Goal: Information Seeking & Learning: Learn about a topic

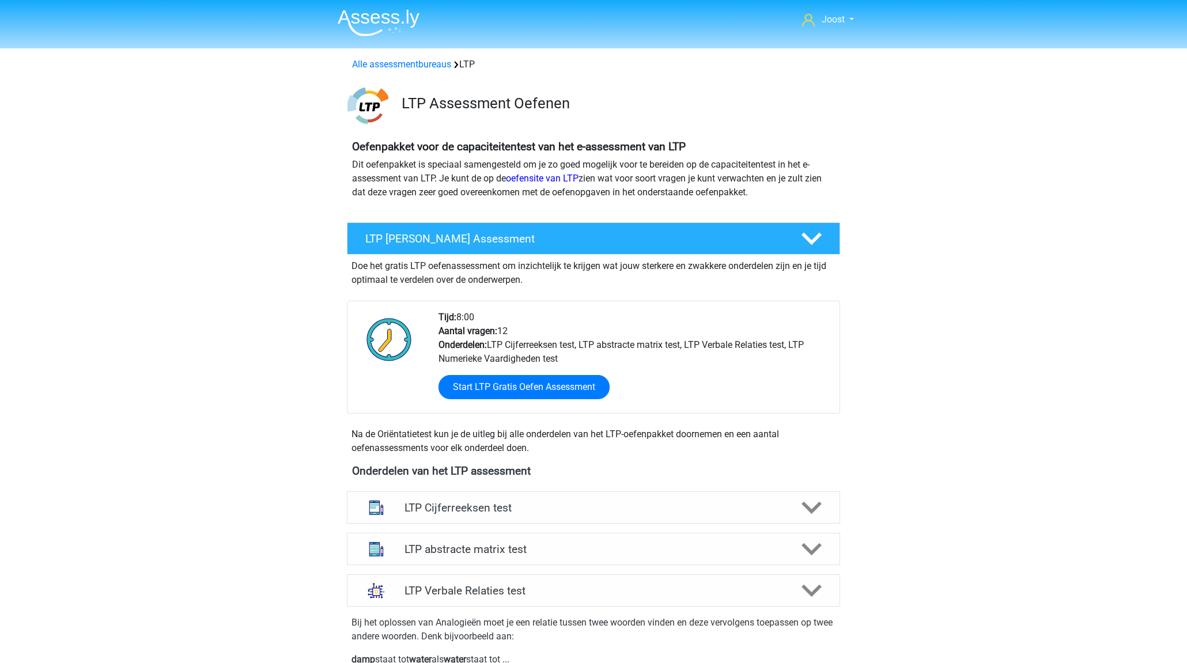
scroll to position [579, 0]
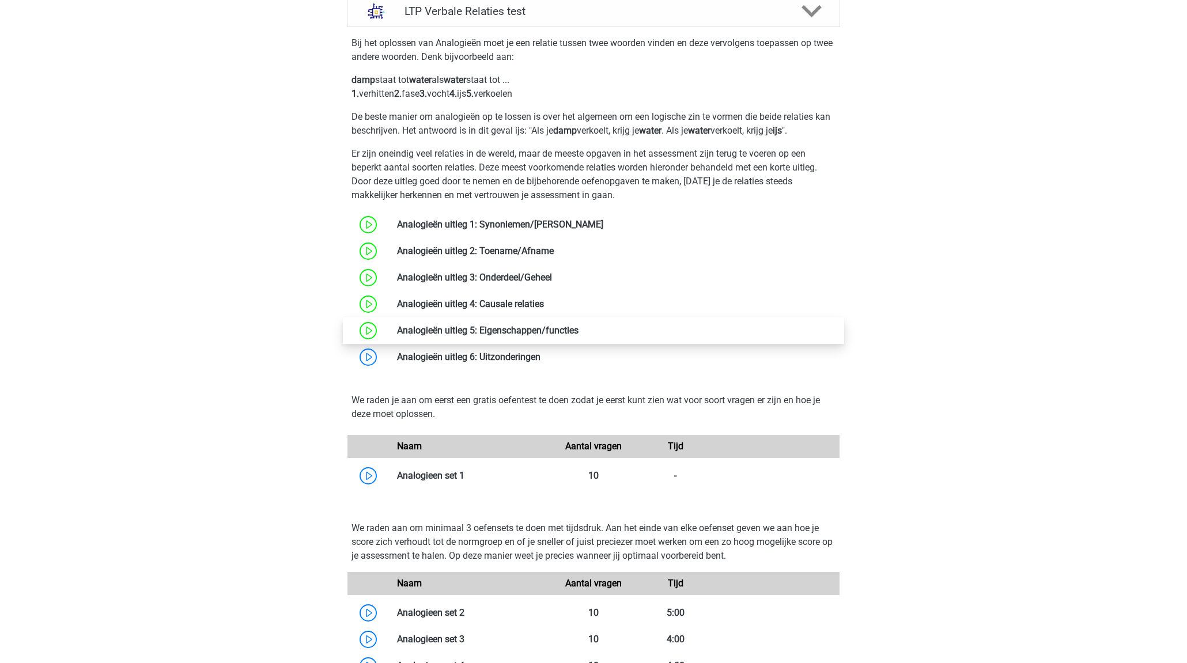
click at [578, 330] on link at bounding box center [578, 330] width 0 height 11
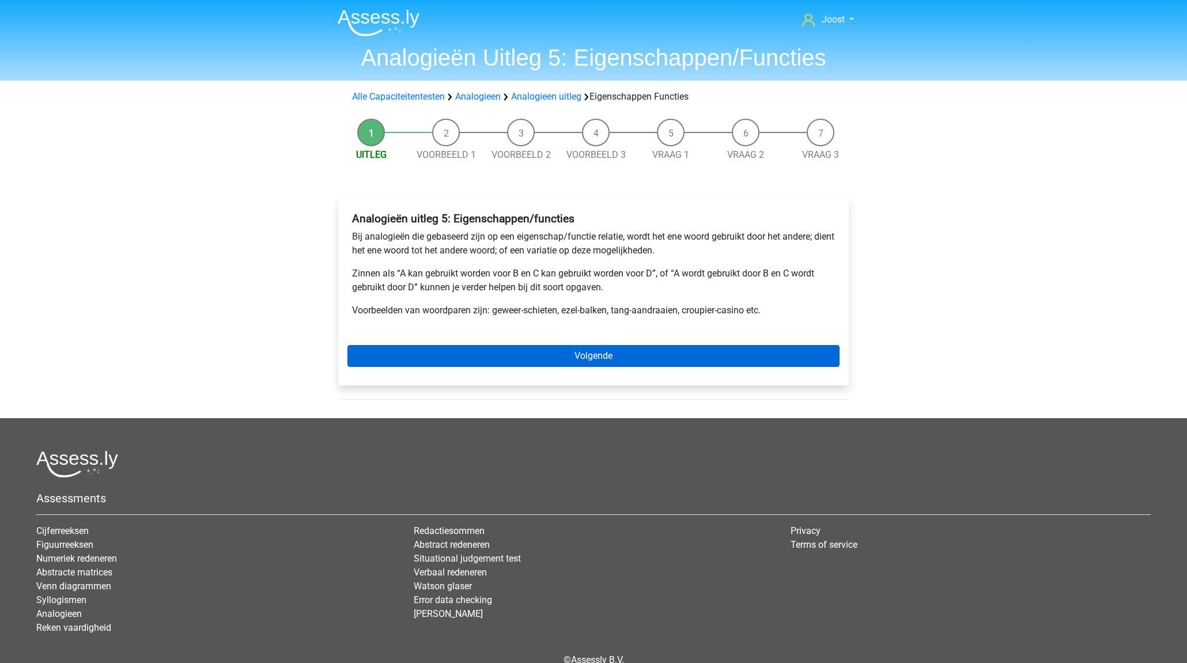
click at [553, 353] on link "Volgende" at bounding box center [593, 356] width 492 height 22
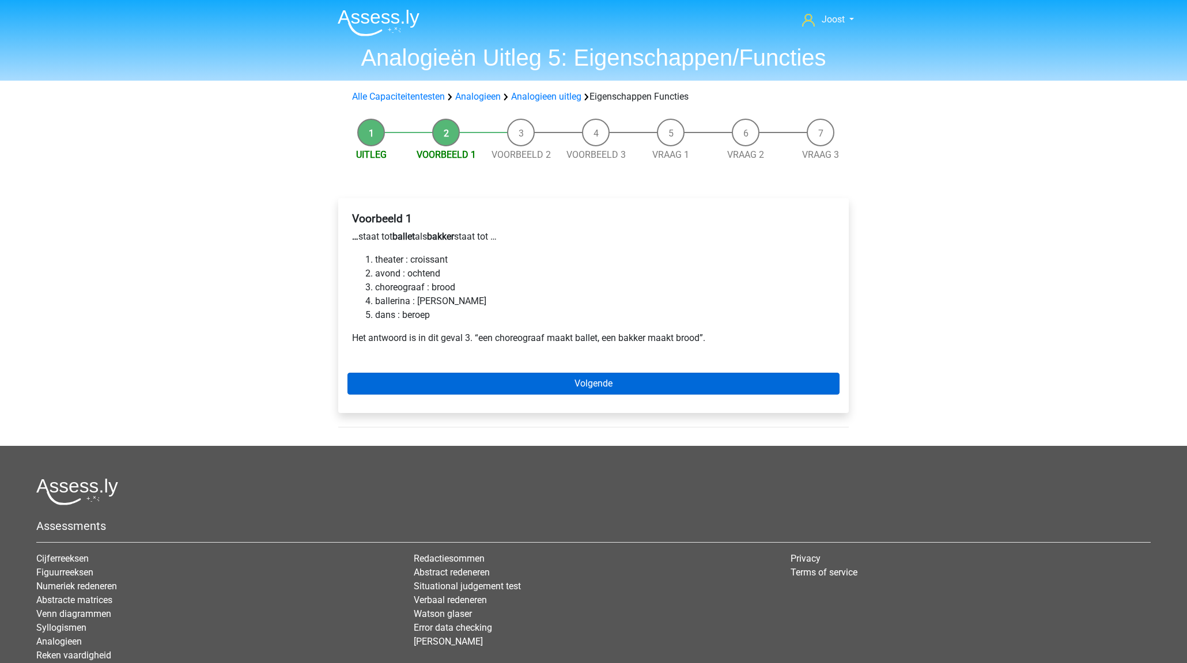
click at [443, 377] on link "Volgende" at bounding box center [593, 384] width 492 height 22
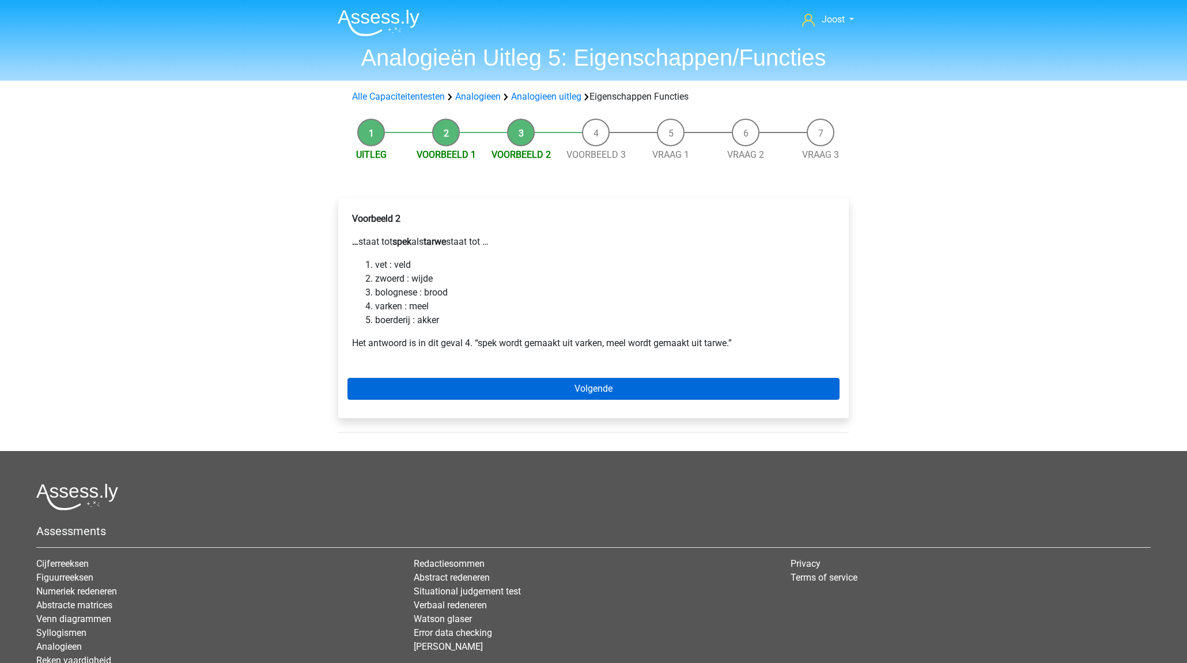
click at [432, 387] on link "Volgende" at bounding box center [593, 389] width 492 height 22
click at [491, 384] on link "Volgende" at bounding box center [593, 389] width 492 height 22
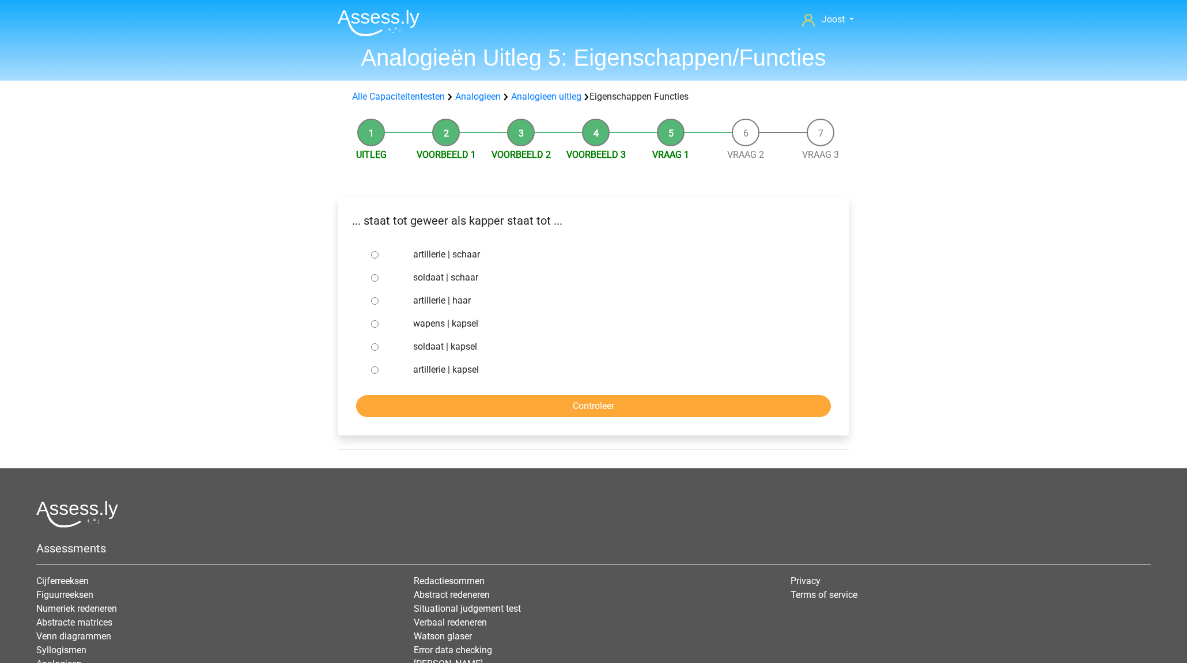
click at [374, 279] on input "soldaat | schaar" at bounding box center [374, 277] width 7 height 7
radio input "true"
click at [546, 410] on input "Controleer" at bounding box center [593, 406] width 475 height 22
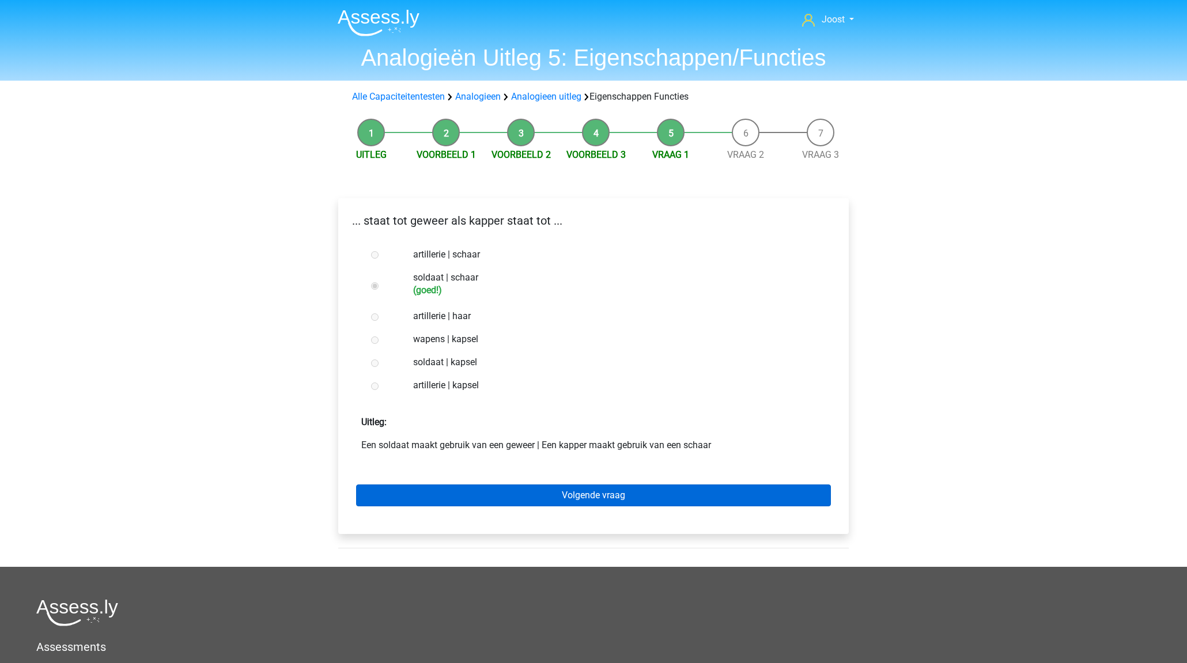
click at [588, 498] on link "Volgende vraag" at bounding box center [593, 495] width 475 height 22
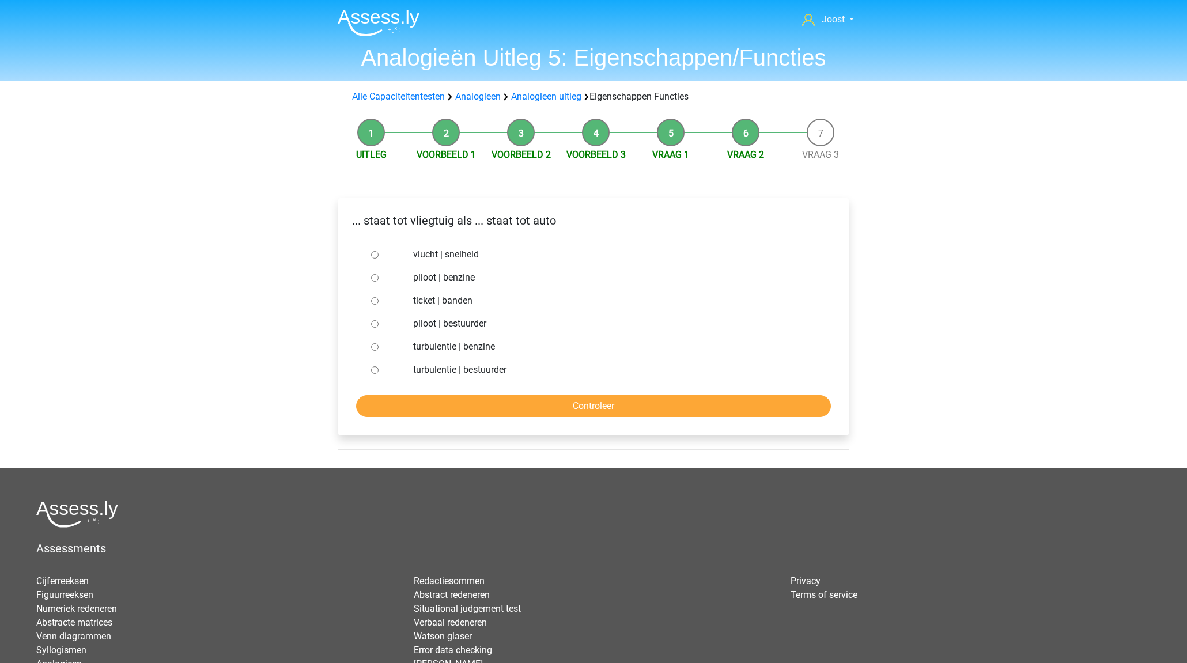
click at [373, 326] on input "piloot | bestuurder" at bounding box center [374, 323] width 7 height 7
radio input "true"
click at [478, 399] on input "Controleer" at bounding box center [593, 406] width 475 height 22
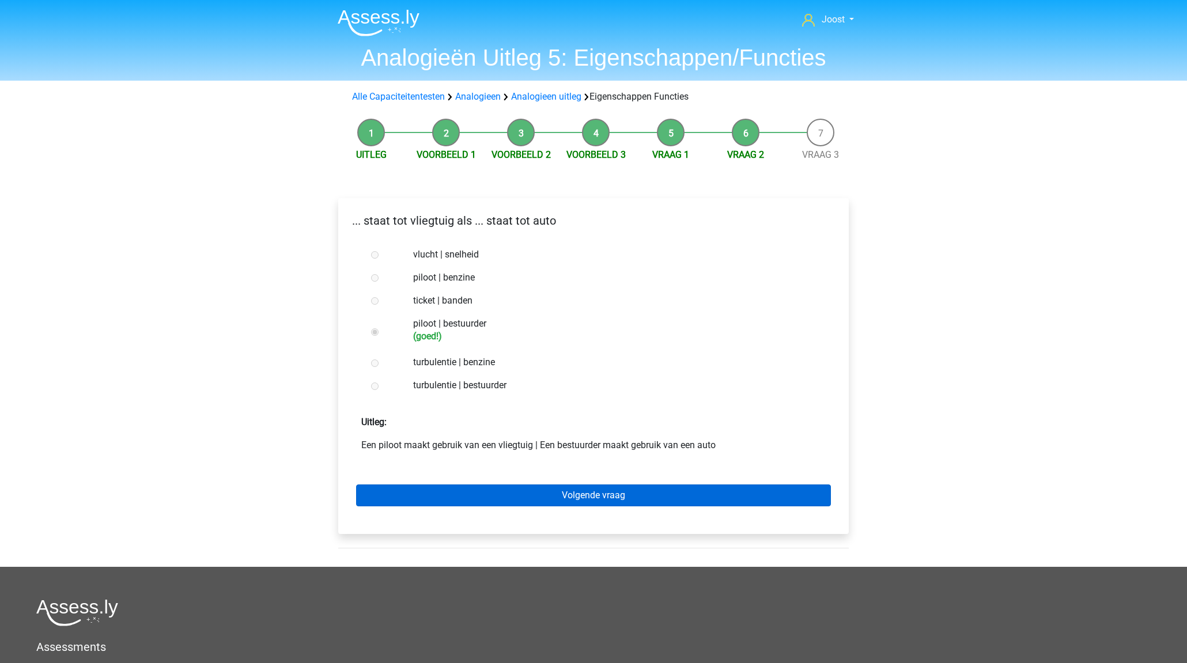
click at [589, 502] on link "Volgende vraag" at bounding box center [593, 495] width 475 height 22
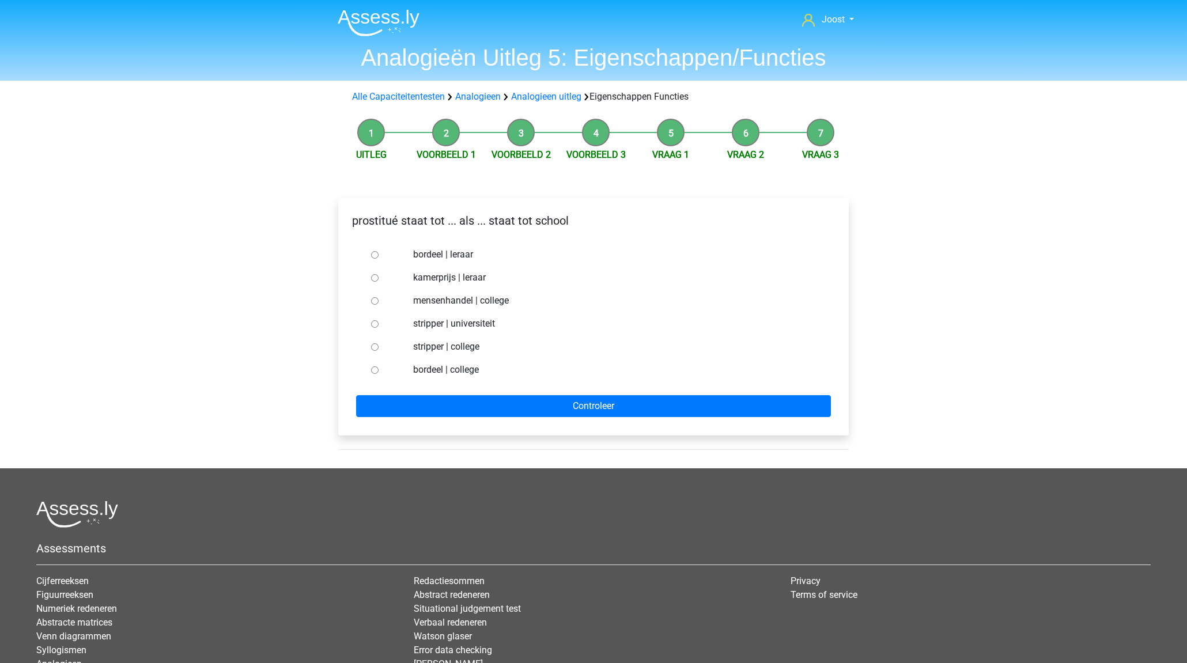
drag, startPoint x: 373, startPoint y: 255, endPoint x: 487, endPoint y: 352, distance: 150.0
click at [373, 255] on input "bordeel | leraar" at bounding box center [374, 254] width 7 height 7
radio input "true"
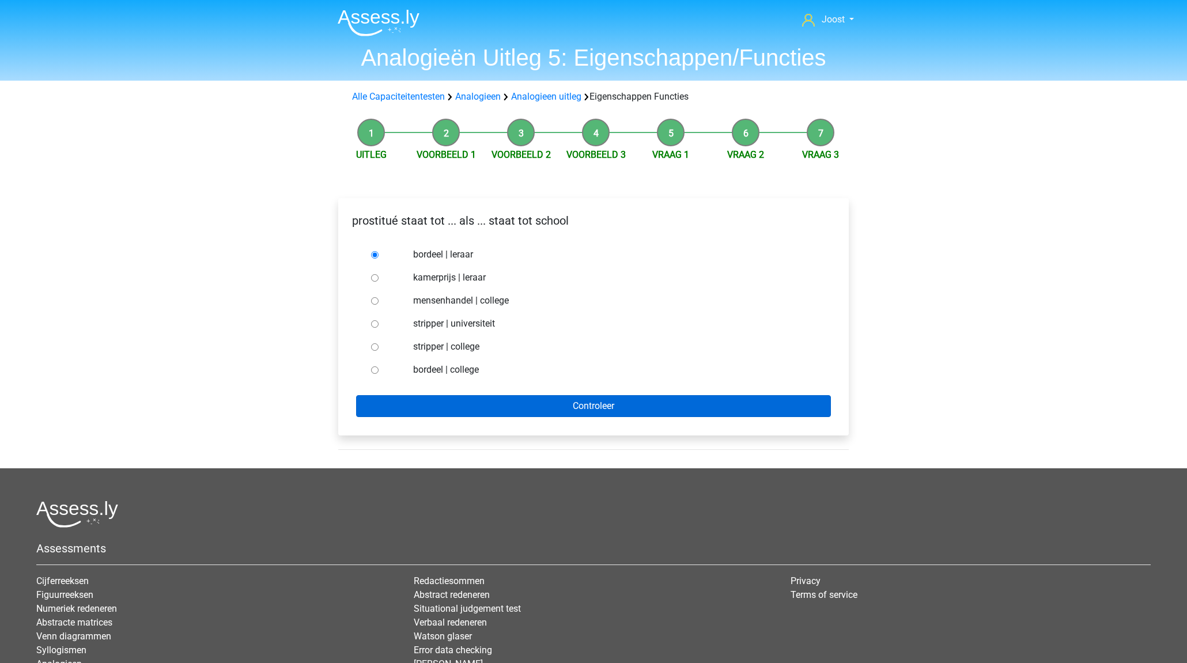
click at [619, 403] on input "Controleer" at bounding box center [593, 406] width 475 height 22
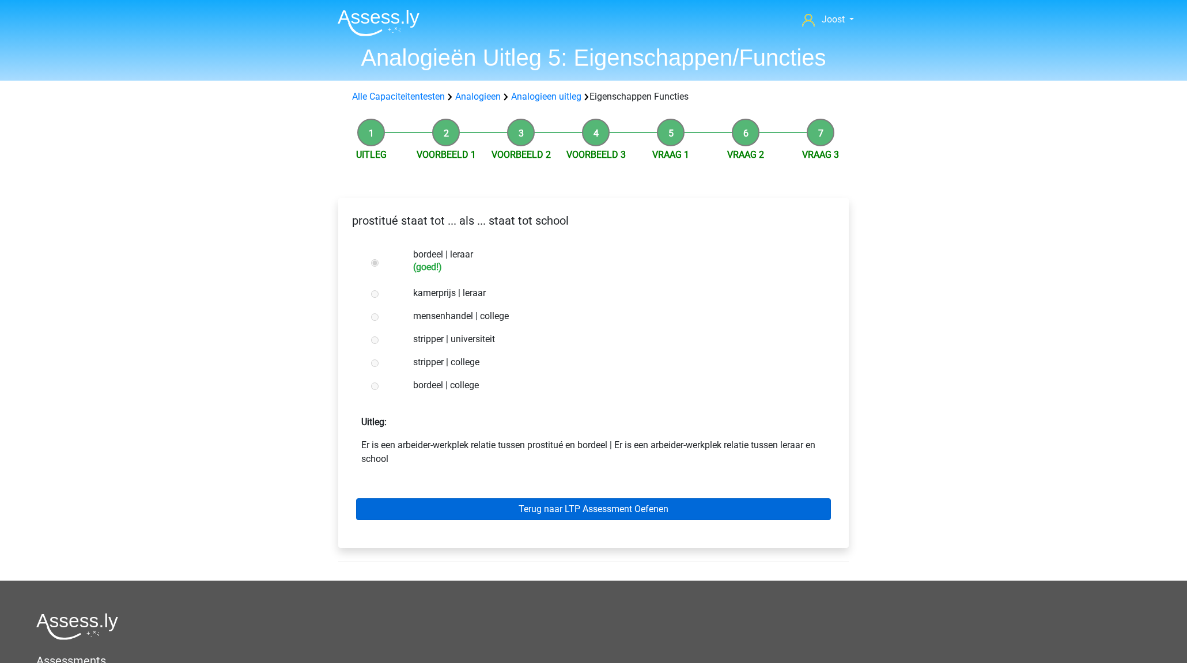
click at [650, 511] on link "Terug naar LTP Assessment Oefenen" at bounding box center [593, 509] width 475 height 22
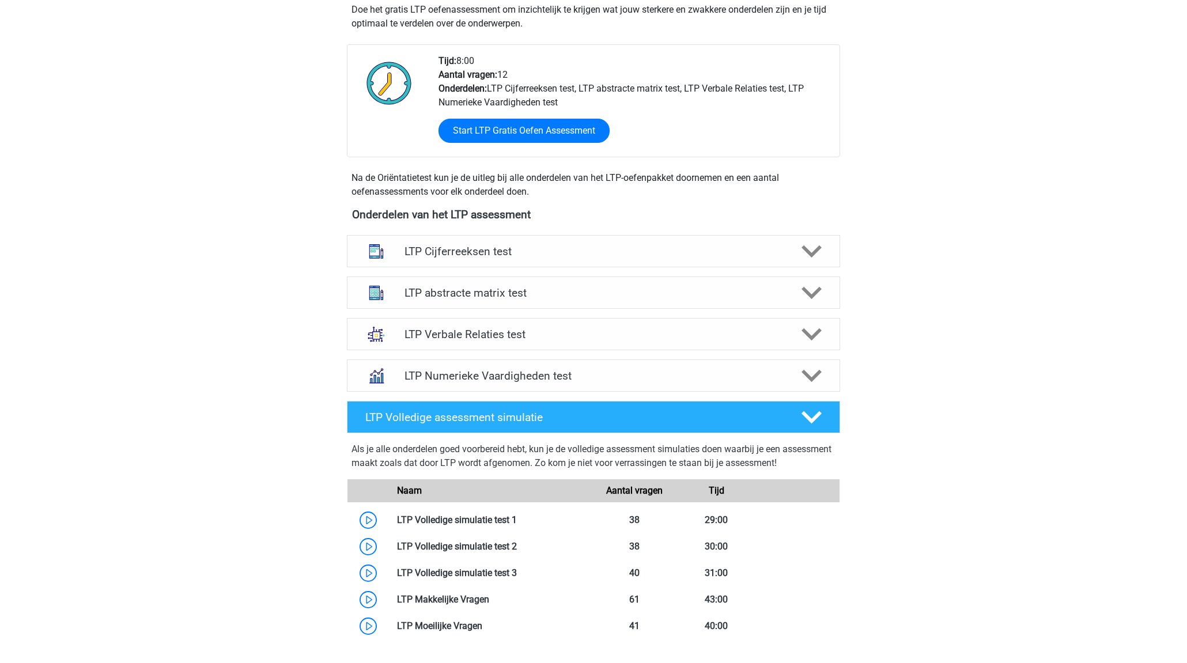
click at [562, 319] on div "LTP Verbale Relaties test" at bounding box center [593, 334] width 493 height 32
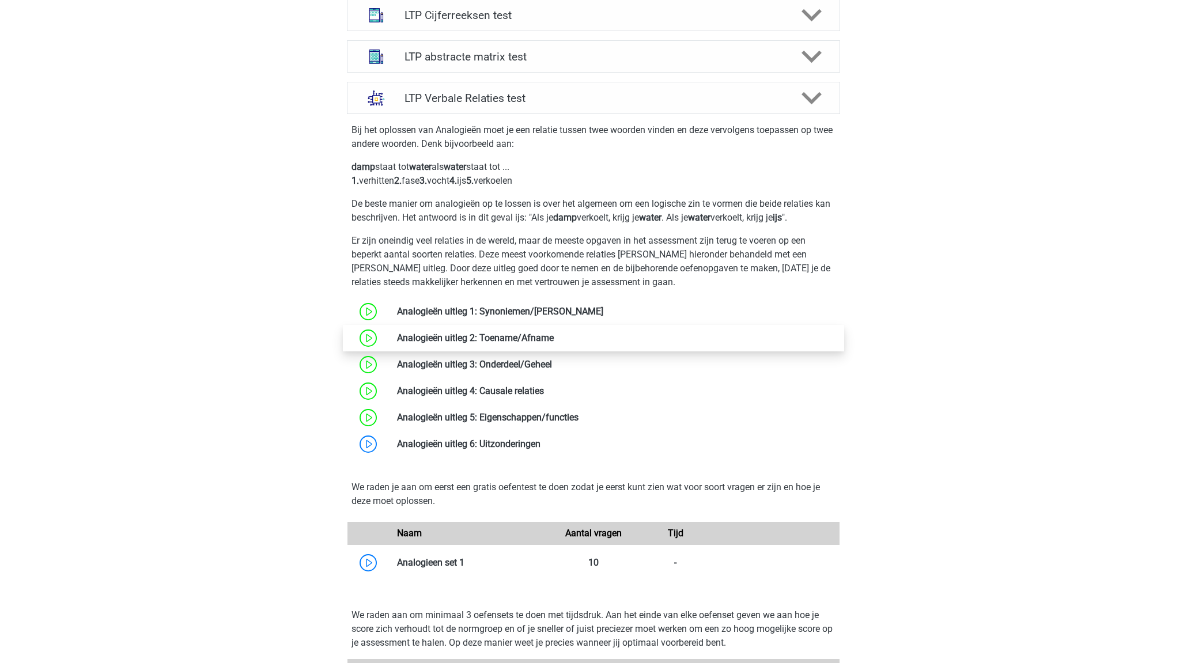
scroll to position [512, 0]
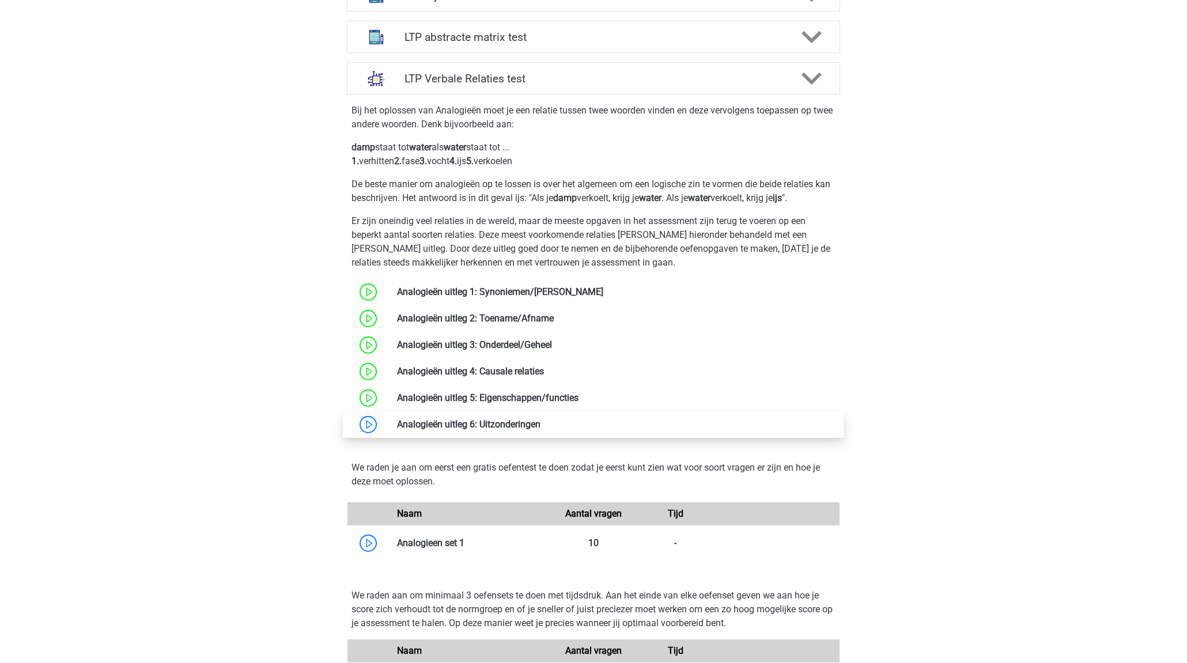
click at [540, 430] on link at bounding box center [540, 424] width 0 height 11
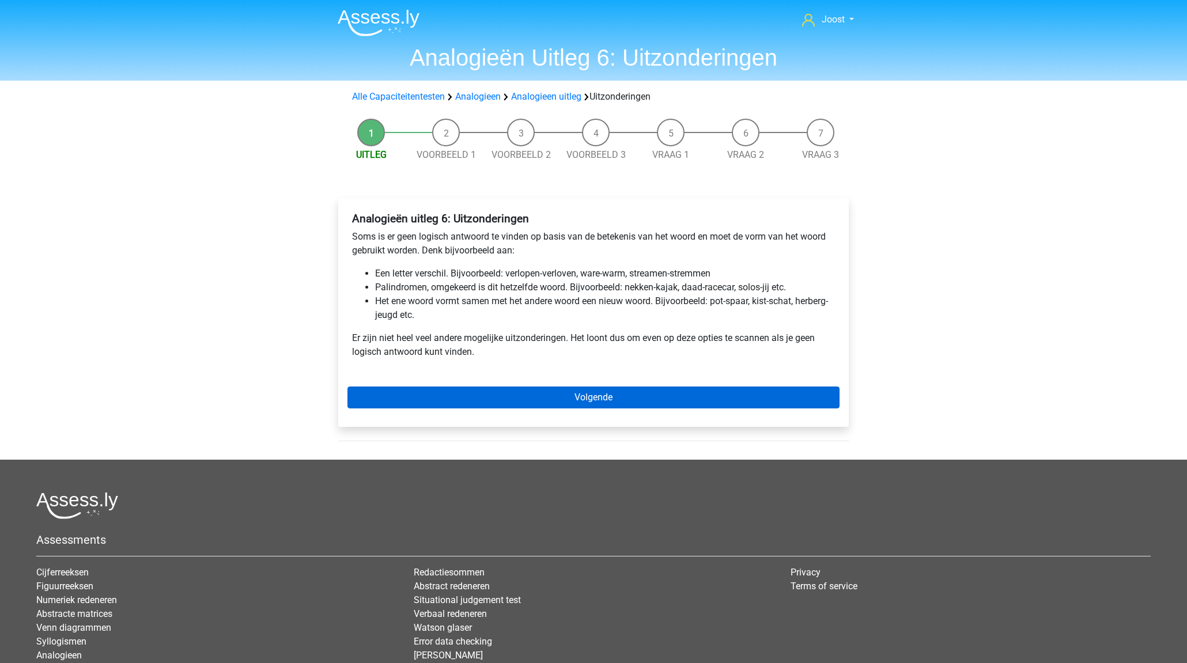
click at [544, 400] on link "Volgende" at bounding box center [593, 398] width 492 height 22
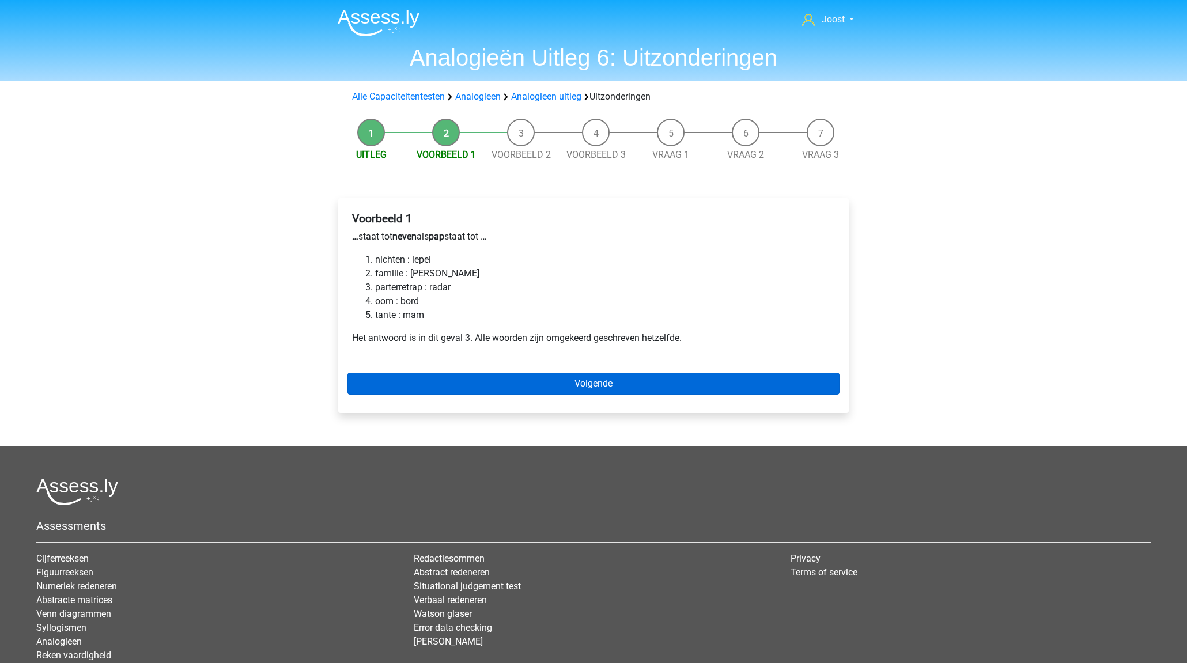
click at [423, 385] on link "Volgende" at bounding box center [593, 384] width 492 height 22
click at [491, 386] on link "Volgende" at bounding box center [593, 384] width 492 height 22
click at [454, 378] on link "Volgende" at bounding box center [593, 384] width 492 height 22
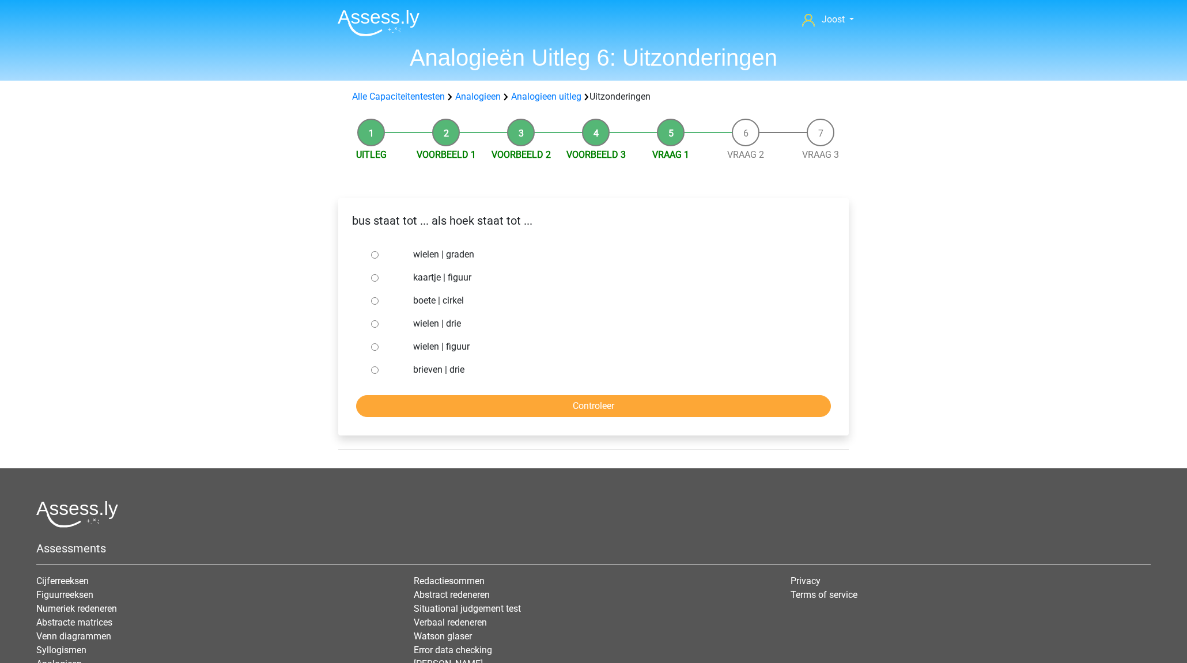
click at [376, 255] on input "wielen | graden" at bounding box center [374, 254] width 7 height 7
radio input "true"
drag, startPoint x: 374, startPoint y: 344, endPoint x: 419, endPoint y: 378, distance: 56.7
click at [374, 344] on input "wielen | figuur" at bounding box center [374, 346] width 7 height 7
radio input "true"
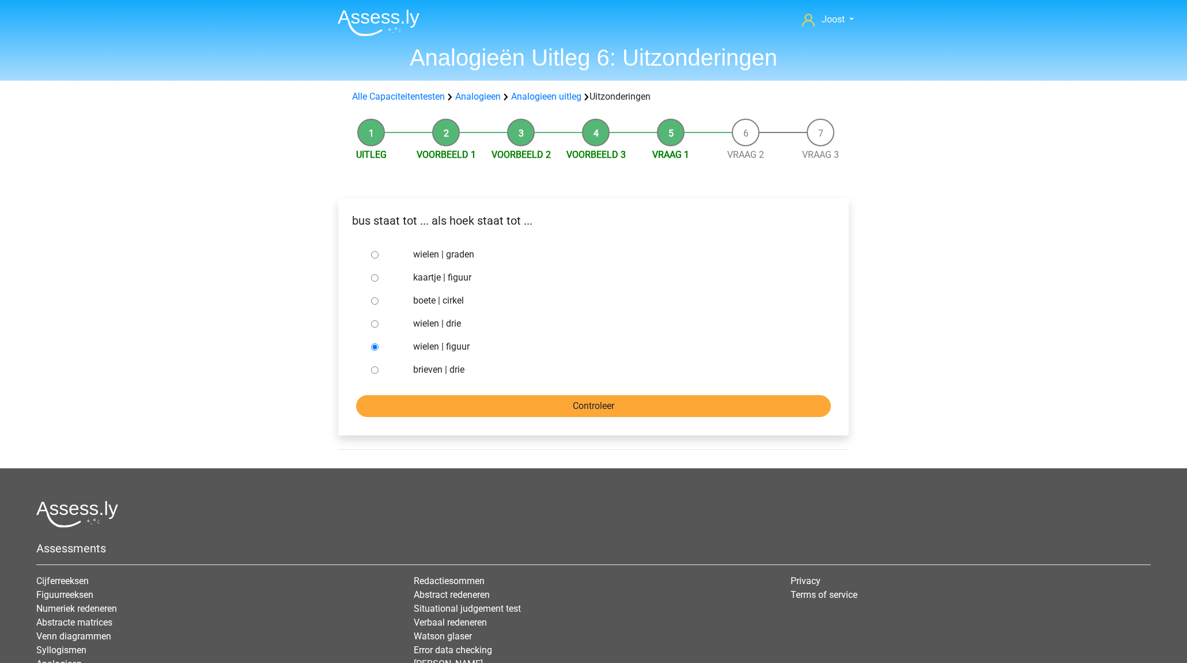
click at [491, 399] on input "Controleer" at bounding box center [593, 406] width 475 height 22
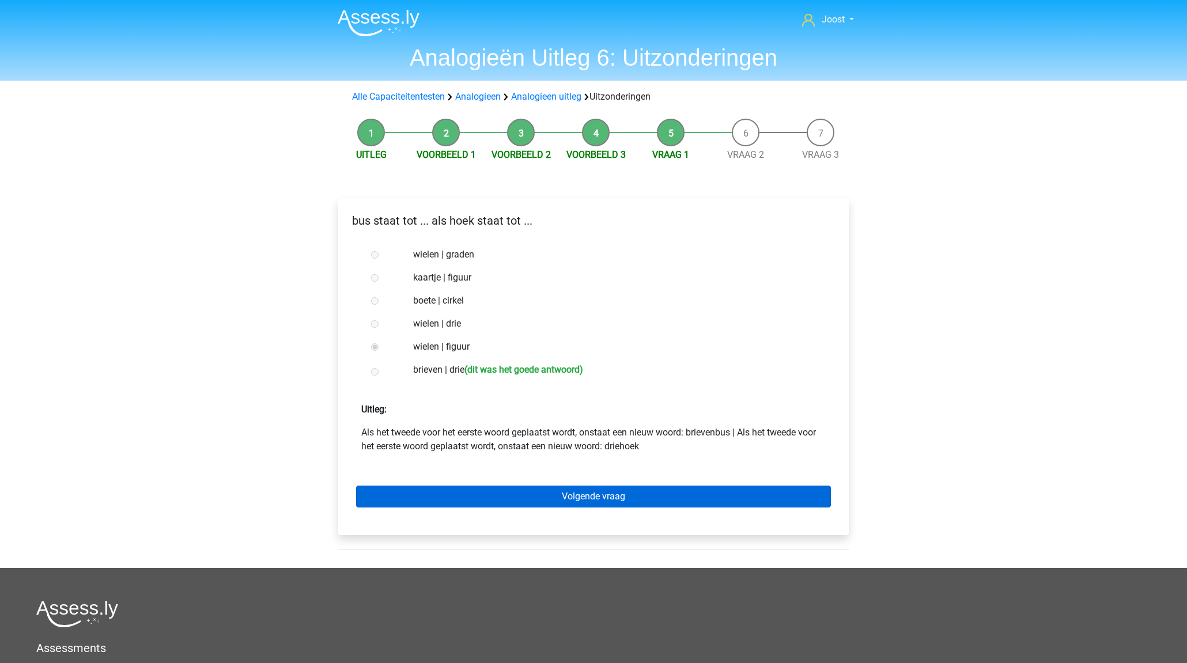
click at [509, 491] on link "Volgende vraag" at bounding box center [593, 497] width 475 height 22
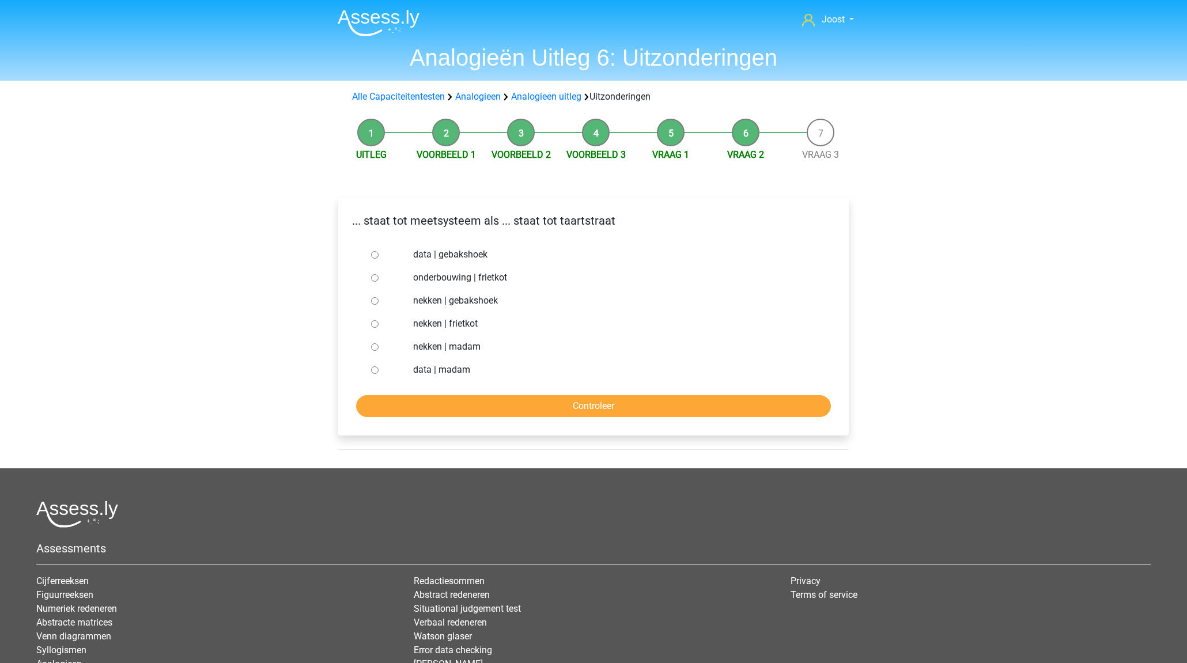
click at [374, 346] on input "nekken | madam" at bounding box center [374, 346] width 7 height 7
radio input "true"
click at [517, 393] on form "data | gebakshoek onderbouwing | frietkot nekken | gebakshoek nekken | frietkot…" at bounding box center [593, 330] width 492 height 174
click at [521, 399] on input "Controleer" at bounding box center [593, 406] width 475 height 22
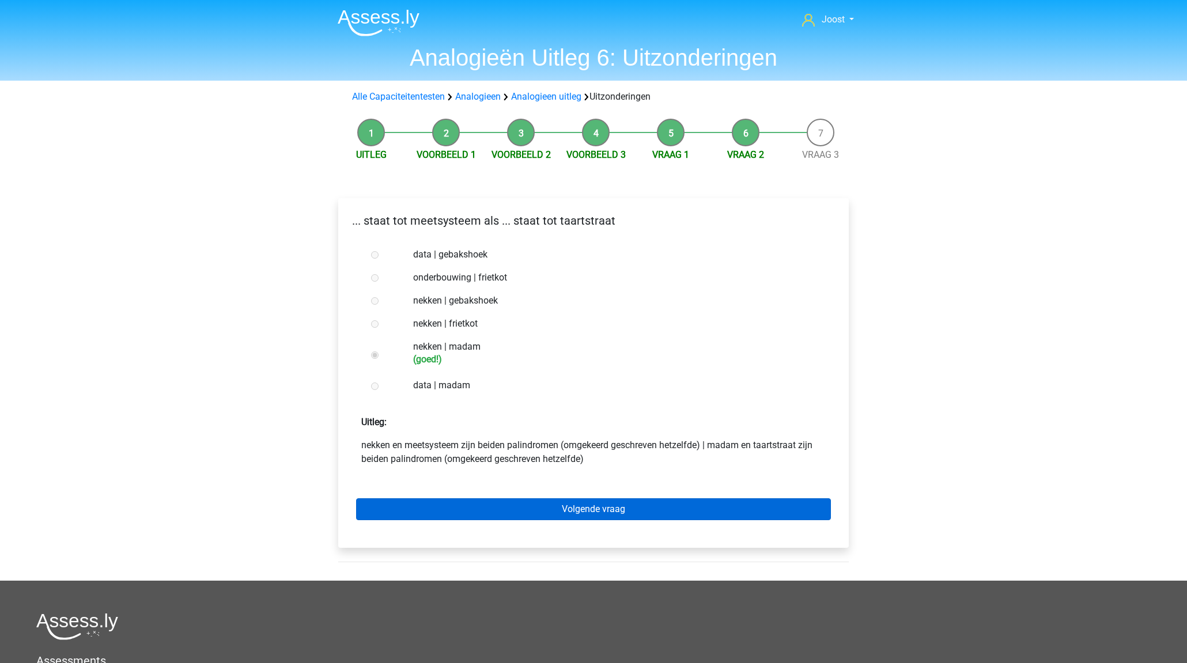
drag, startPoint x: 601, startPoint y: 502, endPoint x: 596, endPoint y: 505, distance: 6.2
click at [601, 502] on link "Volgende vraag" at bounding box center [593, 509] width 475 height 22
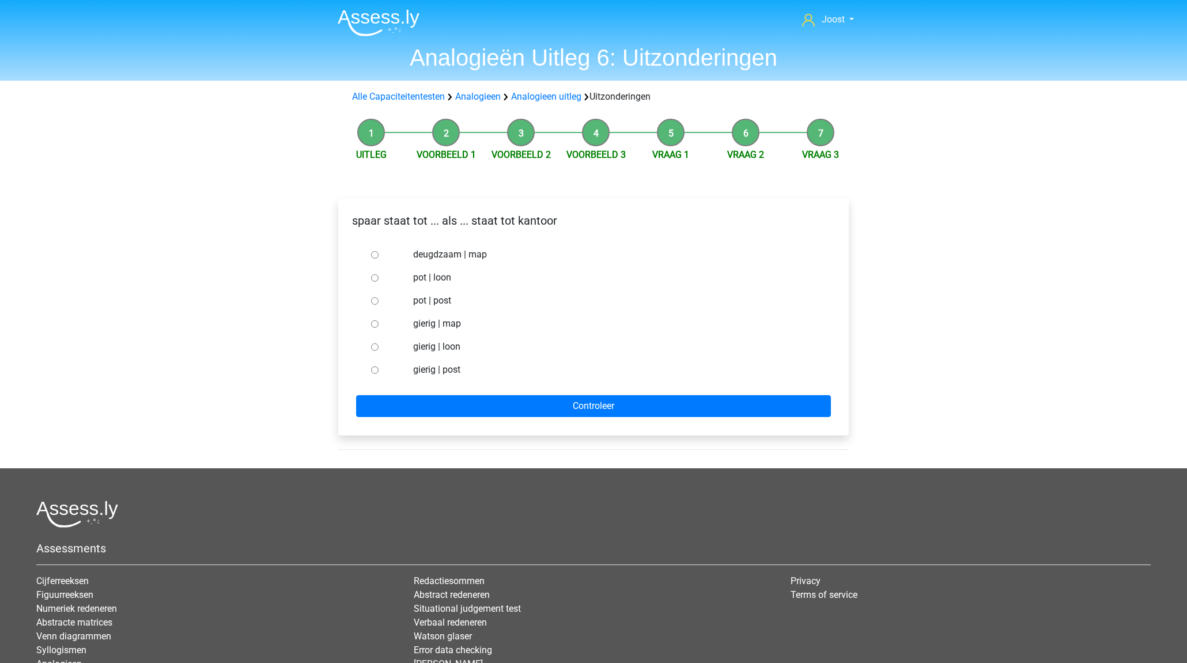
drag, startPoint x: 372, startPoint y: 302, endPoint x: 435, endPoint y: 336, distance: 72.2
click at [372, 302] on input "pot | post" at bounding box center [374, 300] width 7 height 7
radio input "true"
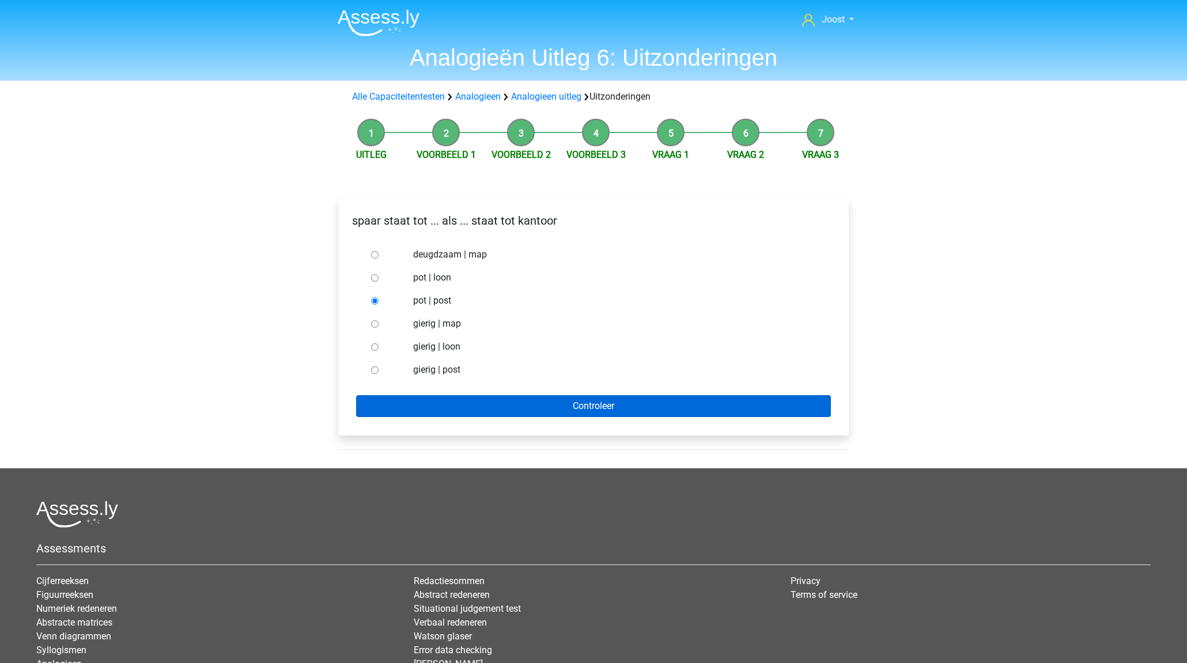
click at [610, 407] on input "Controleer" at bounding box center [593, 406] width 475 height 22
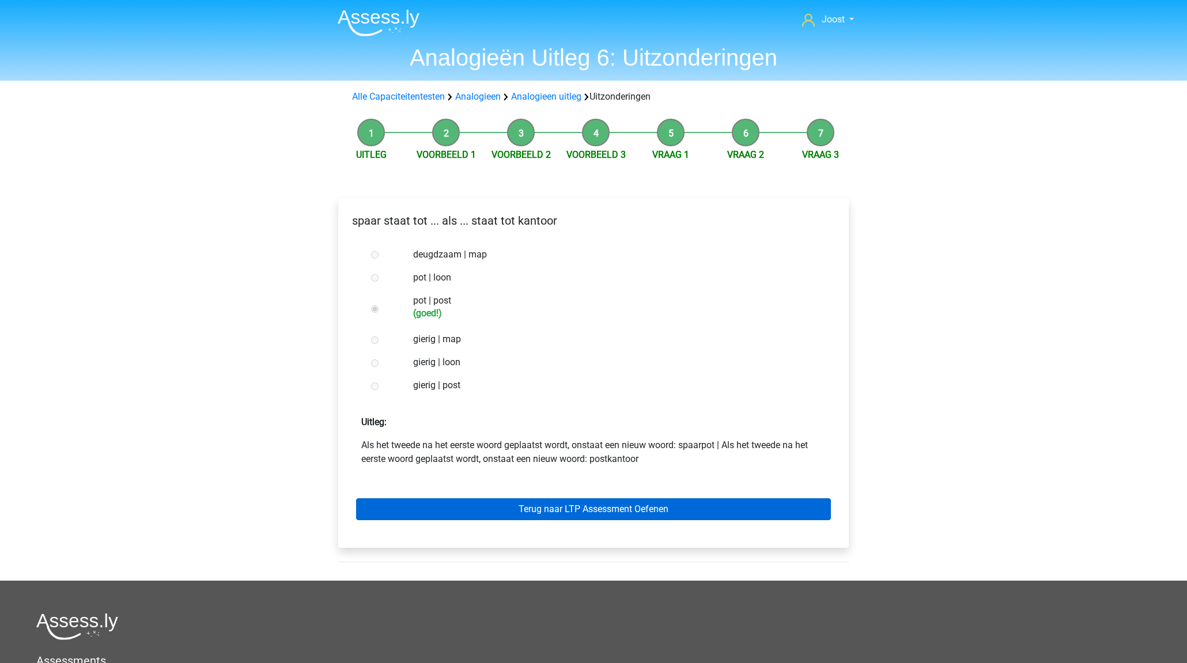
click at [618, 509] on link "Terug naar LTP Assessment Oefenen" at bounding box center [593, 509] width 475 height 22
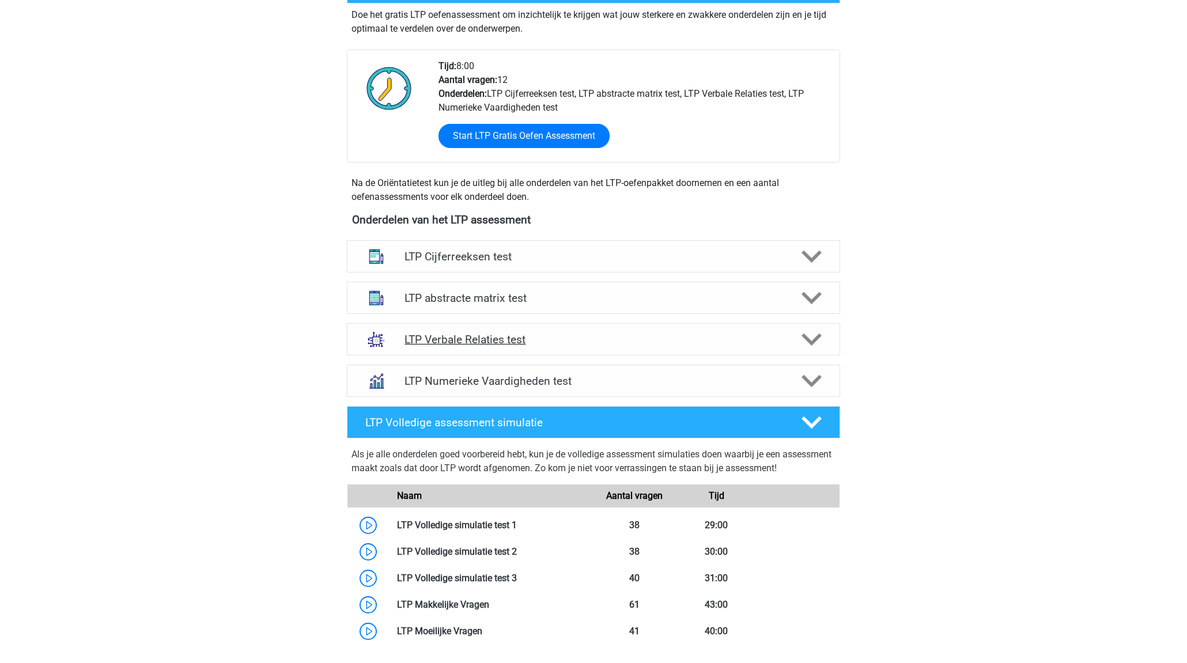
scroll to position [262, 0]
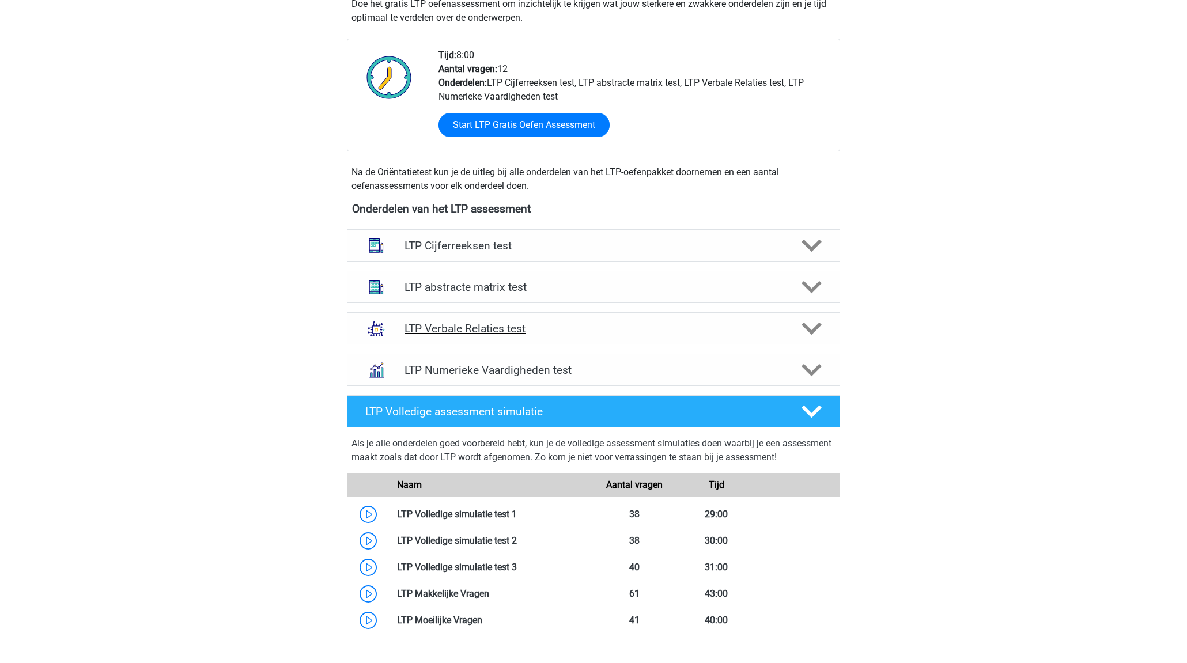
click at [588, 326] on h4 "LTP Verbale Relaties test" at bounding box center [592, 328] width 377 height 13
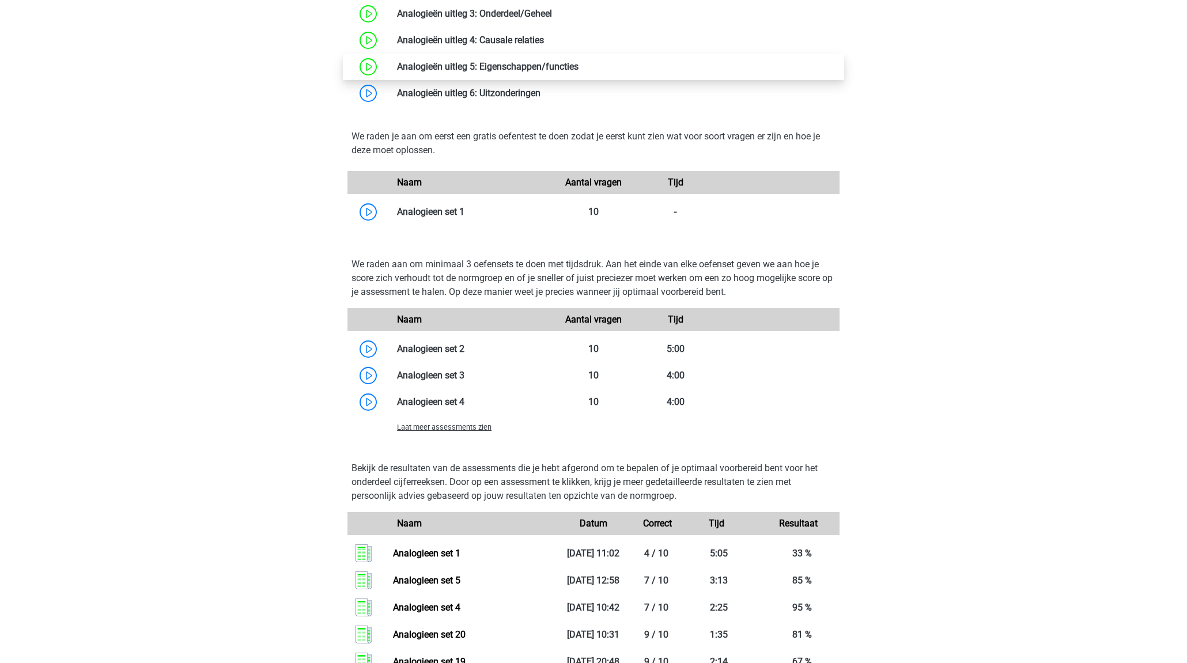
scroll to position [846, 0]
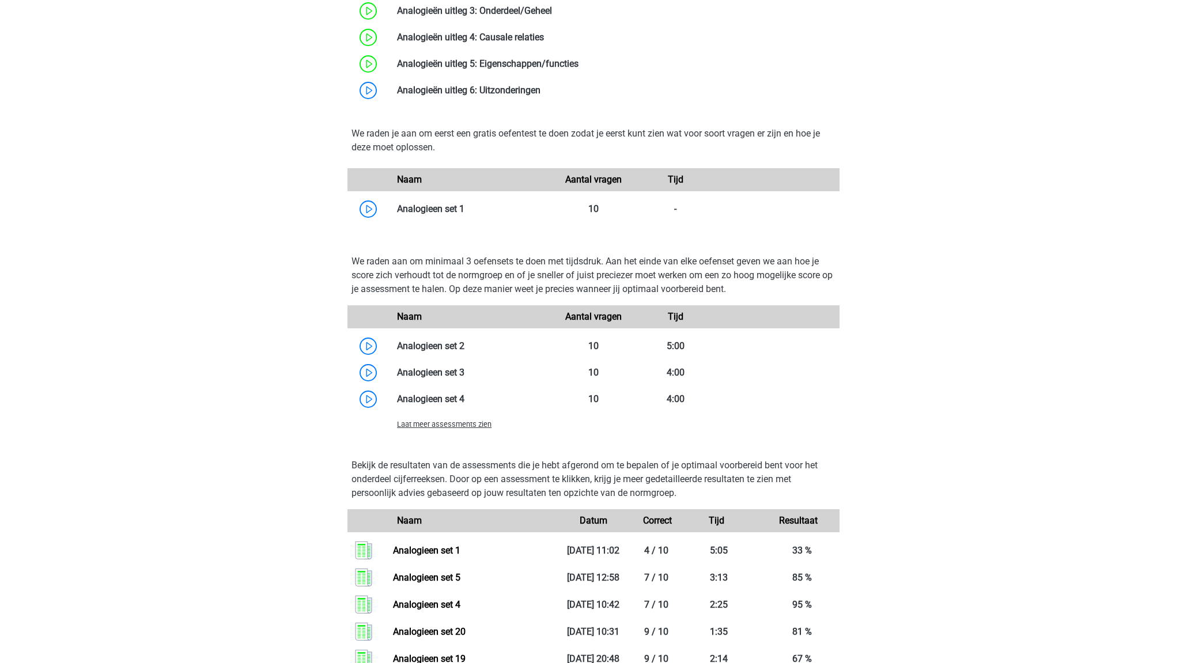
click at [483, 426] on span "Laat meer assessments zien" at bounding box center [444, 424] width 94 height 9
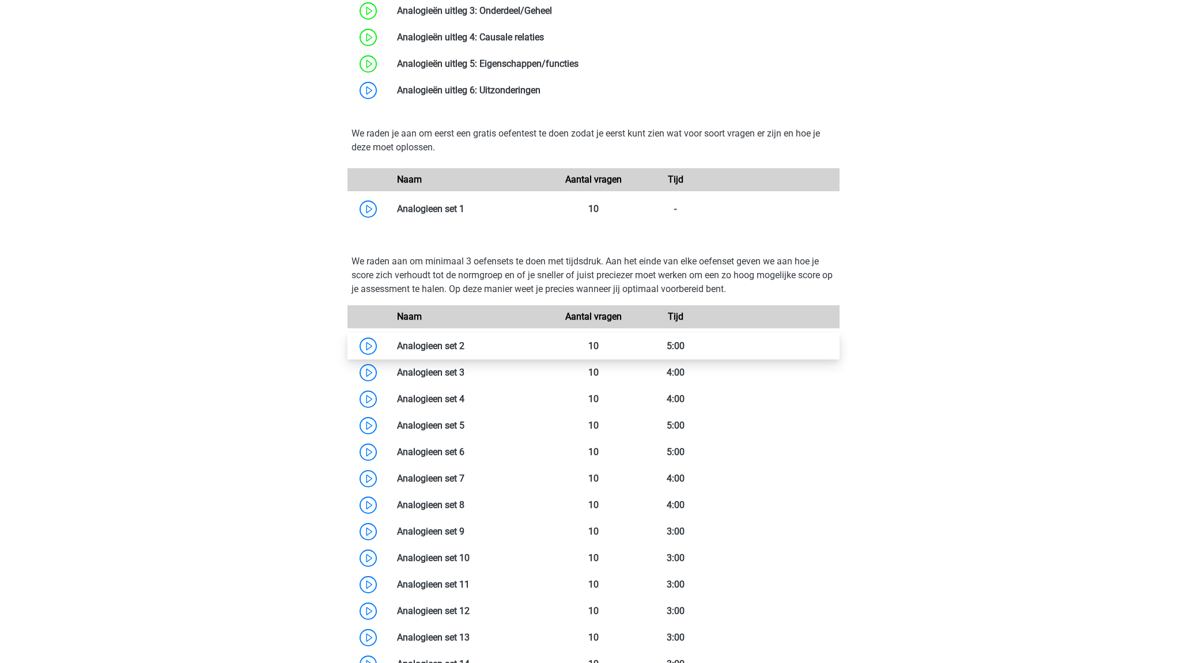
click at [464, 349] on link at bounding box center [464, 345] width 0 height 11
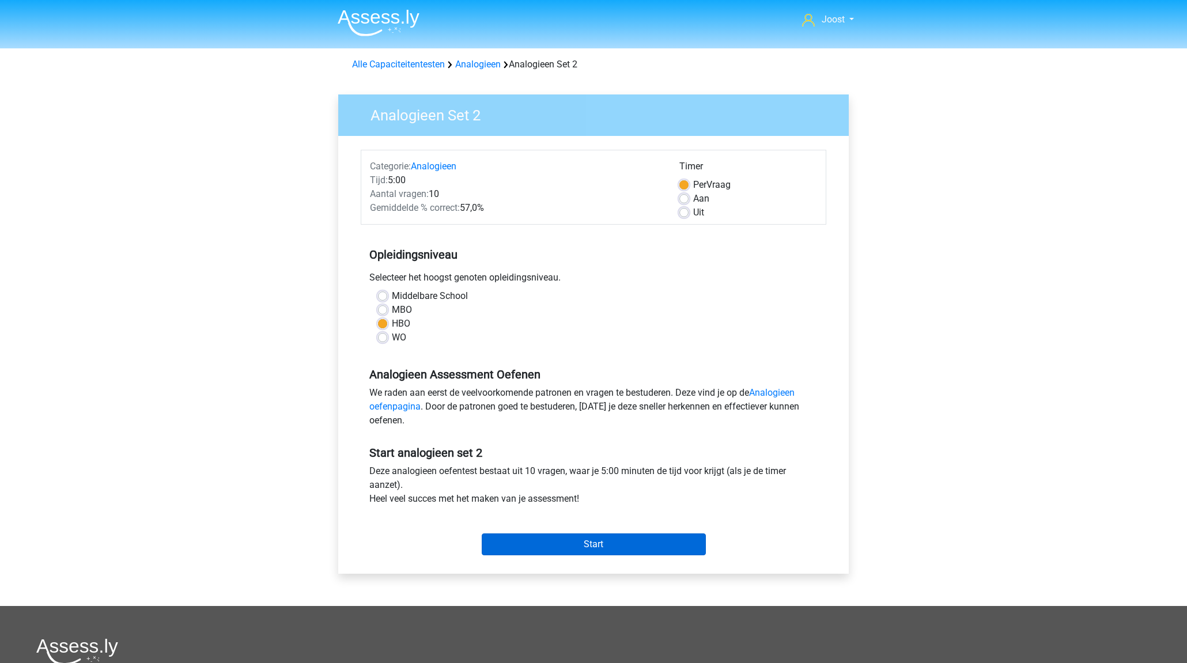
click at [647, 542] on input "Start" at bounding box center [594, 544] width 224 height 22
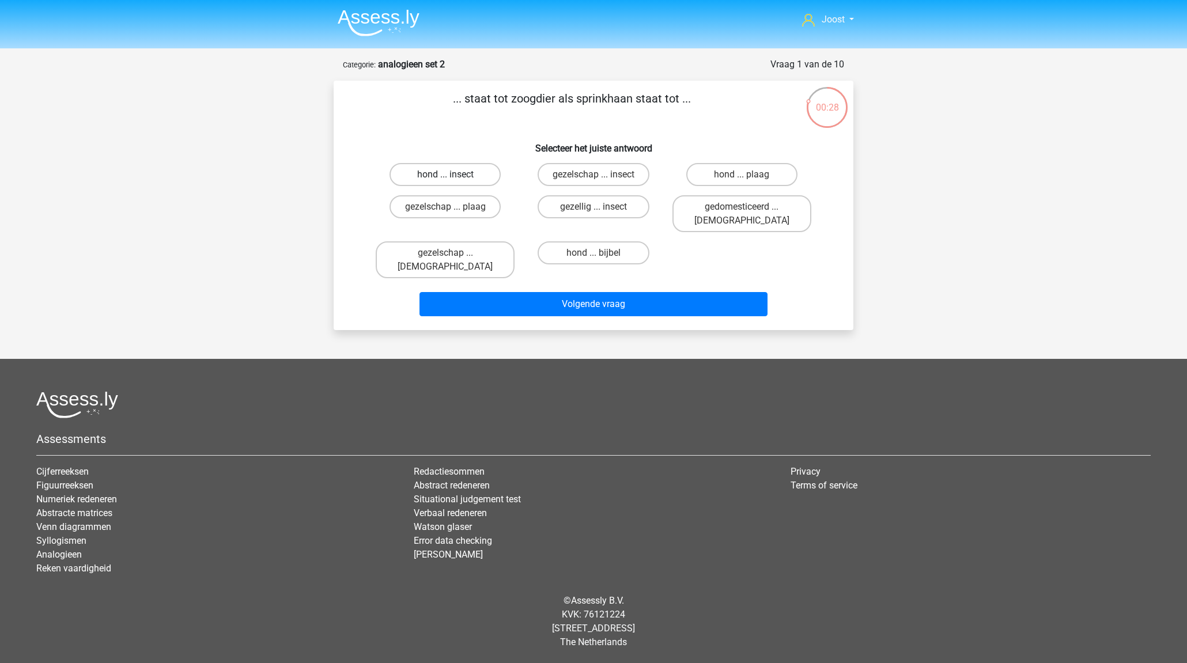
click at [465, 178] on label "hond ... insect" at bounding box center [444, 174] width 111 height 23
click at [453, 178] on input "hond ... insect" at bounding box center [448, 178] width 7 height 7
radio input "true"
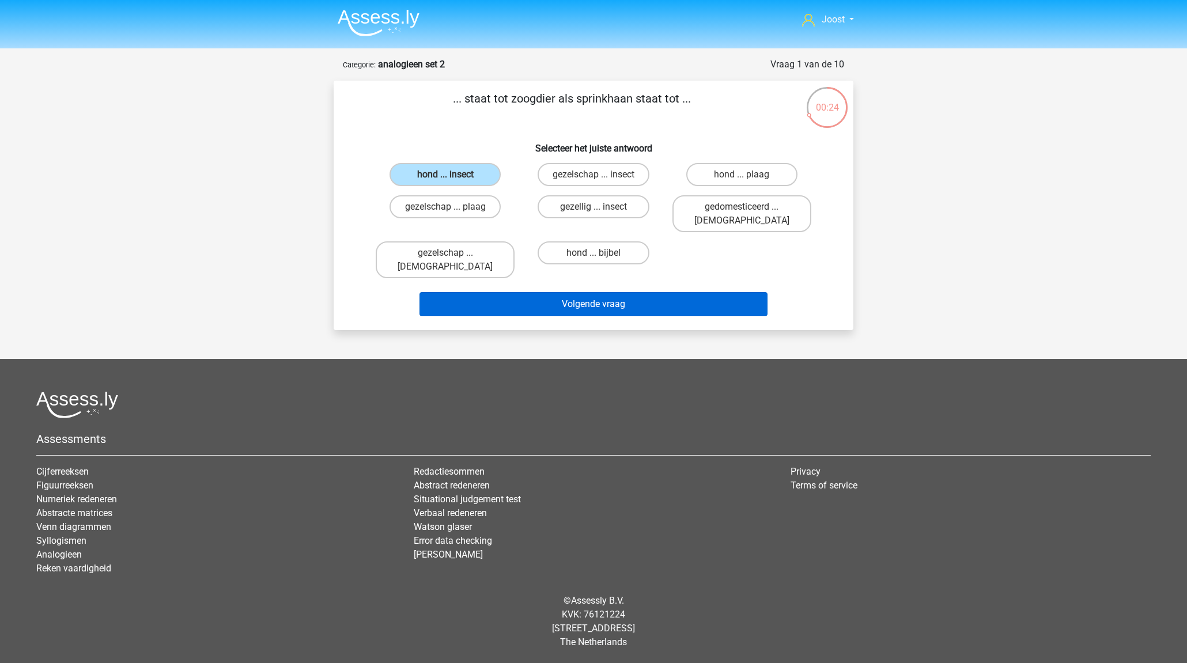
click at [654, 292] on button "Volgende vraag" at bounding box center [593, 304] width 348 height 24
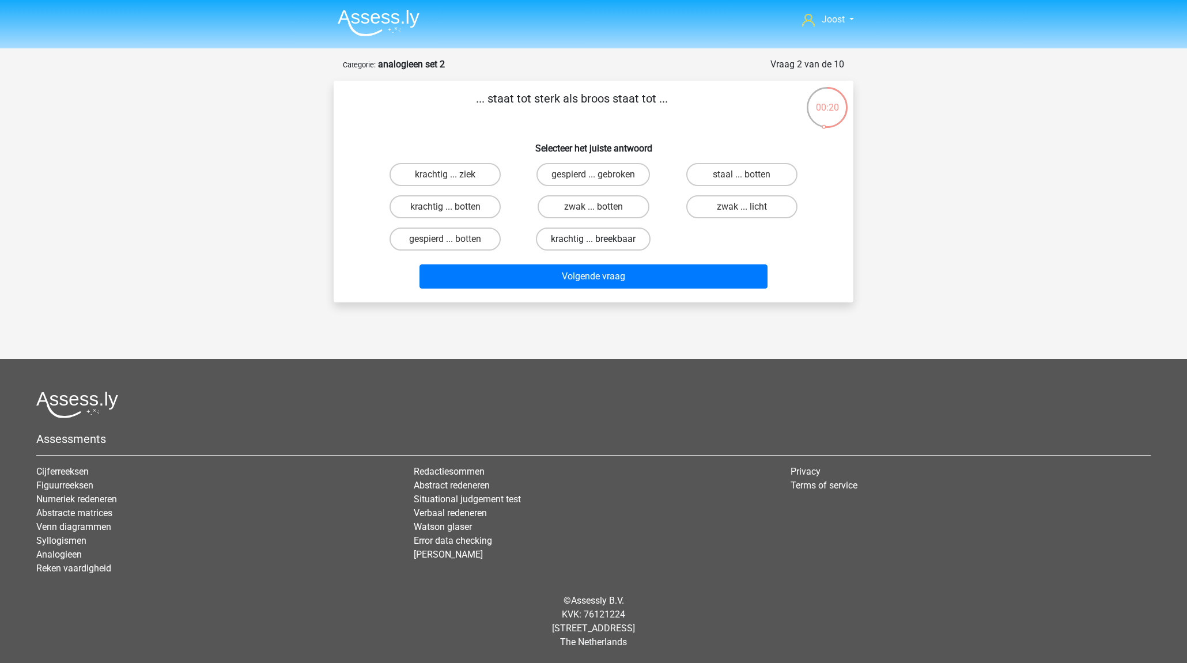
click at [585, 237] on label "krachtig ... breekbaar" at bounding box center [593, 239] width 115 height 23
click at [593, 239] on input "krachtig ... breekbaar" at bounding box center [596, 242] width 7 height 7
radio input "true"
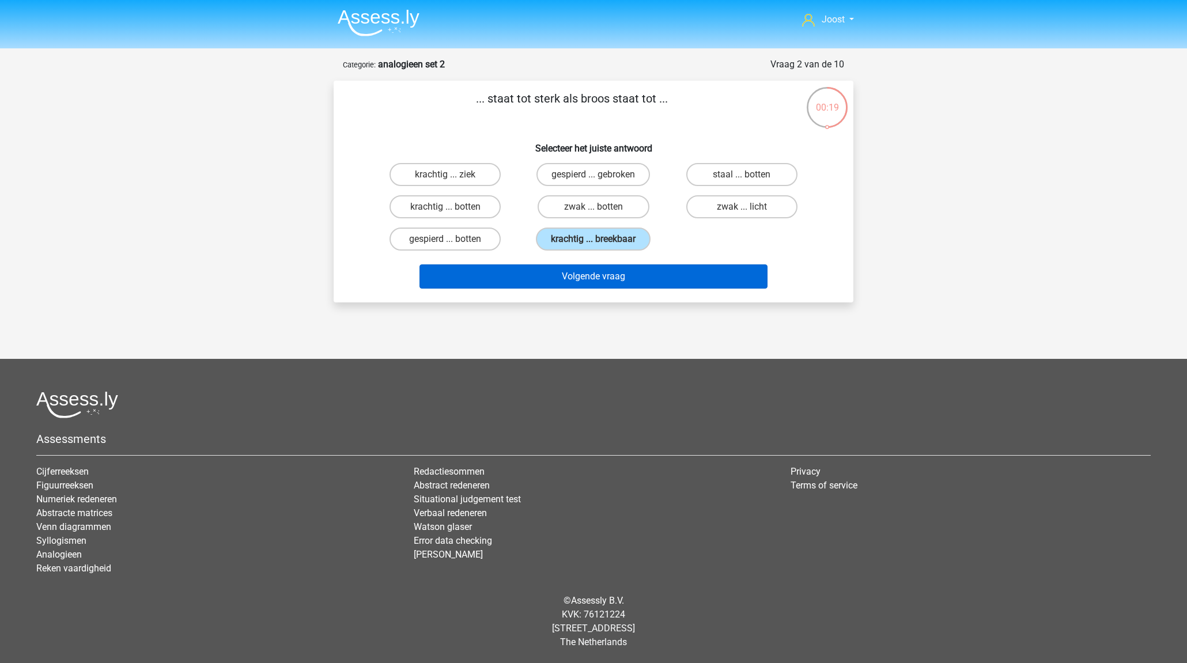
click at [581, 278] on button "Volgende vraag" at bounding box center [593, 276] width 348 height 24
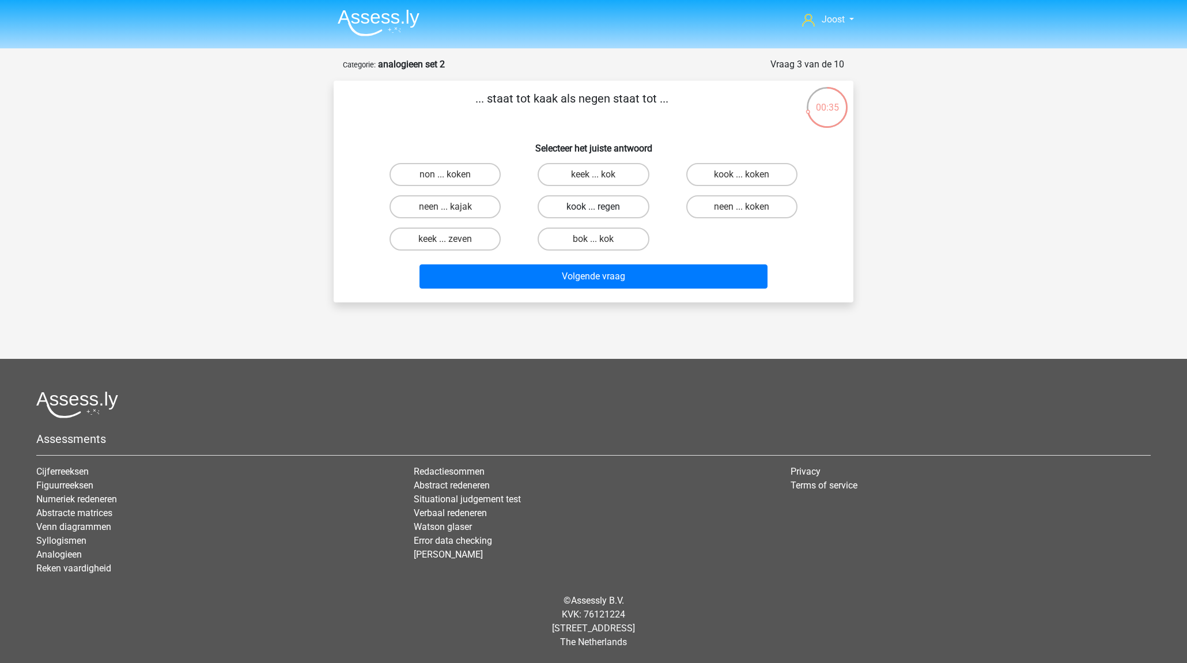
click at [604, 207] on label "kook ... regen" at bounding box center [592, 206] width 111 height 23
click at [601, 207] on input "kook ... regen" at bounding box center [596, 210] width 7 height 7
radio input "true"
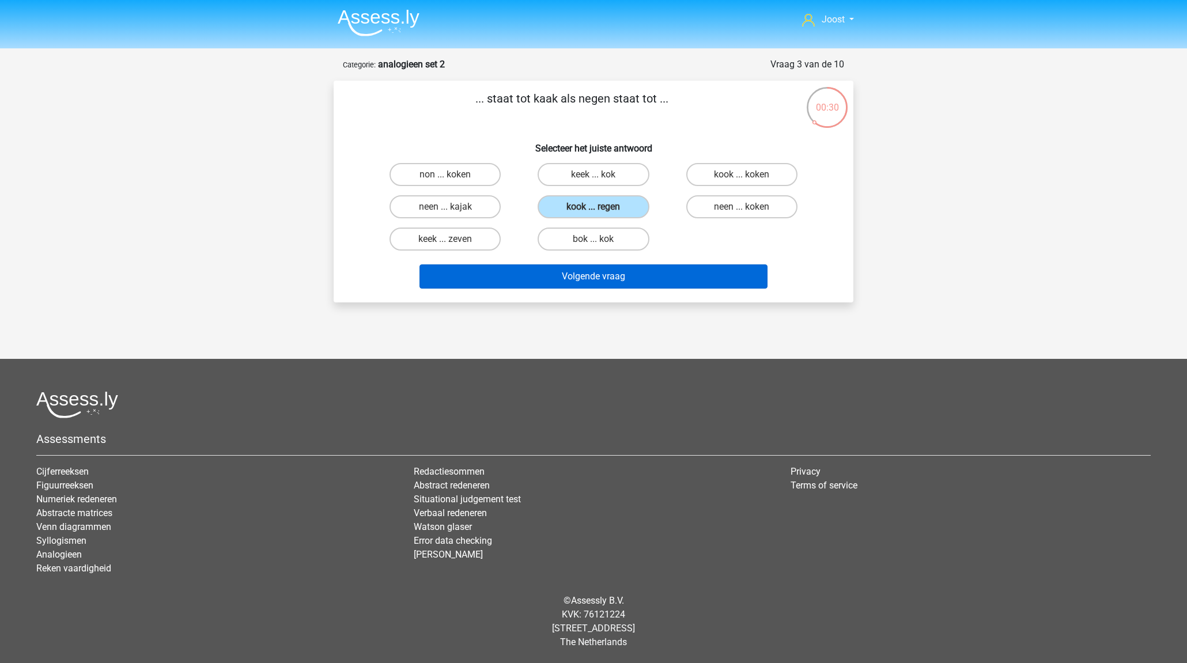
click at [652, 275] on button "Volgende vraag" at bounding box center [593, 276] width 348 height 24
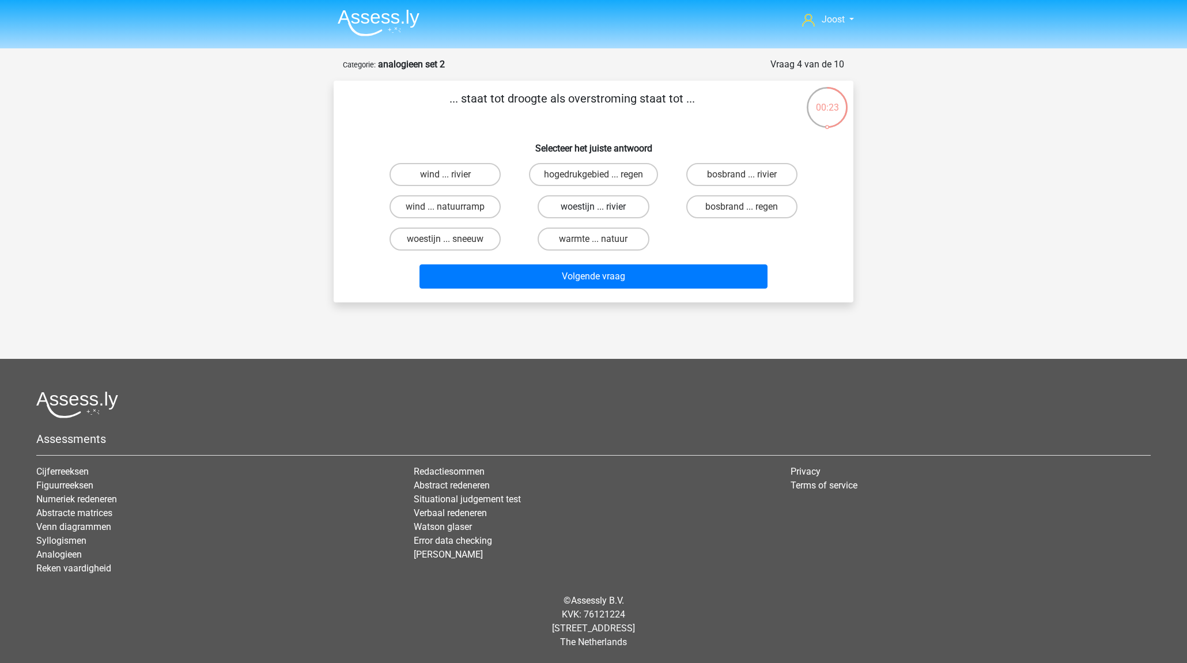
click at [605, 205] on label "woestijn ... rivier" at bounding box center [592, 206] width 111 height 23
click at [601, 207] on input "woestijn ... rivier" at bounding box center [596, 210] width 7 height 7
radio input "true"
click at [741, 207] on input "bosbrand ... regen" at bounding box center [744, 210] width 7 height 7
radio input "true"
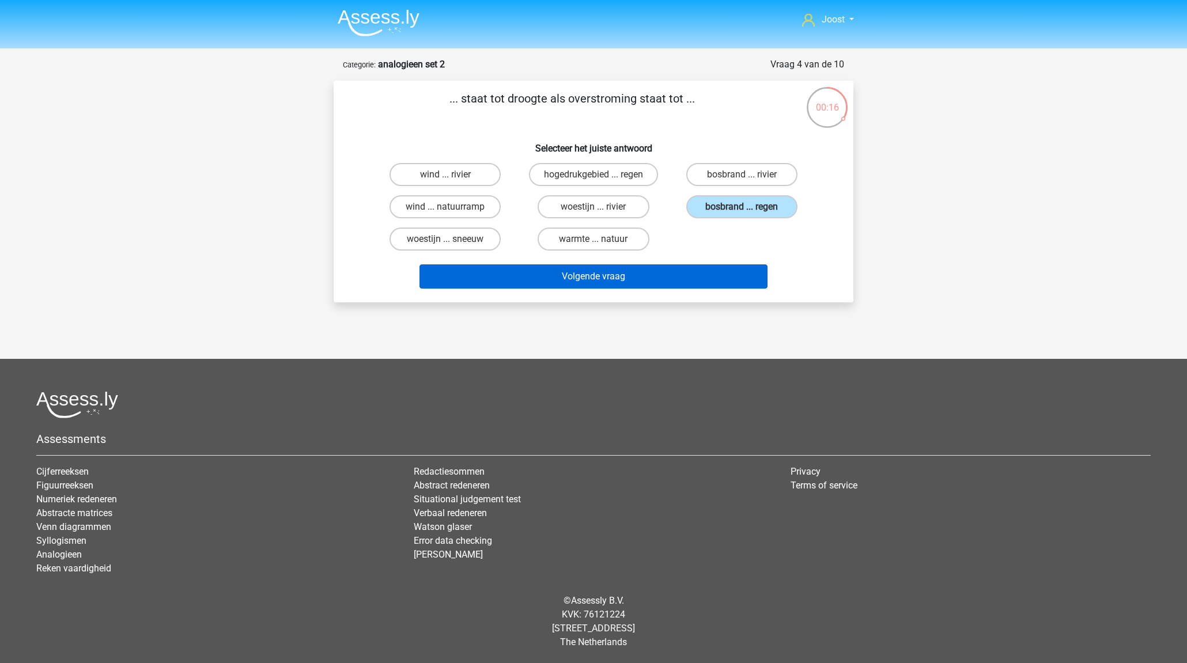
click at [713, 271] on button "Volgende vraag" at bounding box center [593, 276] width 348 height 24
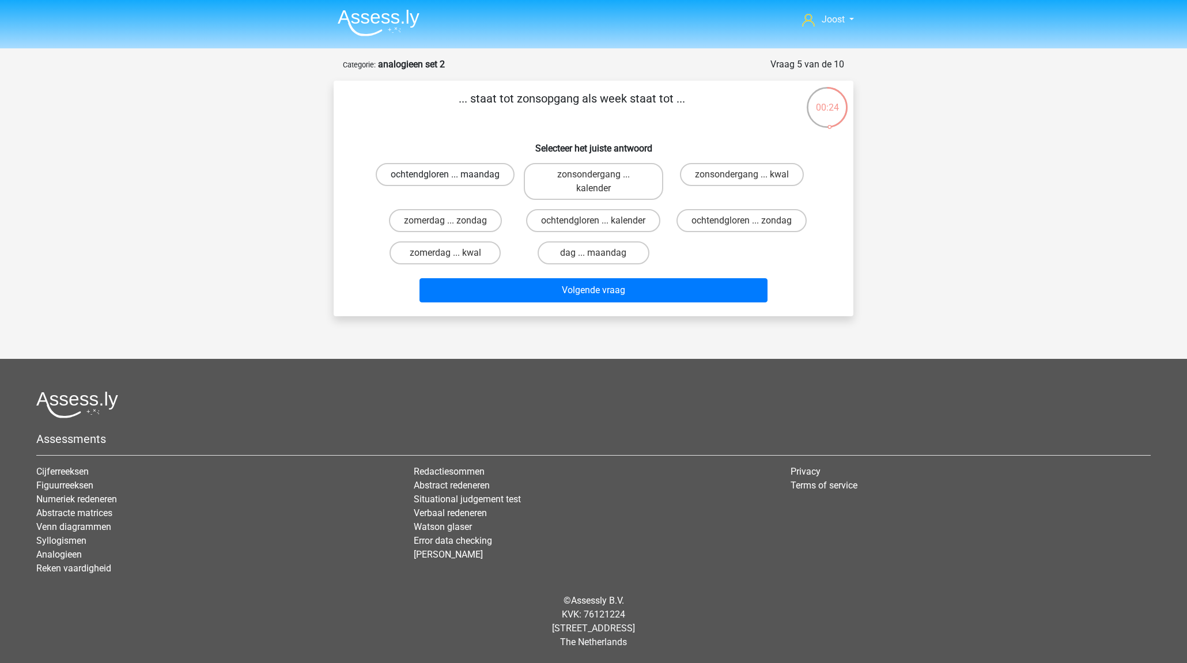
click at [486, 186] on label "ochtendgloren ... maandag" at bounding box center [445, 174] width 139 height 23
click at [453, 182] on input "ochtendgloren ... maandag" at bounding box center [448, 178] width 7 height 7
radio input "true"
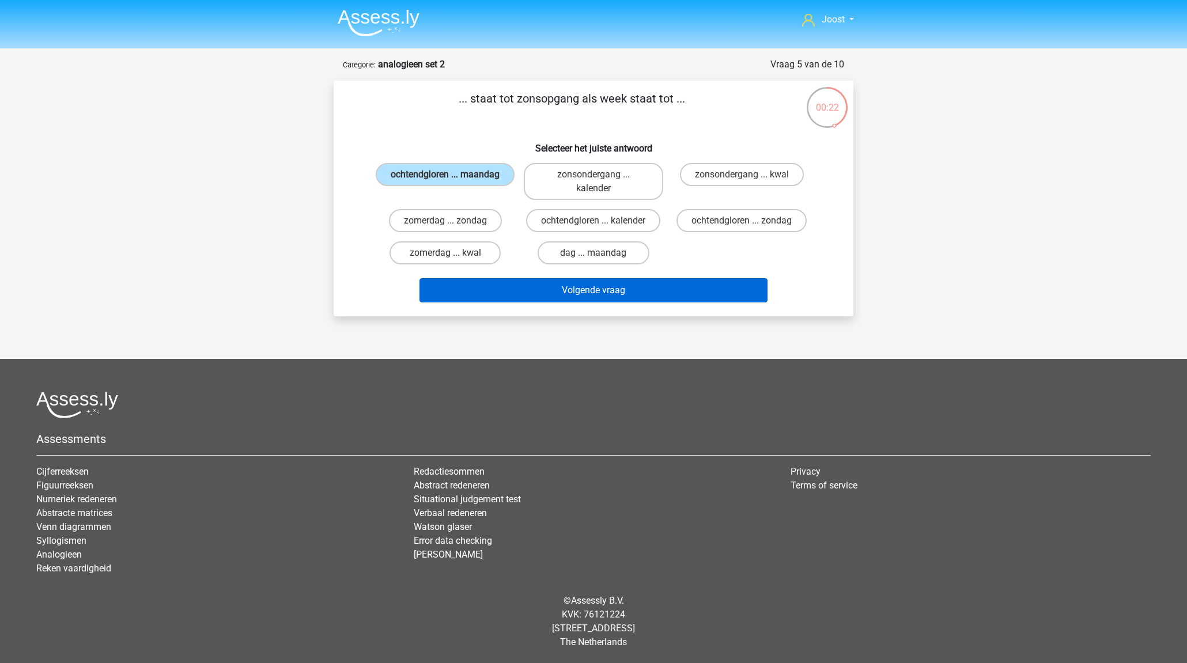
click at [581, 287] on button "Volgende vraag" at bounding box center [593, 290] width 348 height 24
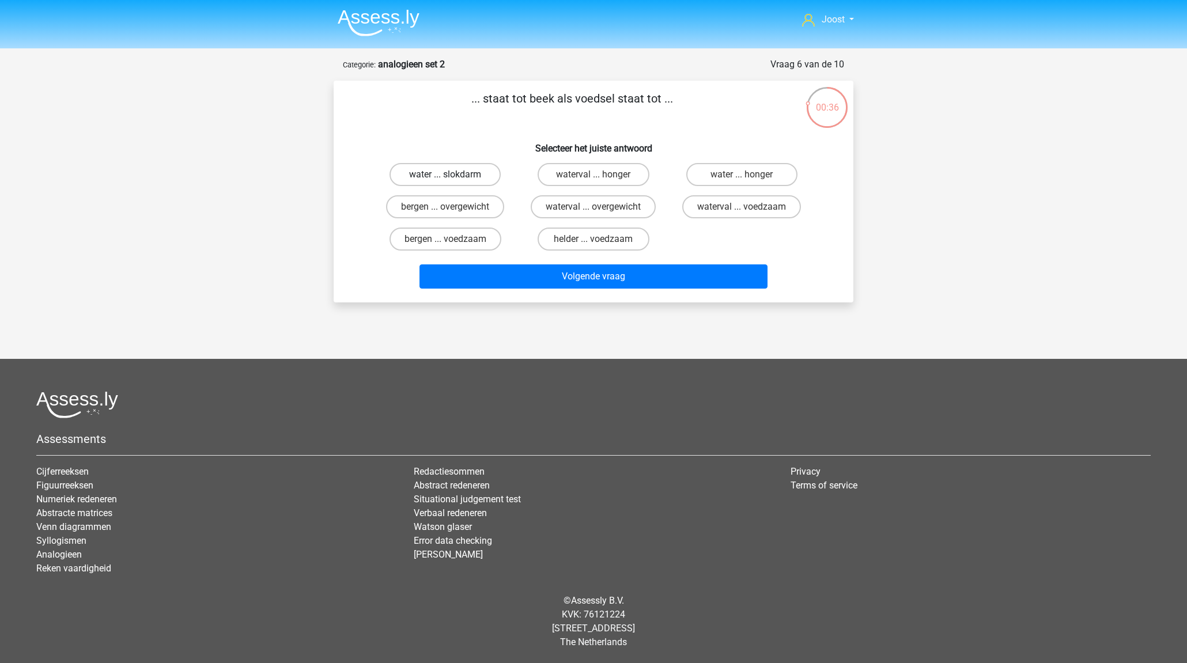
click at [439, 173] on label "water ... slokdarm" at bounding box center [444, 174] width 111 height 23
click at [445, 175] on input "water ... slokdarm" at bounding box center [448, 178] width 7 height 7
radio input "true"
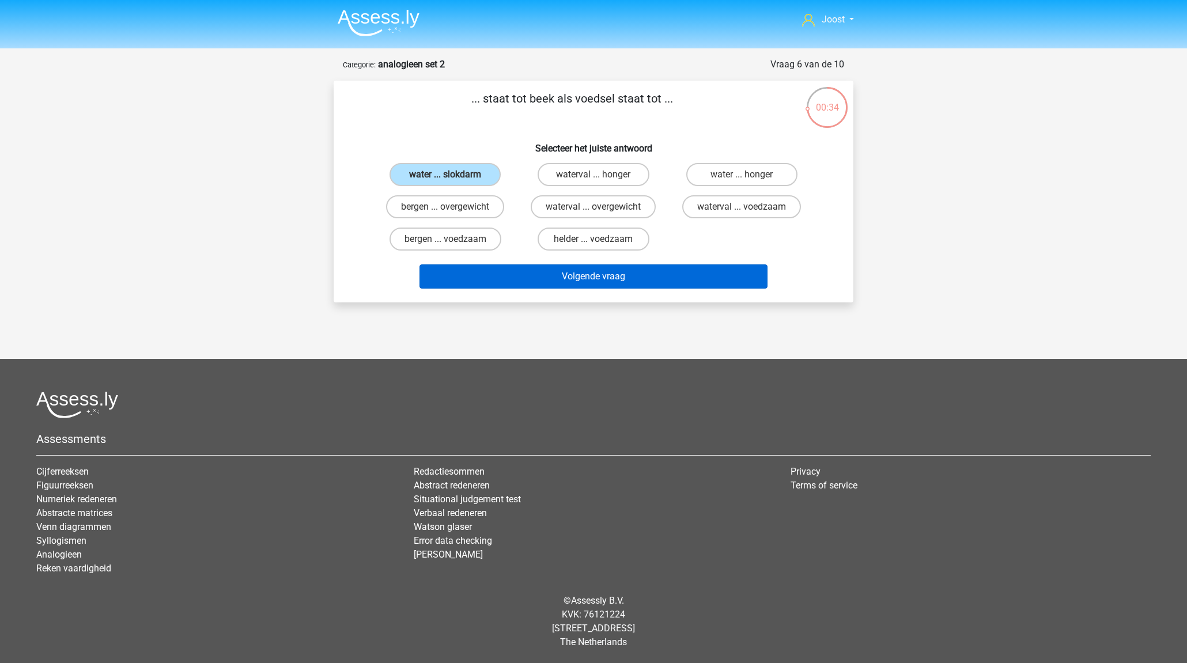
click at [638, 276] on button "Volgende vraag" at bounding box center [593, 276] width 348 height 24
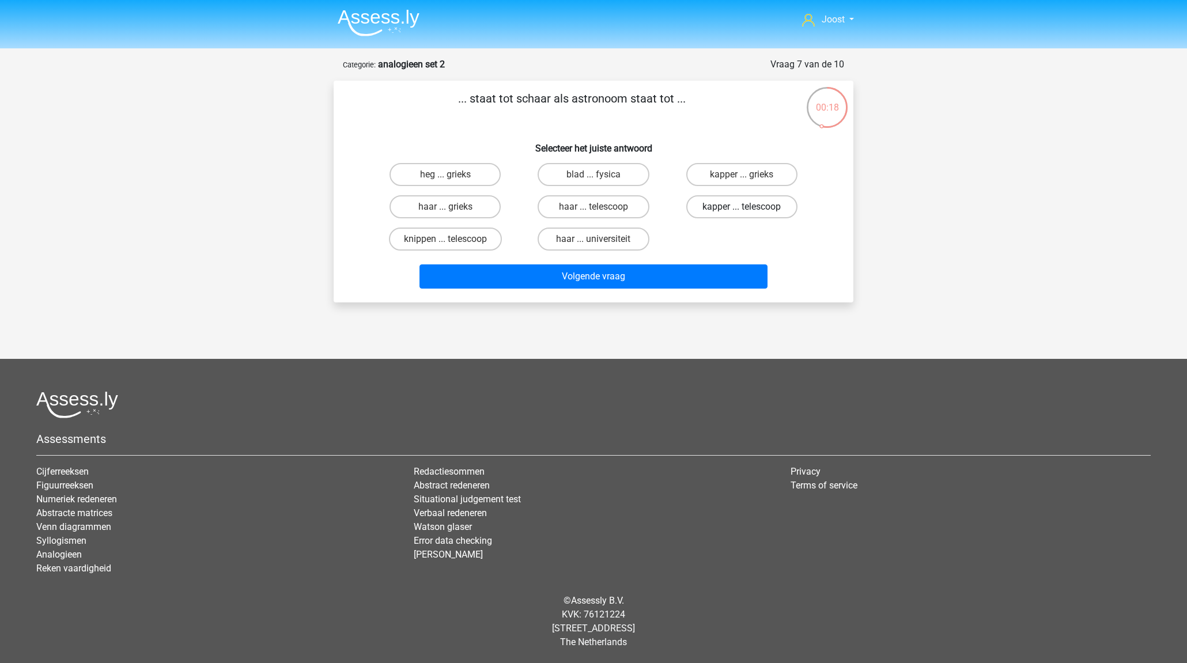
click at [768, 208] on label "kapper ... telescoop" at bounding box center [741, 206] width 111 height 23
click at [749, 208] on input "kapper ... telescoop" at bounding box center [744, 210] width 7 height 7
radio input "true"
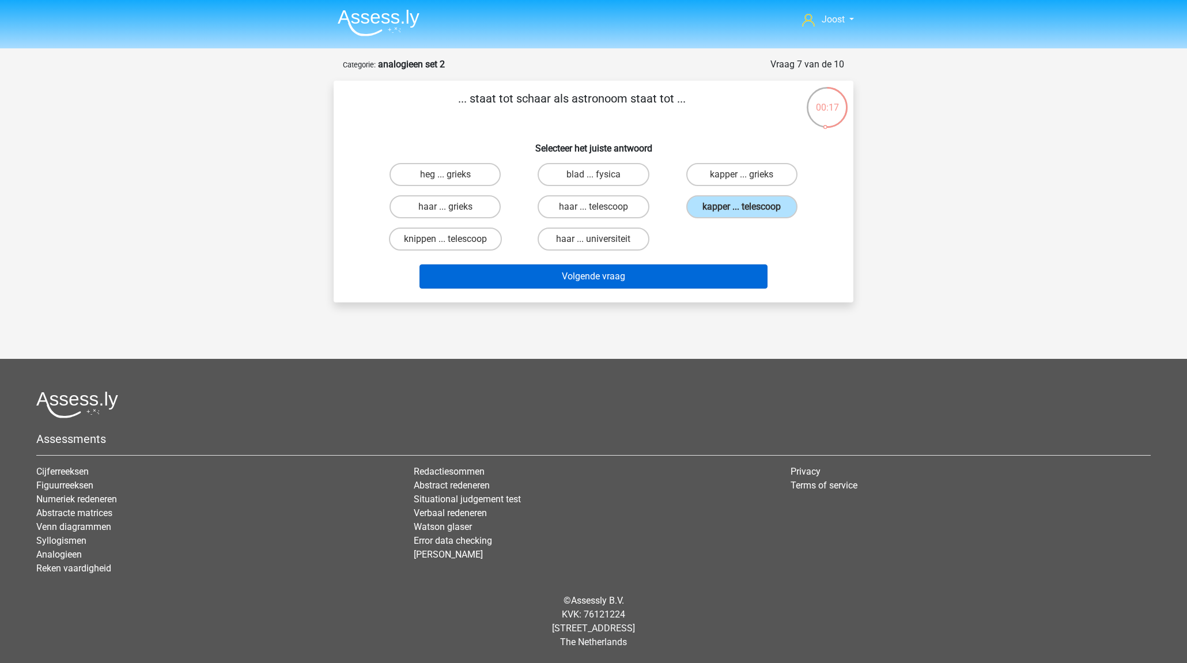
click at [733, 281] on button "Volgende vraag" at bounding box center [593, 276] width 348 height 24
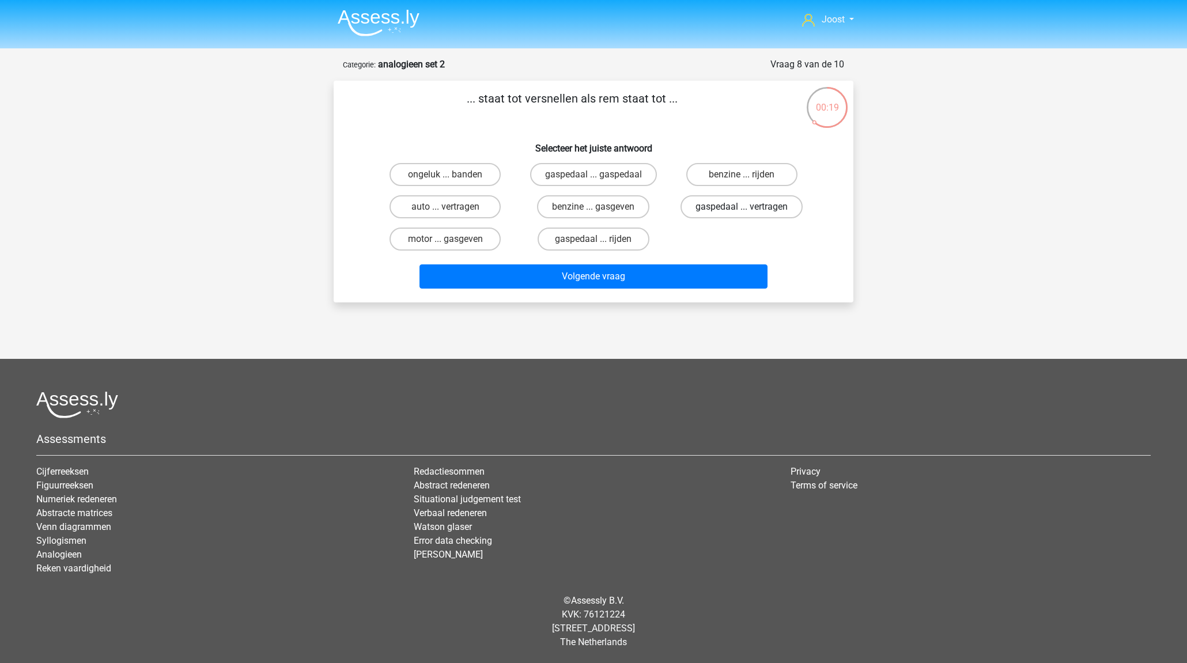
click at [715, 210] on label "gaspedaal ... vertragen" at bounding box center [741, 206] width 122 height 23
click at [741, 210] on input "gaspedaal ... vertragen" at bounding box center [744, 210] width 7 height 7
radio input "true"
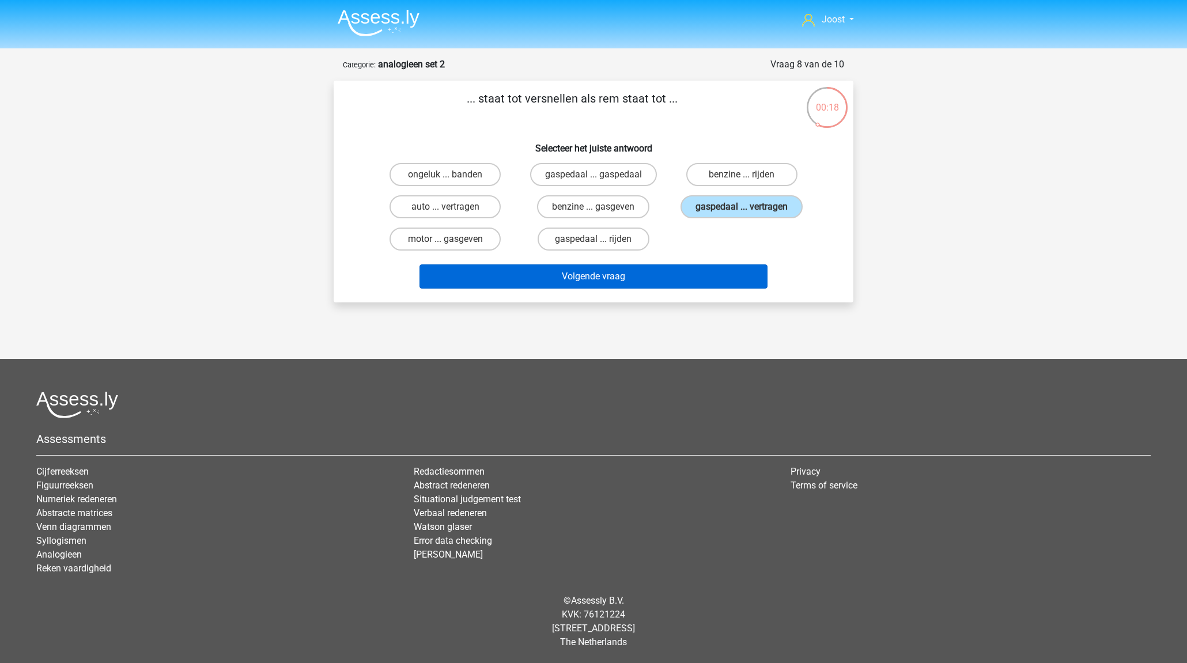
click at [694, 278] on button "Volgende vraag" at bounding box center [593, 276] width 348 height 24
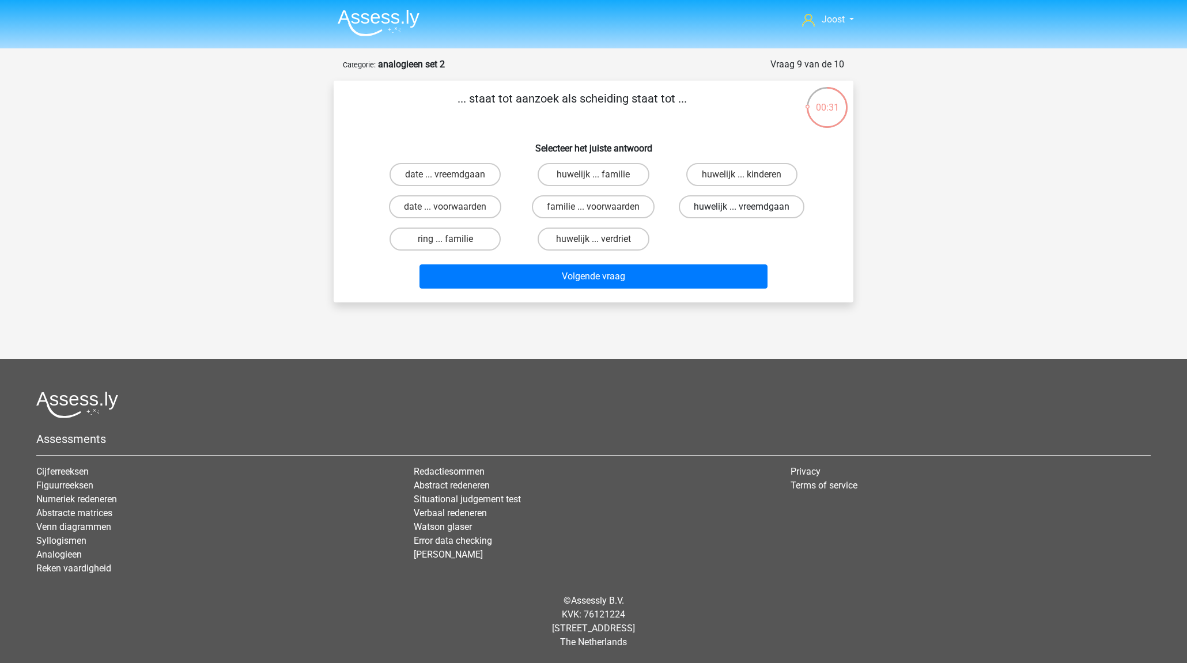
click at [730, 203] on label "huwelijk ... vreemdgaan" at bounding box center [742, 206] width 126 height 23
click at [741, 207] on input "huwelijk ... vreemdgaan" at bounding box center [744, 210] width 7 height 7
radio input "true"
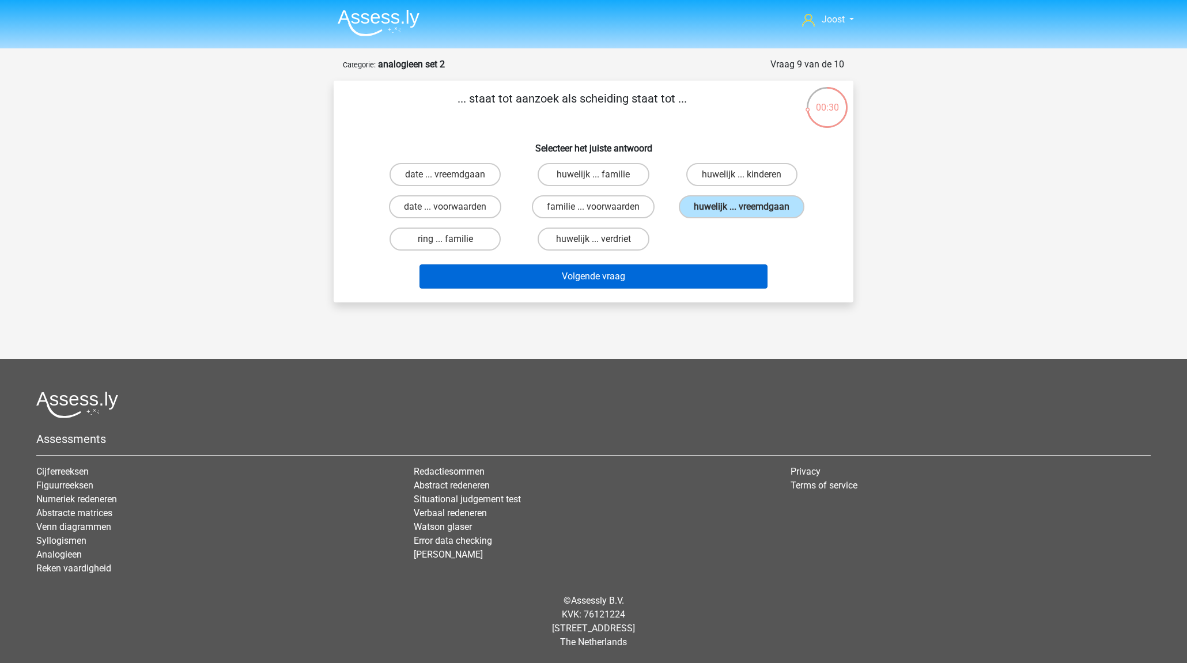
click at [721, 289] on button "Volgende vraag" at bounding box center [593, 276] width 348 height 24
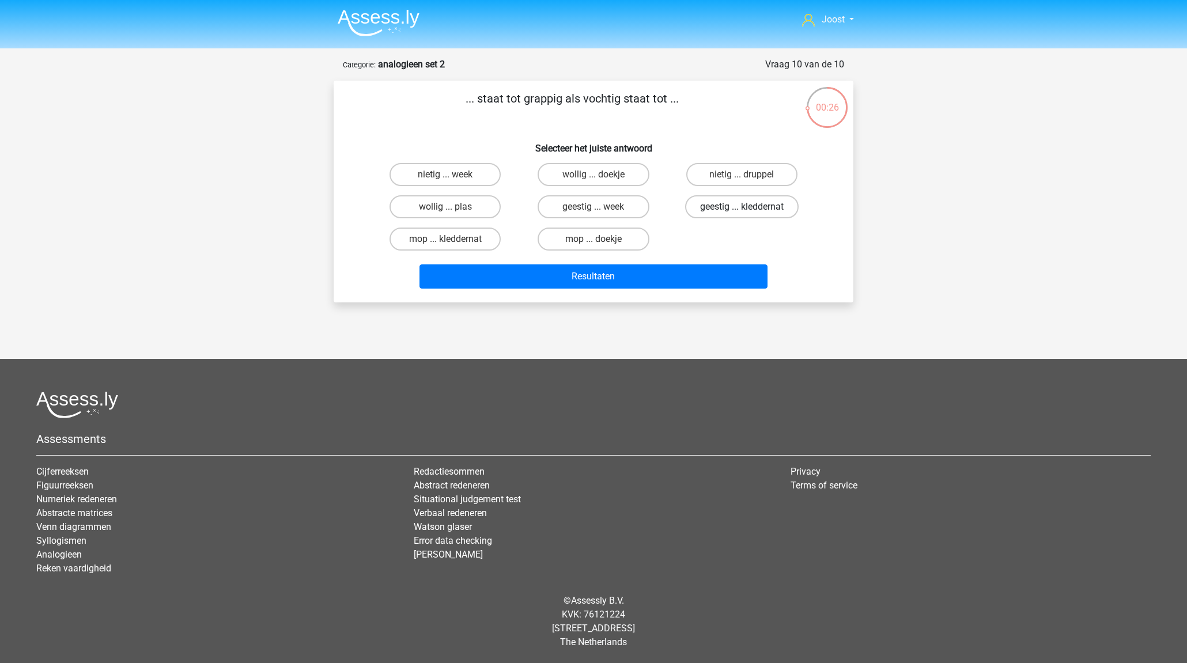
click at [735, 209] on label "geestig ... kleddernat" at bounding box center [741, 206] width 113 height 23
click at [741, 209] on input "geestig ... kleddernat" at bounding box center [744, 210] width 7 height 7
radio input "true"
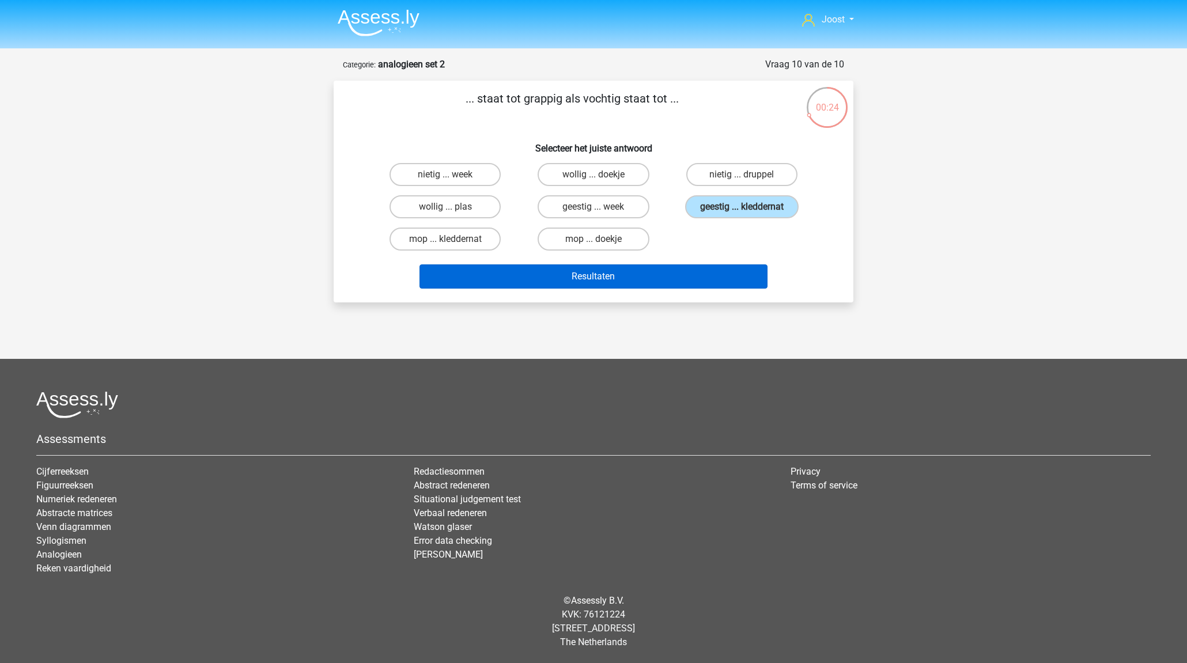
click at [702, 281] on button "Resultaten" at bounding box center [593, 276] width 348 height 24
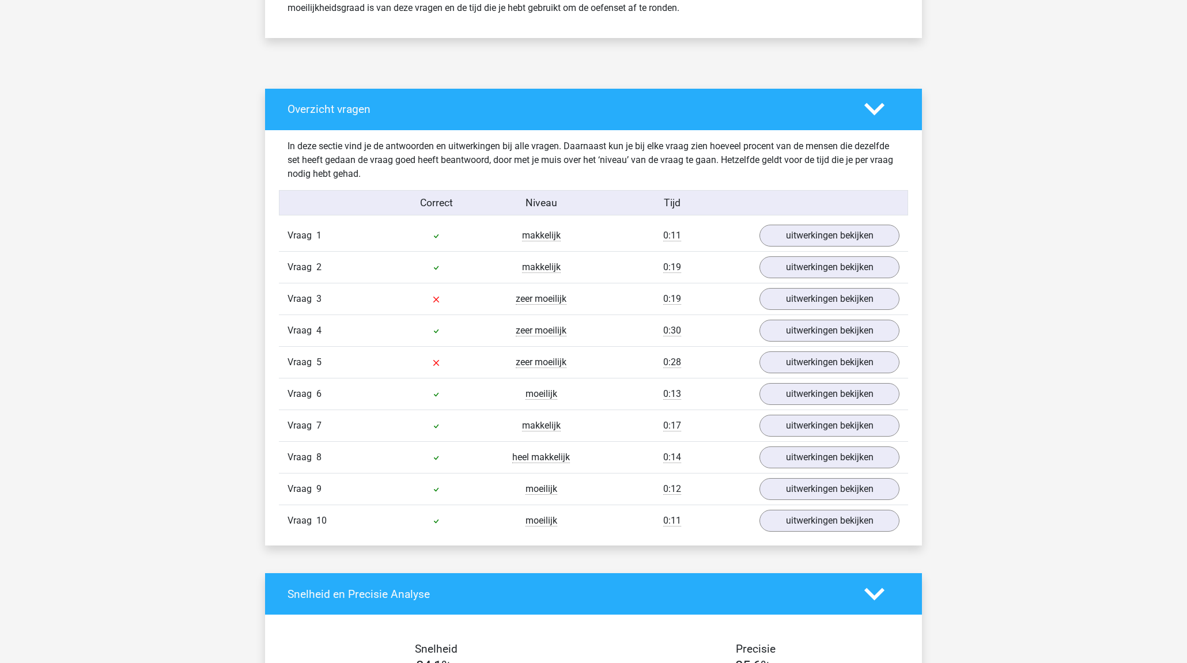
scroll to position [547, 0]
click at [859, 230] on link "uitwerkingen bekijken" at bounding box center [829, 234] width 161 height 25
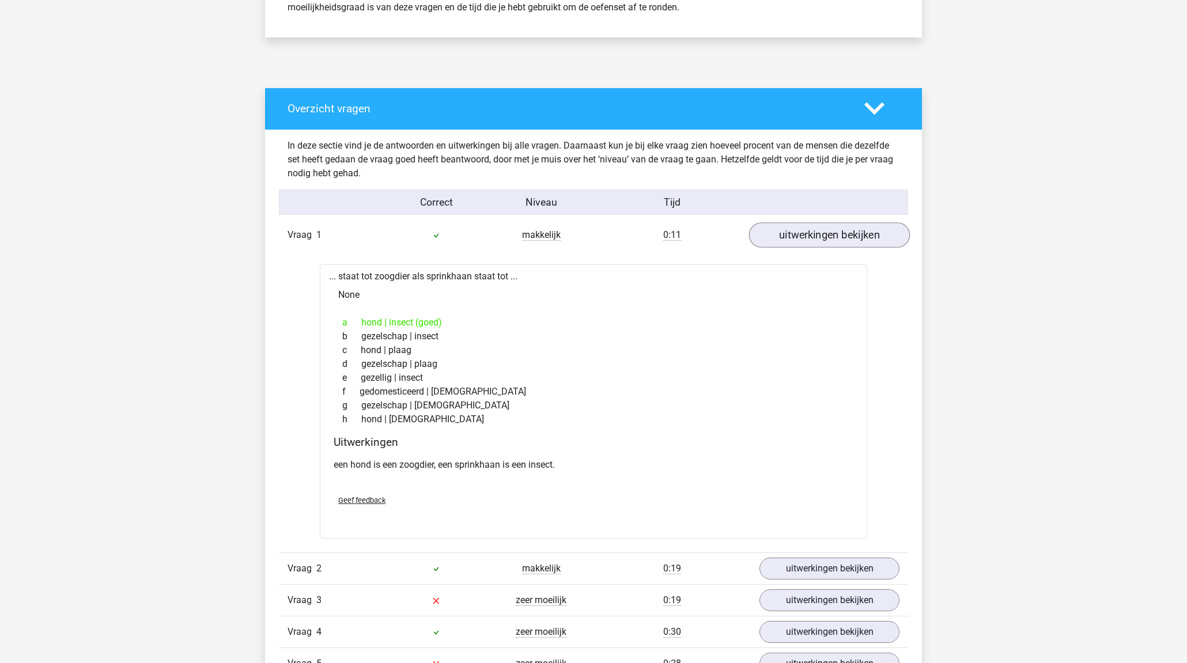
click at [855, 237] on link "uitwerkingen bekijken" at bounding box center [829, 234] width 161 height 25
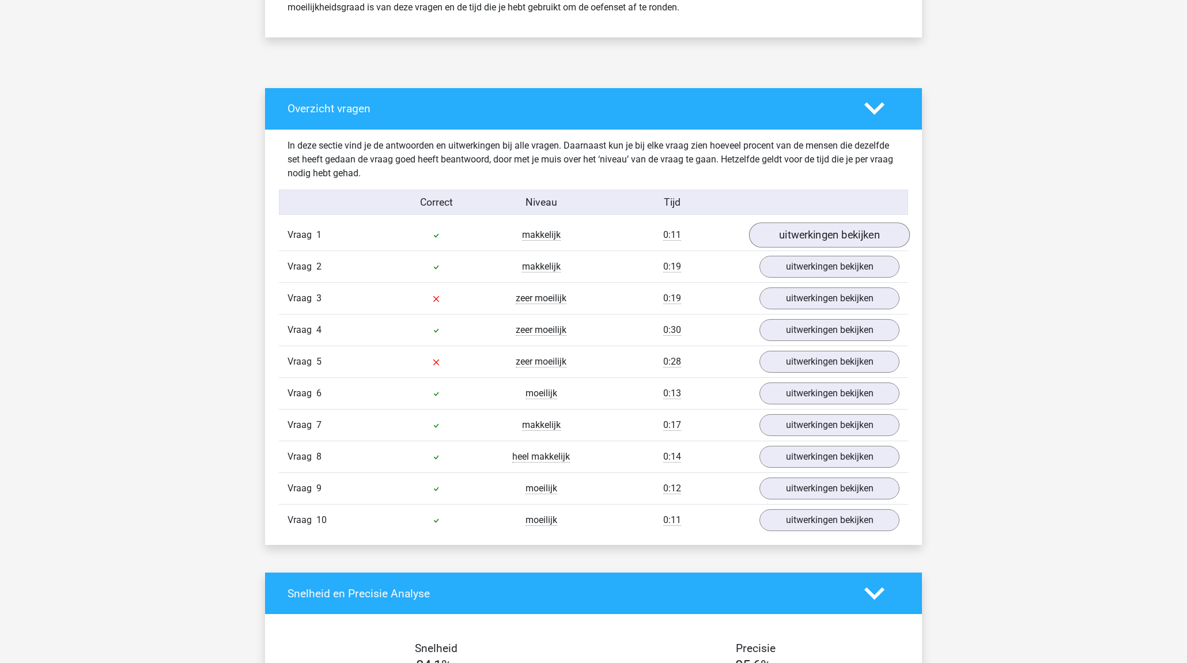
click at [855, 237] on link "uitwerkingen bekijken" at bounding box center [829, 234] width 161 height 25
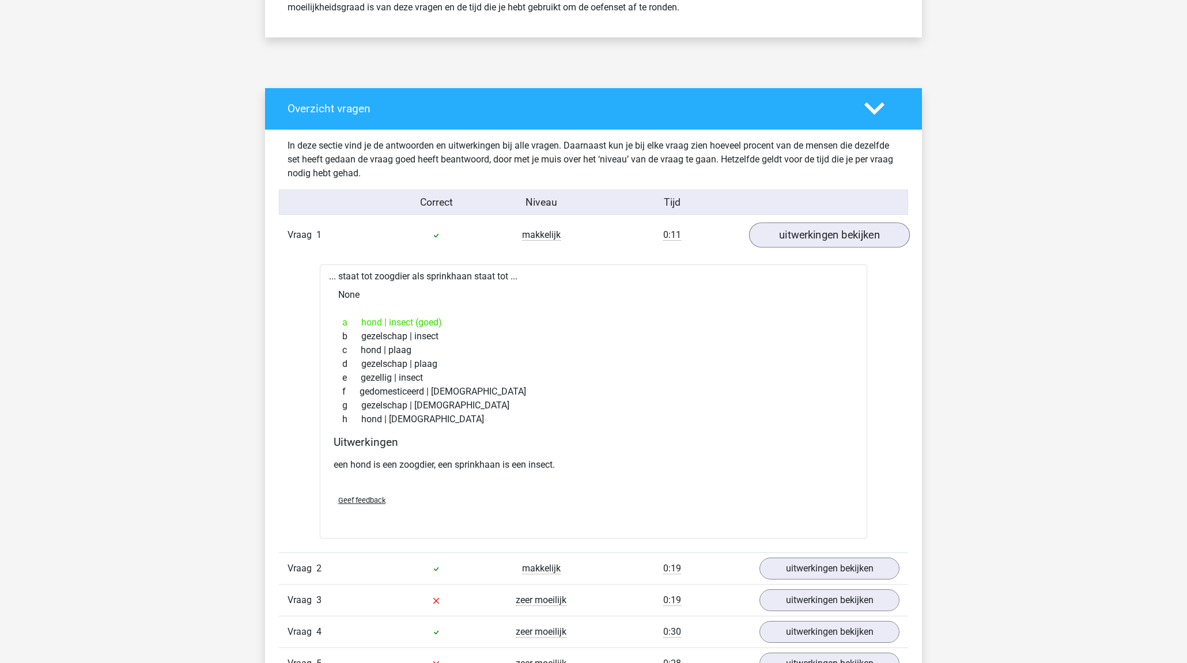
click at [855, 237] on link "uitwerkingen bekijken" at bounding box center [829, 234] width 161 height 25
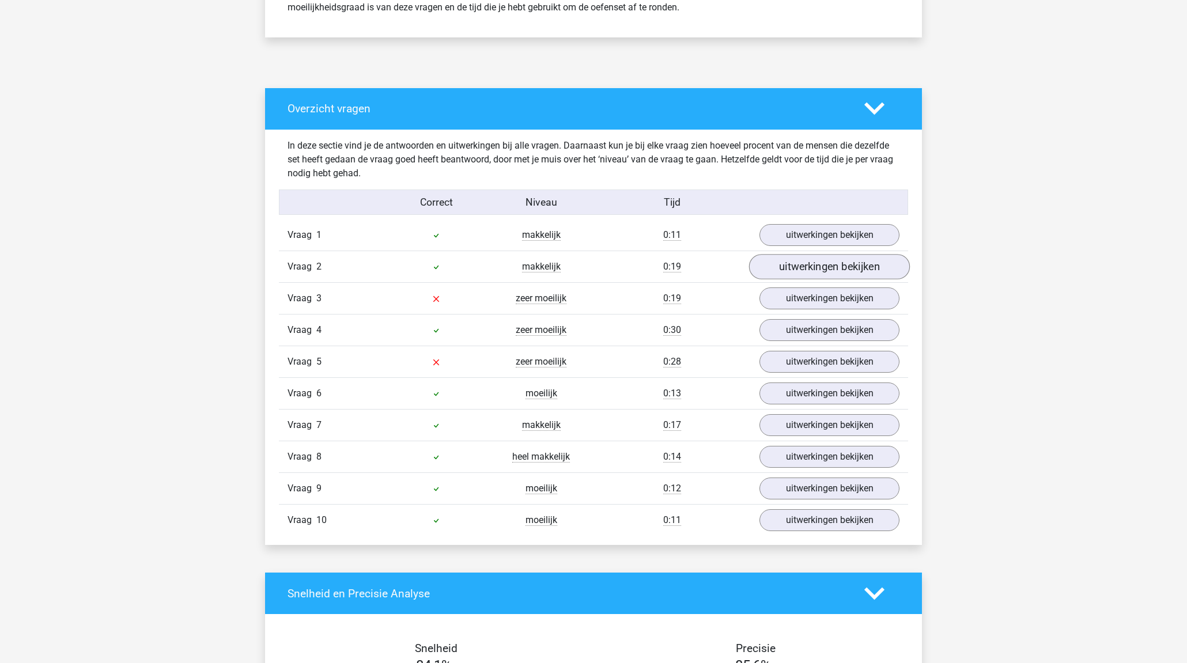
click at [856, 270] on link "uitwerkingen bekijken" at bounding box center [829, 266] width 161 height 25
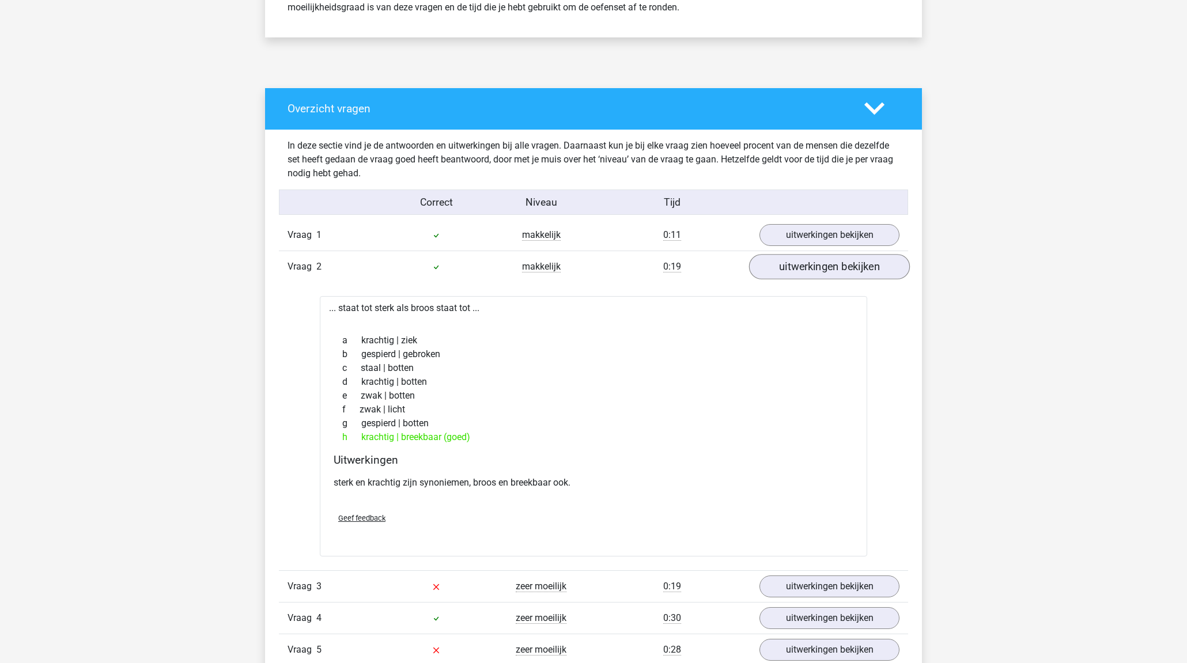
click at [848, 274] on link "uitwerkingen bekijken" at bounding box center [829, 266] width 161 height 25
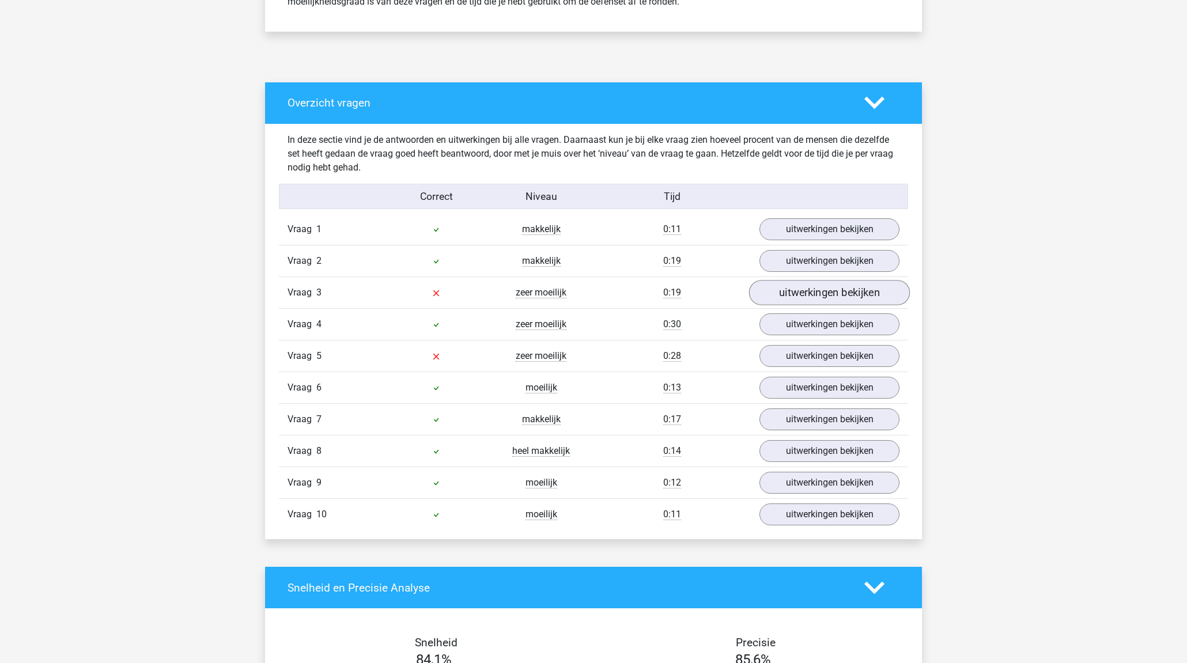
scroll to position [552, 0]
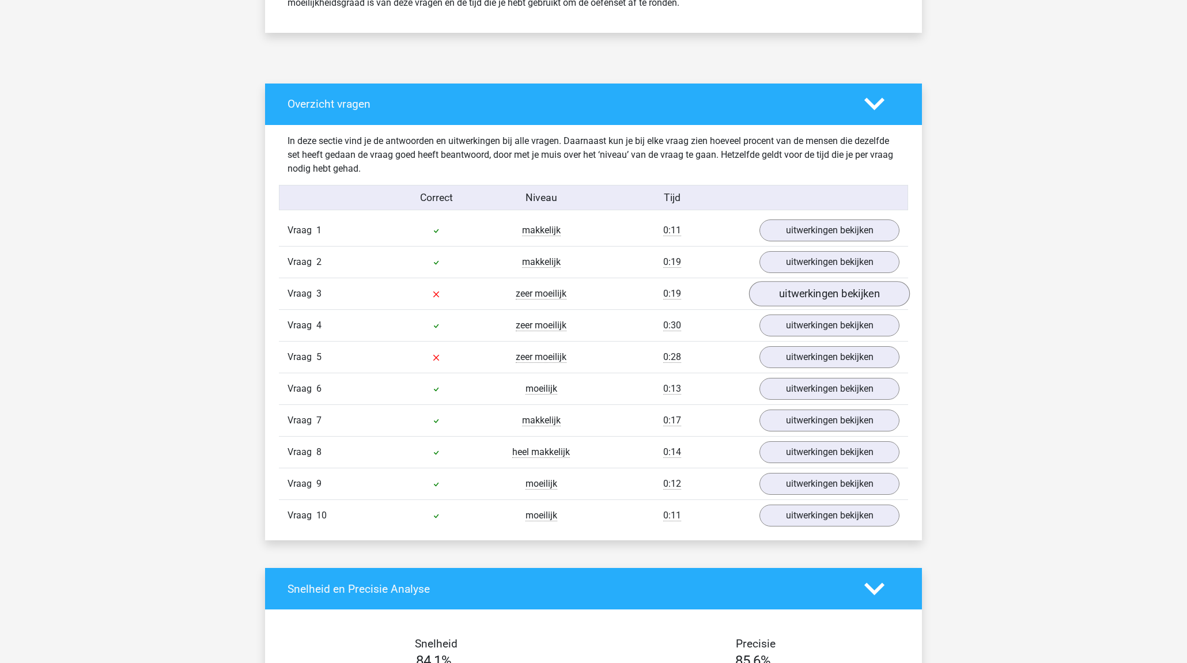
click at [818, 286] on link "uitwerkingen bekijken" at bounding box center [829, 293] width 161 height 25
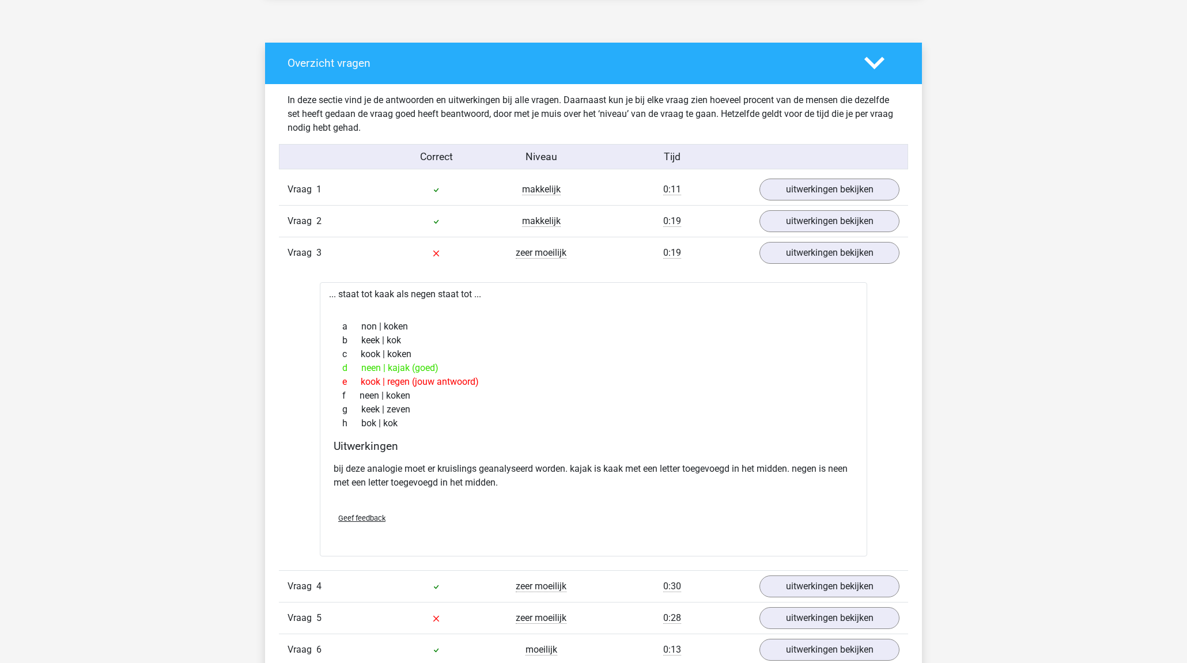
scroll to position [596, 0]
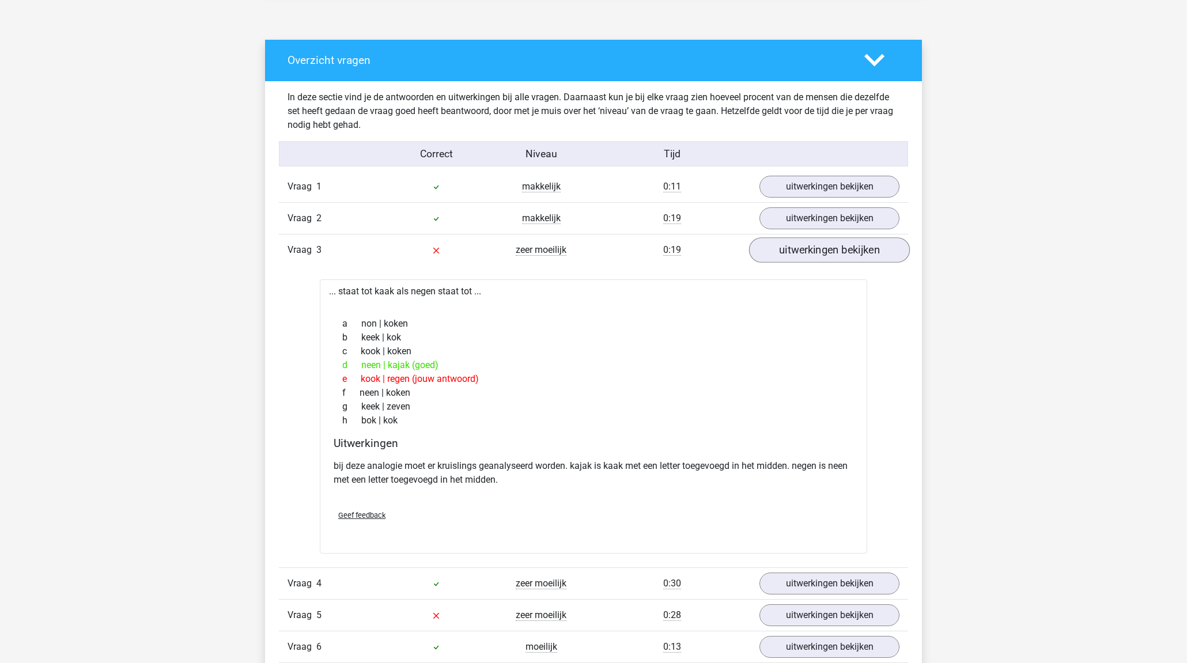
click at [815, 245] on link "uitwerkingen bekijken" at bounding box center [829, 249] width 161 height 25
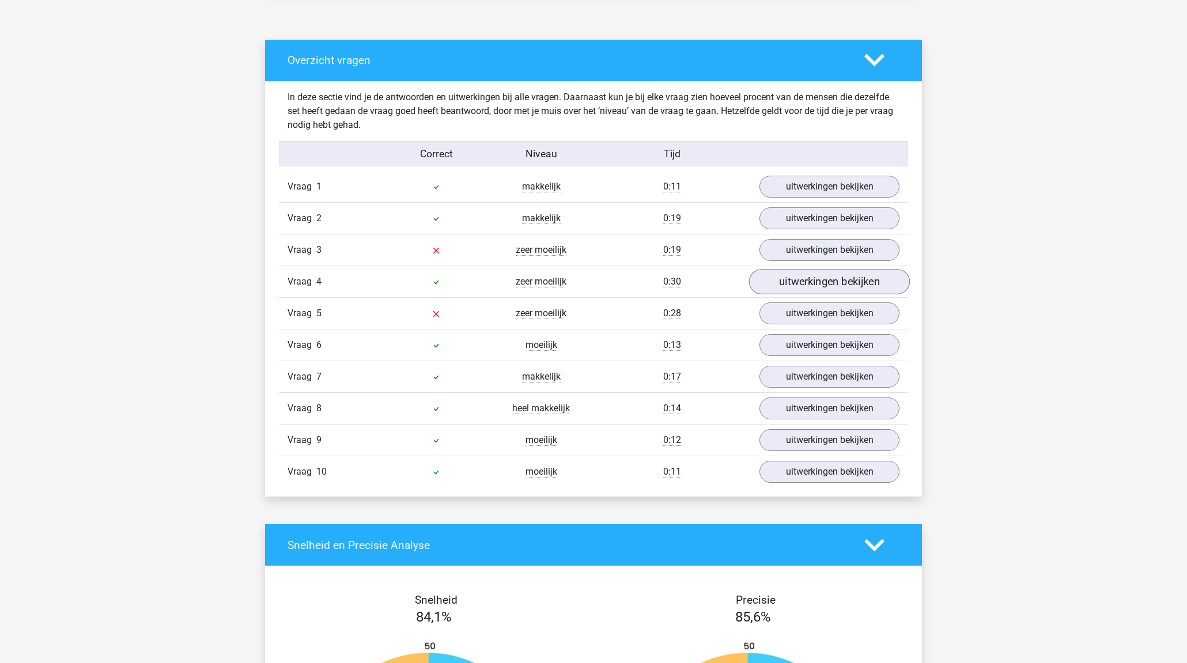
click at [797, 278] on link "uitwerkingen bekijken" at bounding box center [829, 281] width 161 height 25
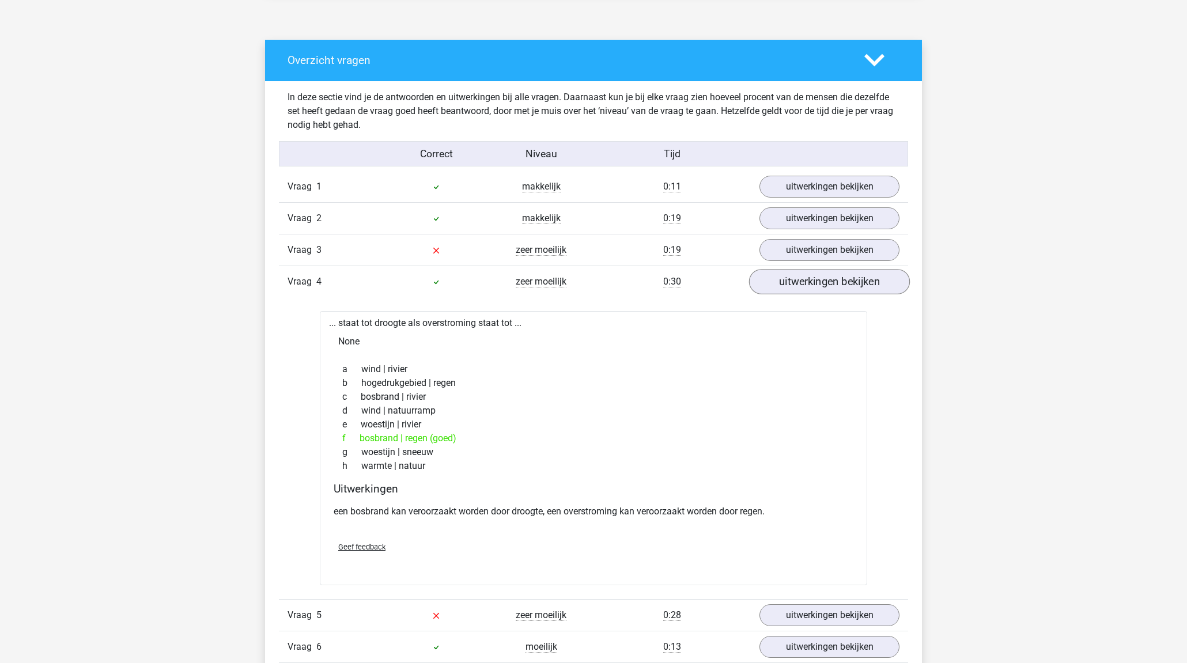
click at [797, 278] on link "uitwerkingen bekijken" at bounding box center [829, 281] width 161 height 25
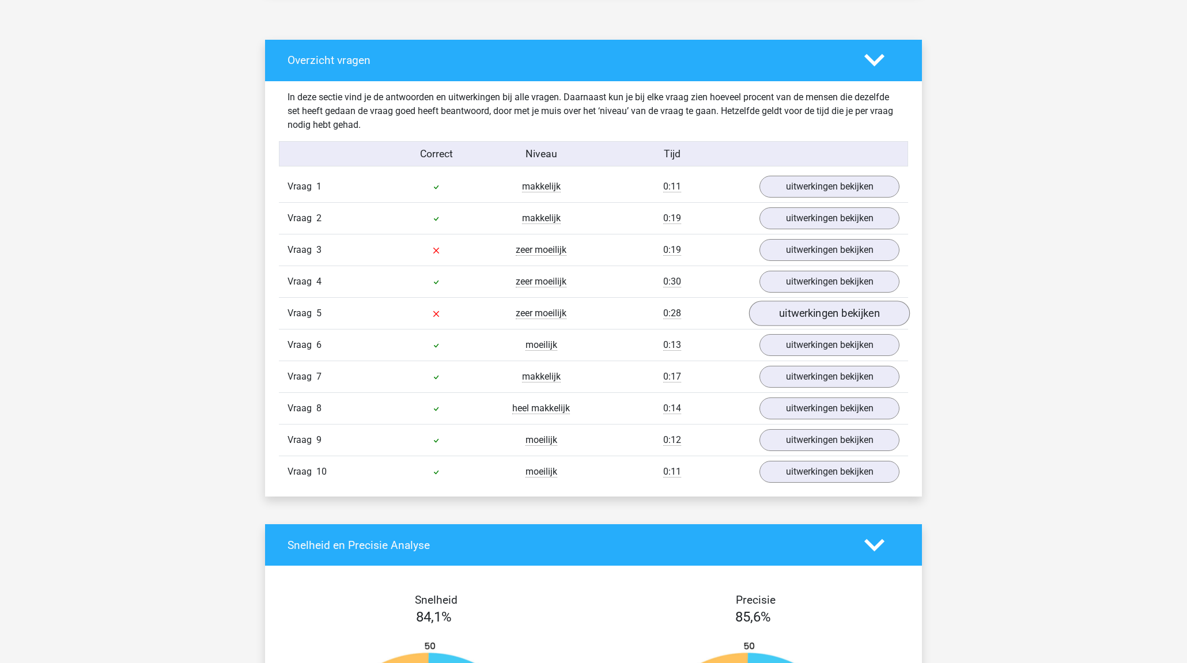
click at [807, 310] on link "uitwerkingen bekijken" at bounding box center [829, 313] width 161 height 25
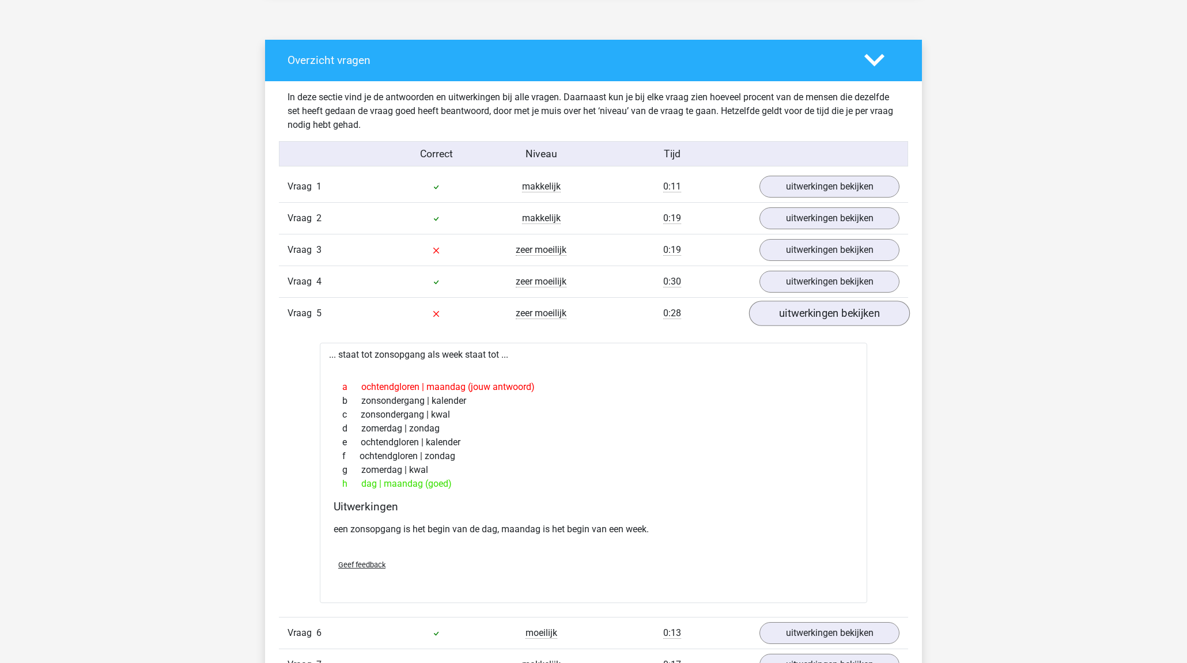
click at [819, 316] on link "uitwerkingen bekijken" at bounding box center [829, 313] width 161 height 25
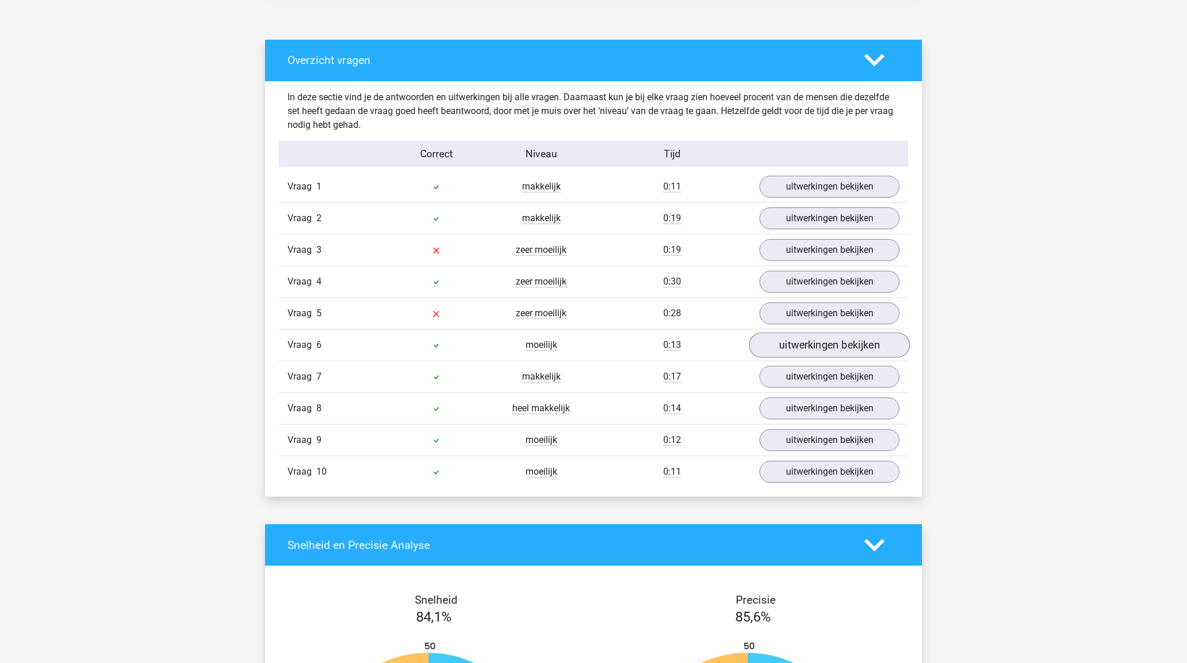
click at [819, 335] on link "uitwerkingen bekijken" at bounding box center [829, 344] width 161 height 25
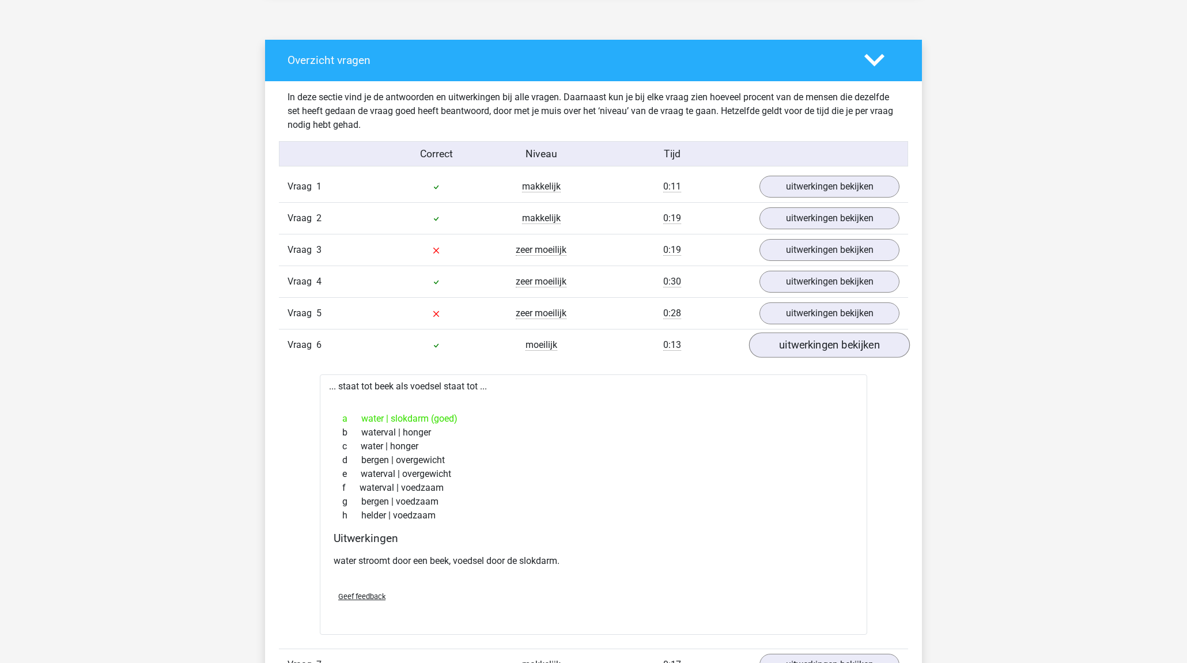
click at [819, 343] on link "uitwerkingen bekijken" at bounding box center [829, 344] width 161 height 25
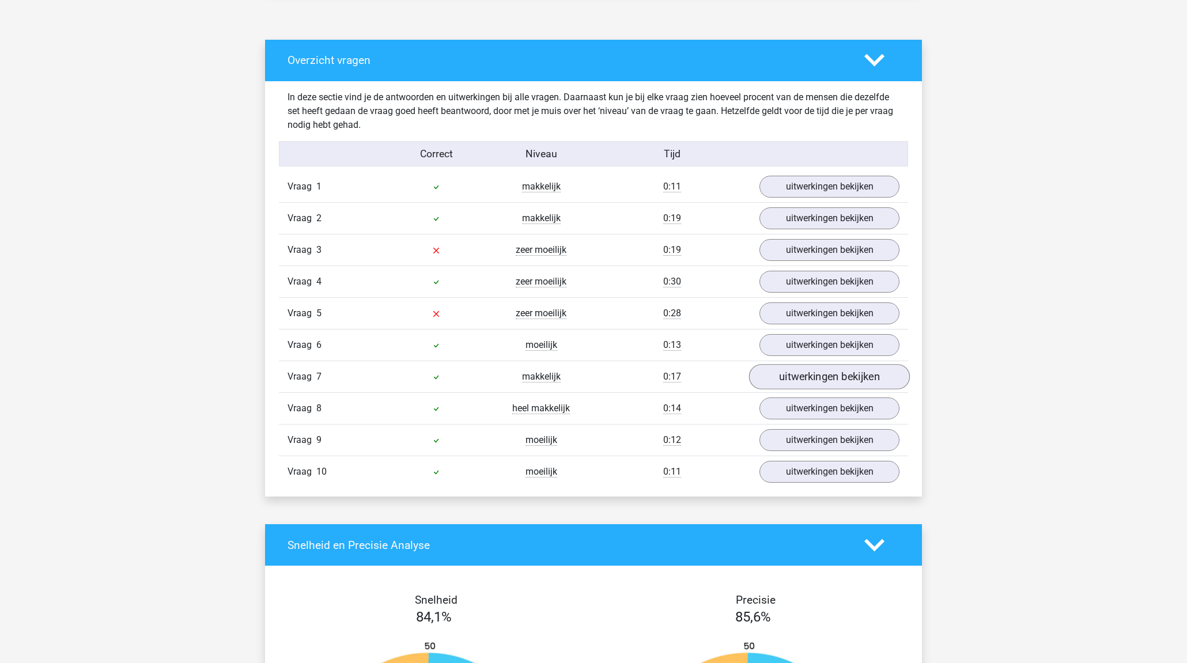
click at [828, 378] on link "uitwerkingen bekijken" at bounding box center [829, 376] width 161 height 25
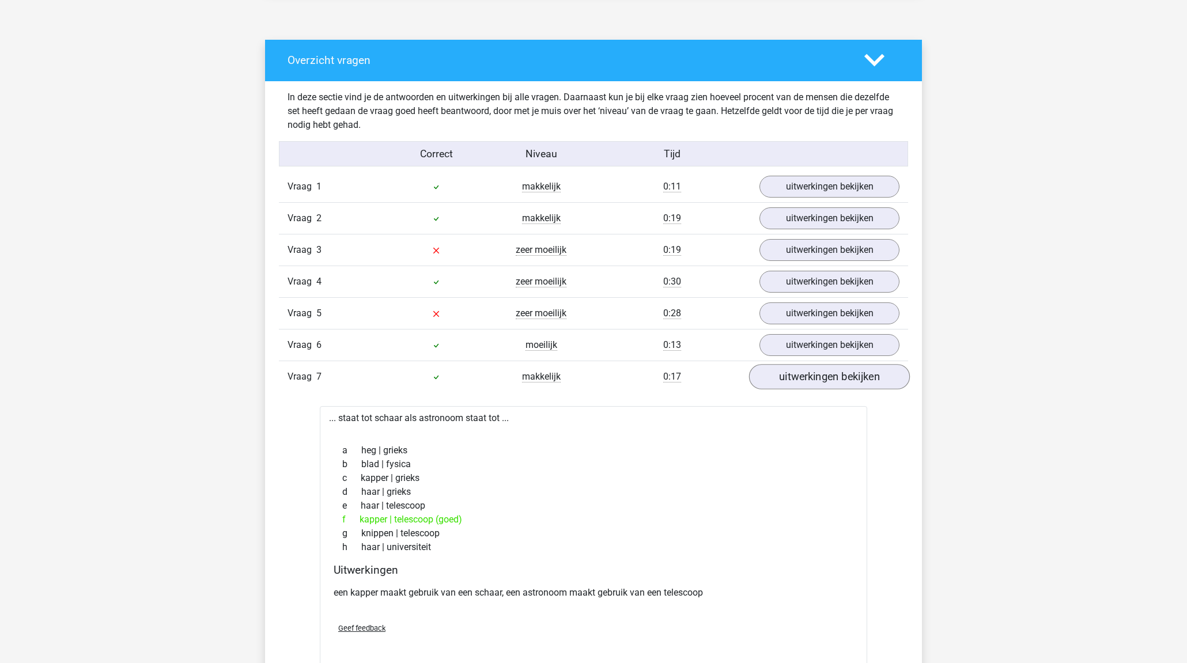
click at [828, 378] on link "uitwerkingen bekijken" at bounding box center [829, 376] width 161 height 25
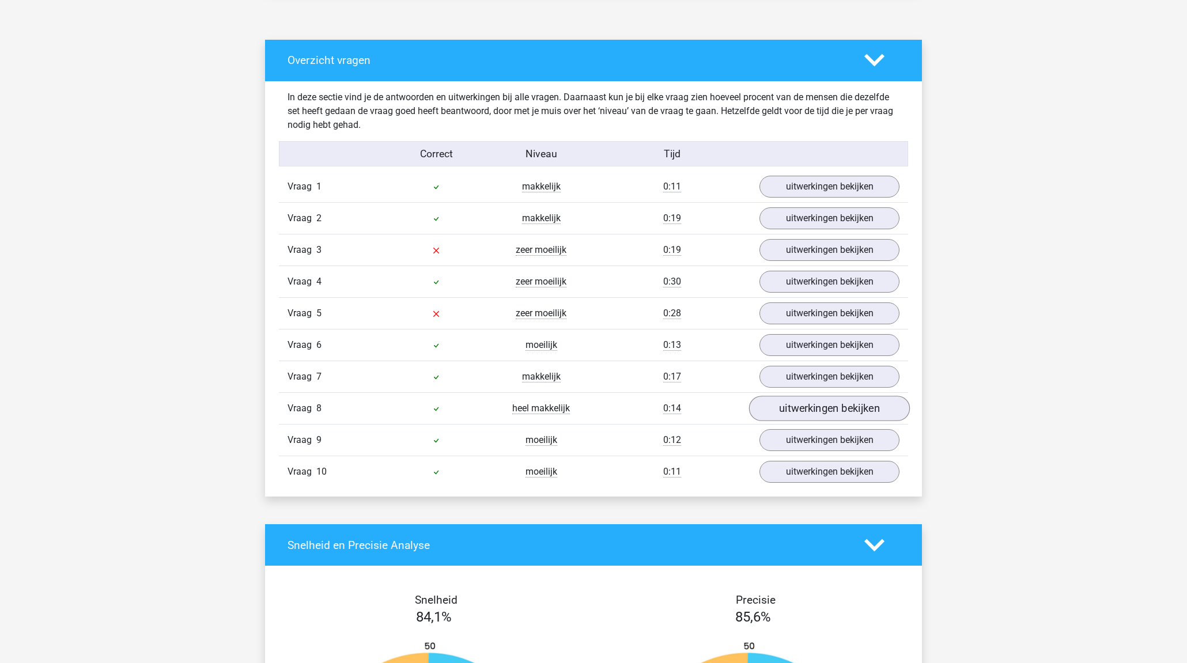
click at [806, 410] on link "uitwerkingen bekijken" at bounding box center [829, 408] width 161 height 25
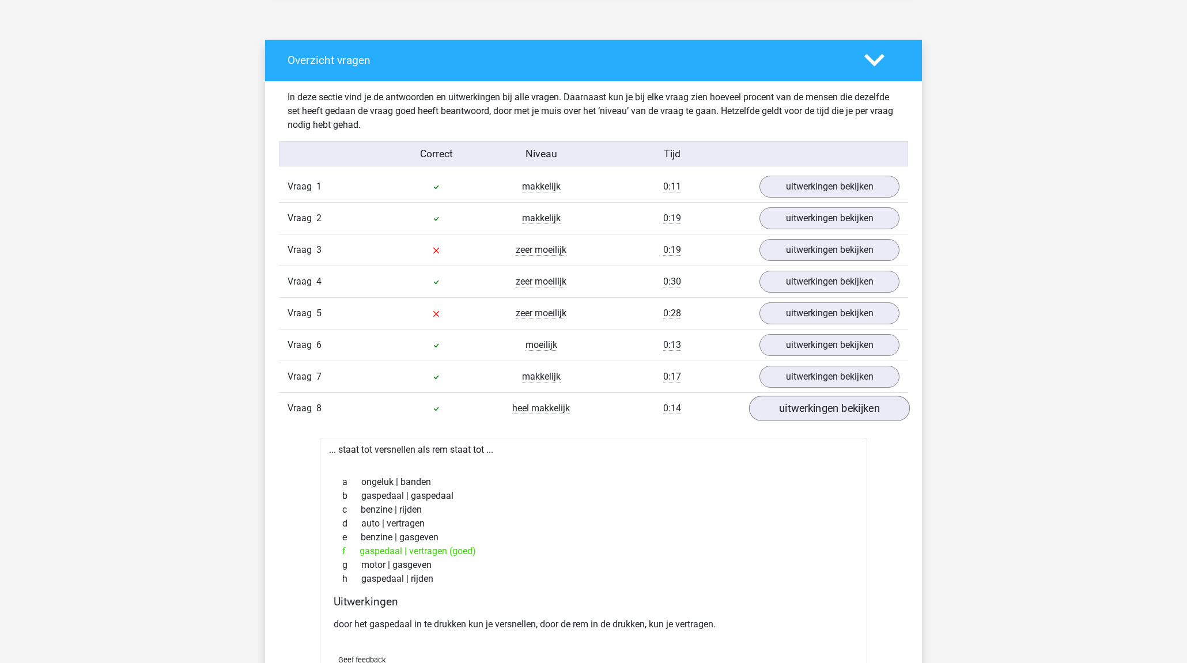
click at [806, 409] on link "uitwerkingen bekijken" at bounding box center [829, 408] width 161 height 25
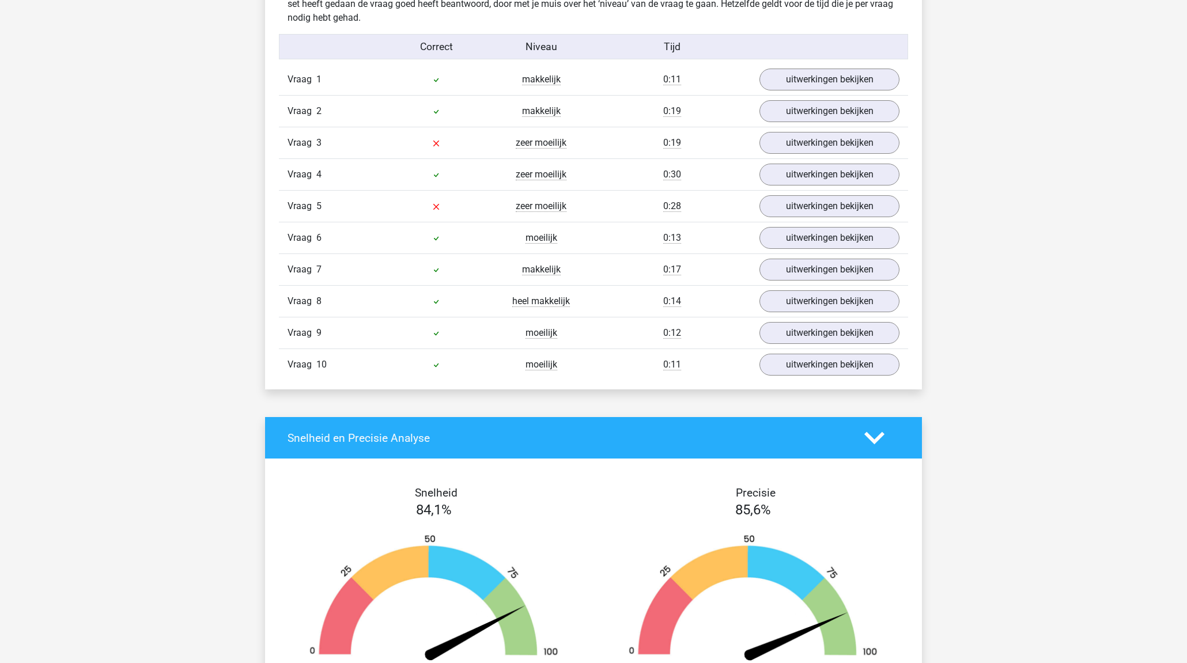
scroll to position [707, 0]
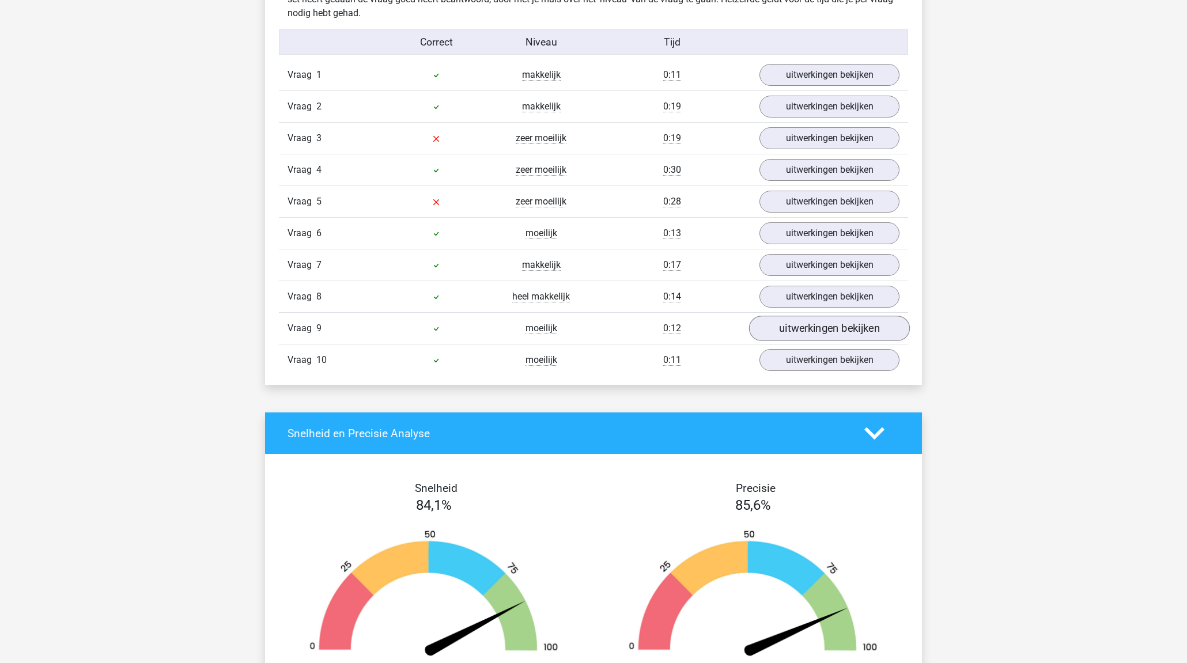
click at [816, 327] on link "uitwerkingen bekijken" at bounding box center [829, 328] width 161 height 25
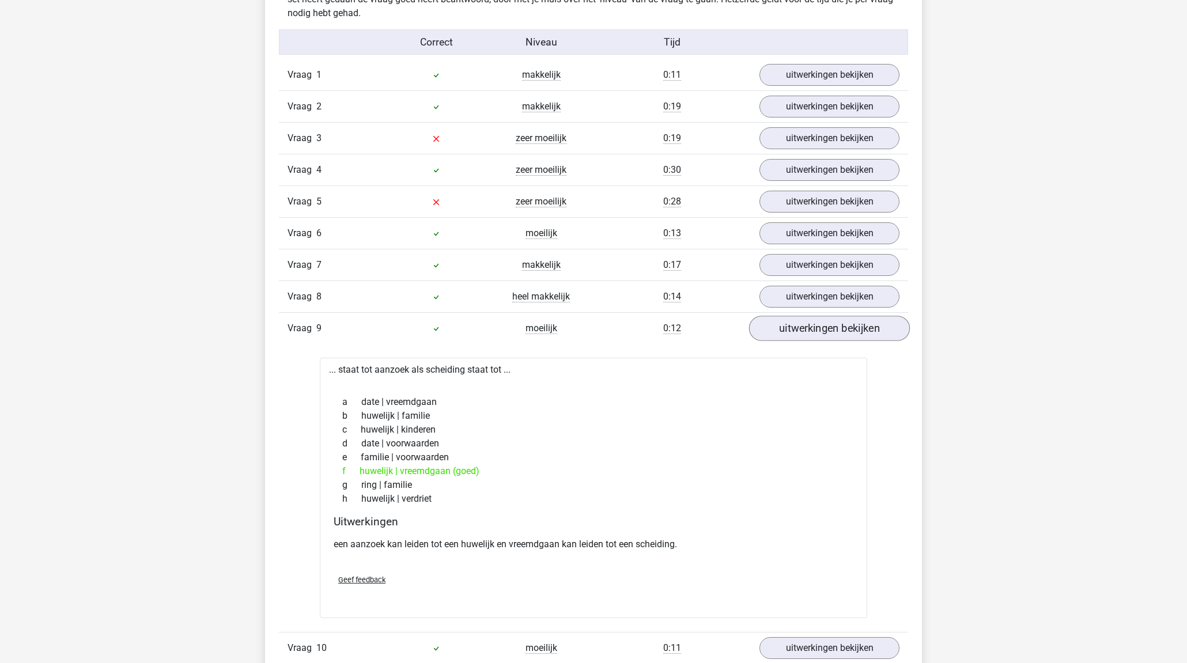
click at [816, 327] on link "uitwerkingen bekijken" at bounding box center [829, 328] width 161 height 25
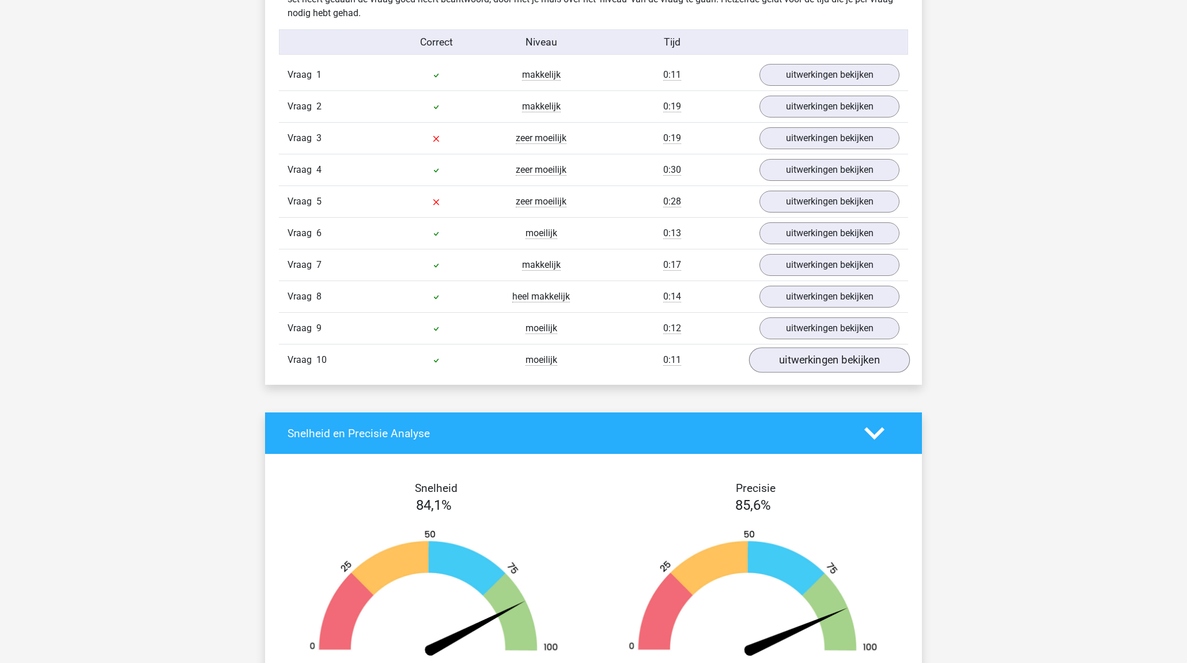
click at [821, 361] on link "uitwerkingen bekijken" at bounding box center [829, 359] width 161 height 25
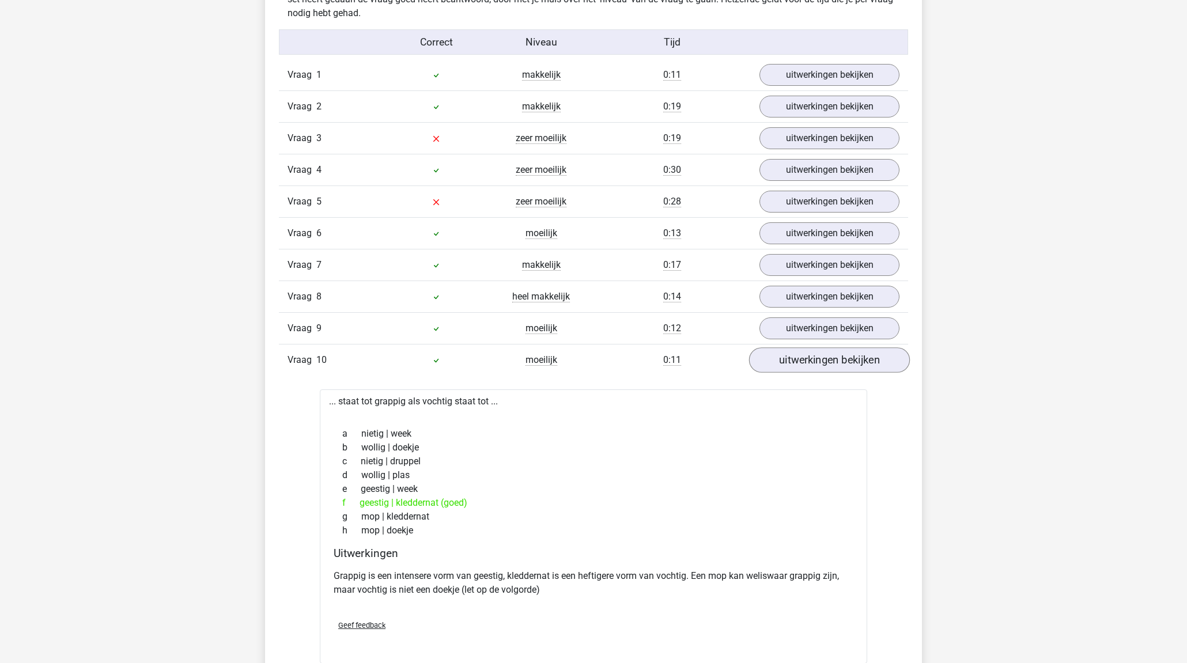
click at [827, 359] on link "uitwerkingen bekijken" at bounding box center [829, 359] width 161 height 25
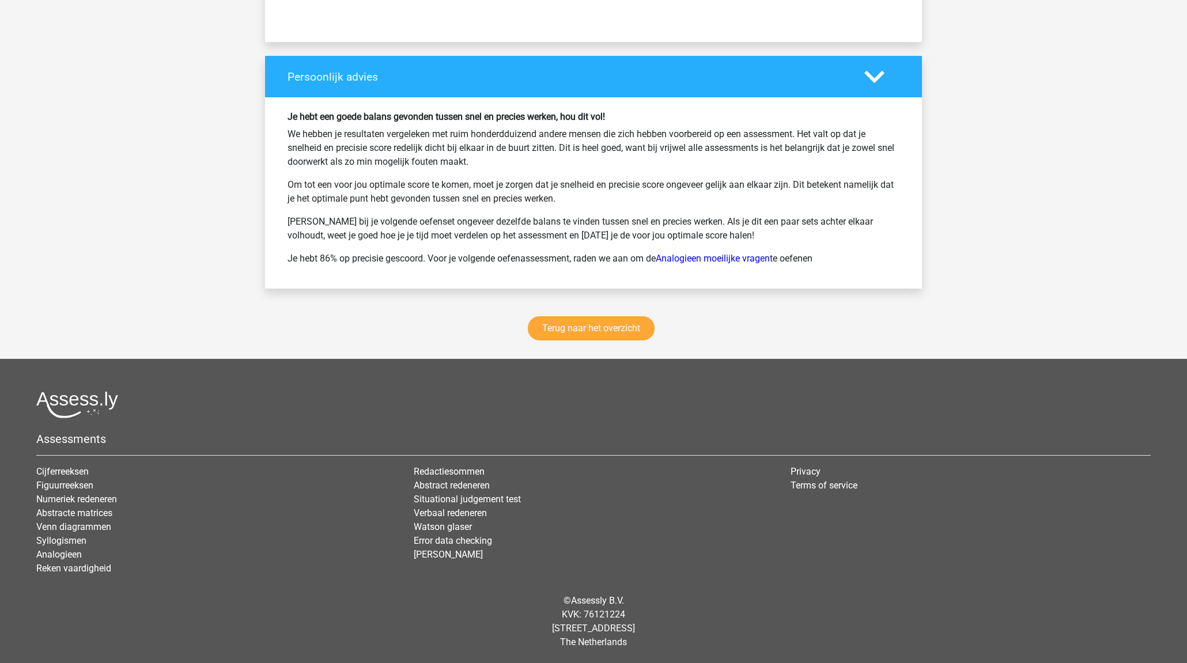
scroll to position [1450, 0]
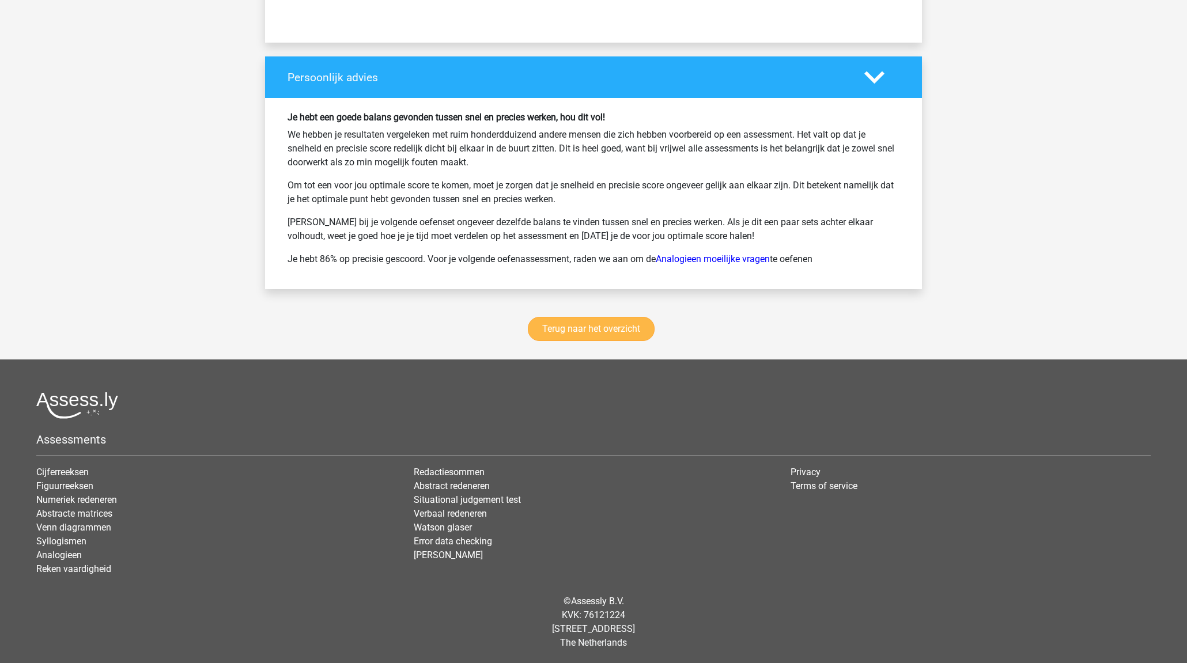
click at [573, 322] on link "Terug naar het overzicht" at bounding box center [591, 329] width 127 height 24
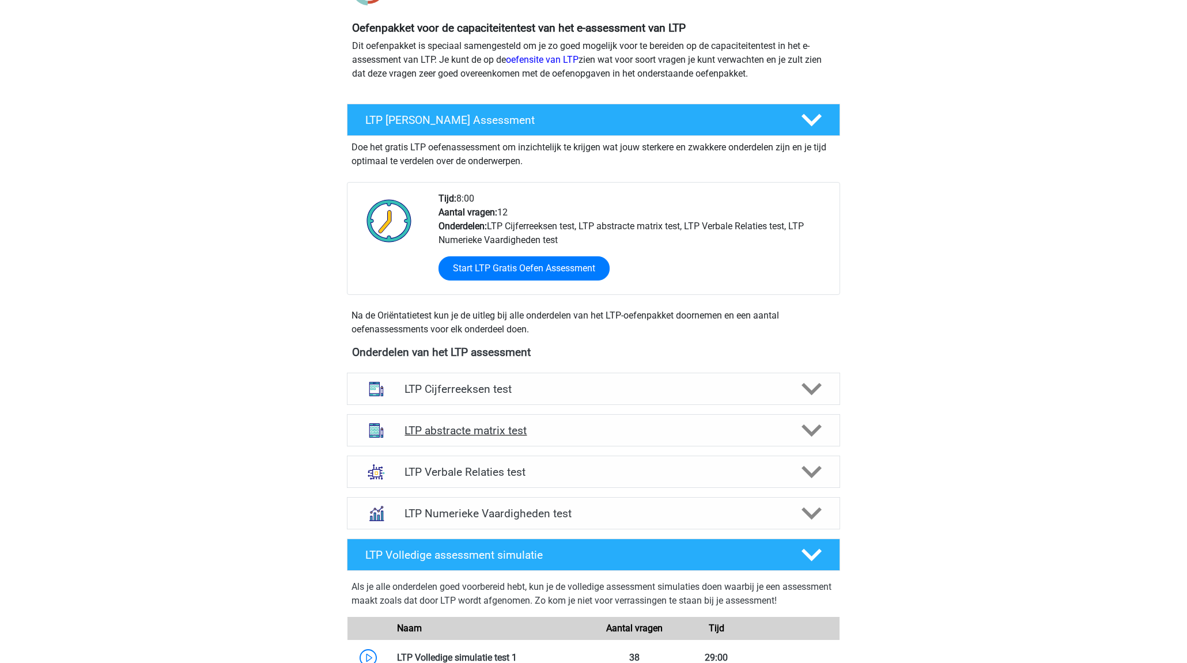
scroll to position [119, 0]
click at [579, 478] on h4 "LTP Verbale Relaties test" at bounding box center [592, 471] width 377 height 13
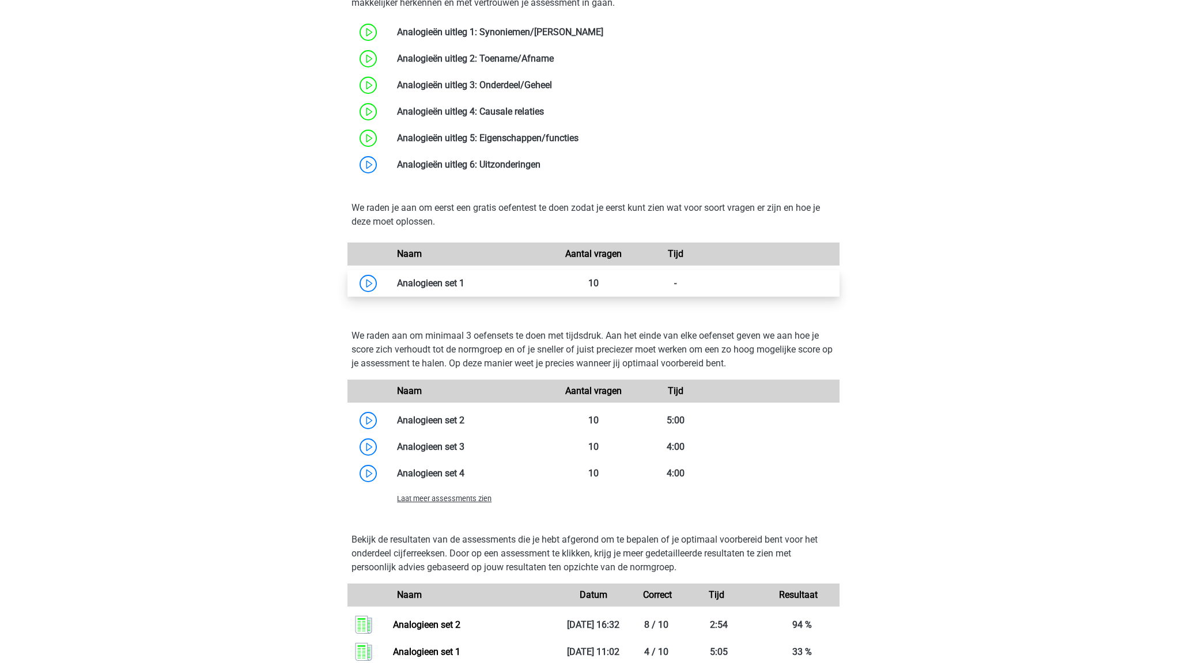
scroll to position [775, 0]
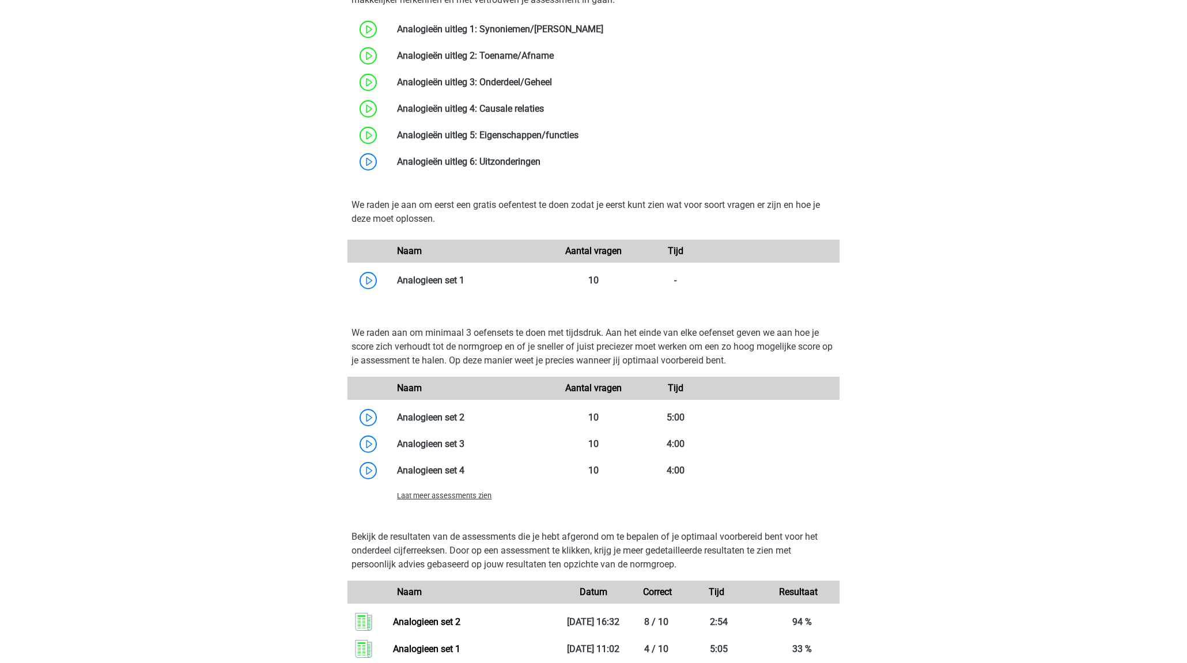
click at [478, 494] on span "Laat meer assessments zien" at bounding box center [444, 495] width 94 height 9
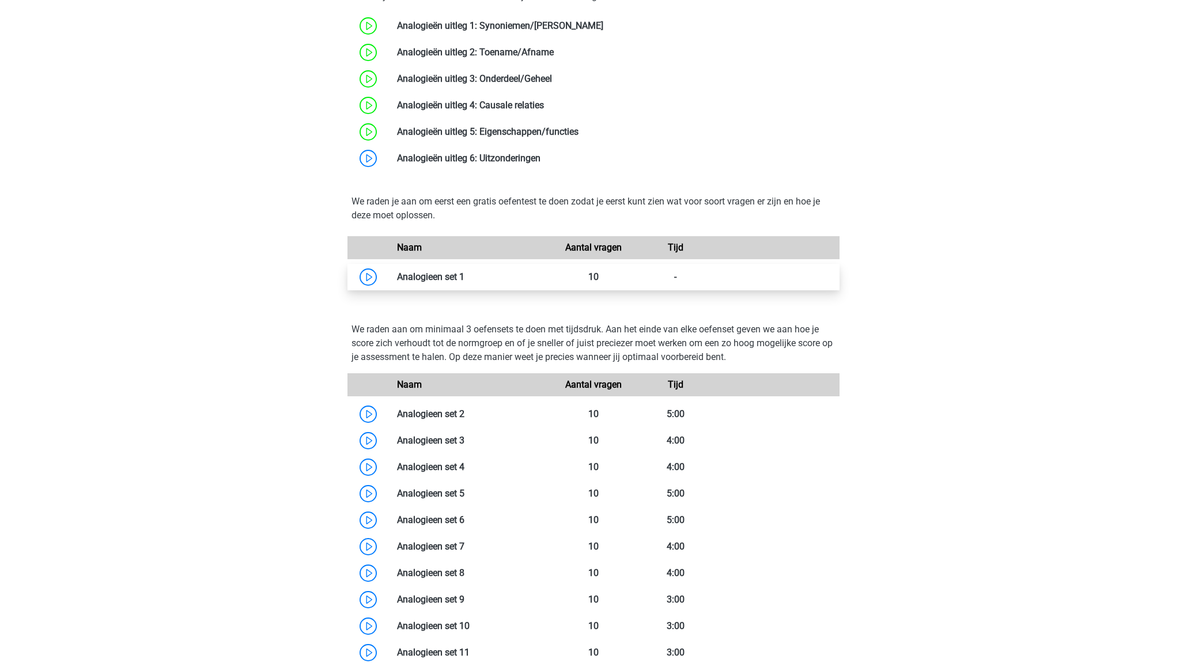
scroll to position [827, 0]
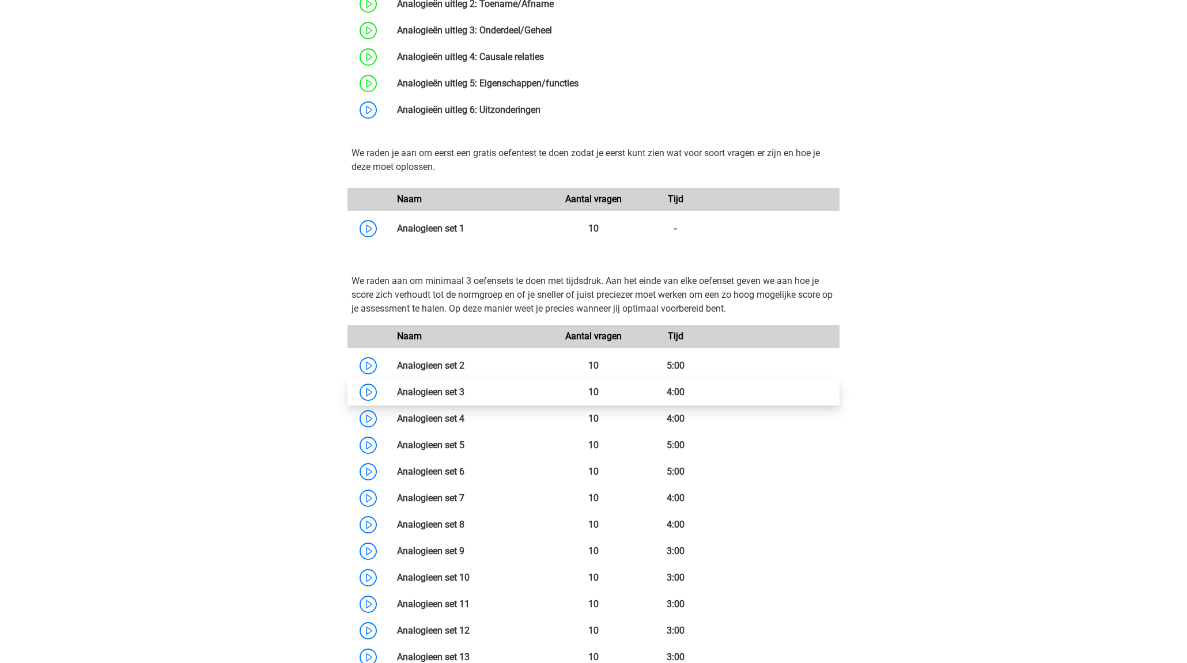
click at [464, 396] on link at bounding box center [464, 392] width 0 height 11
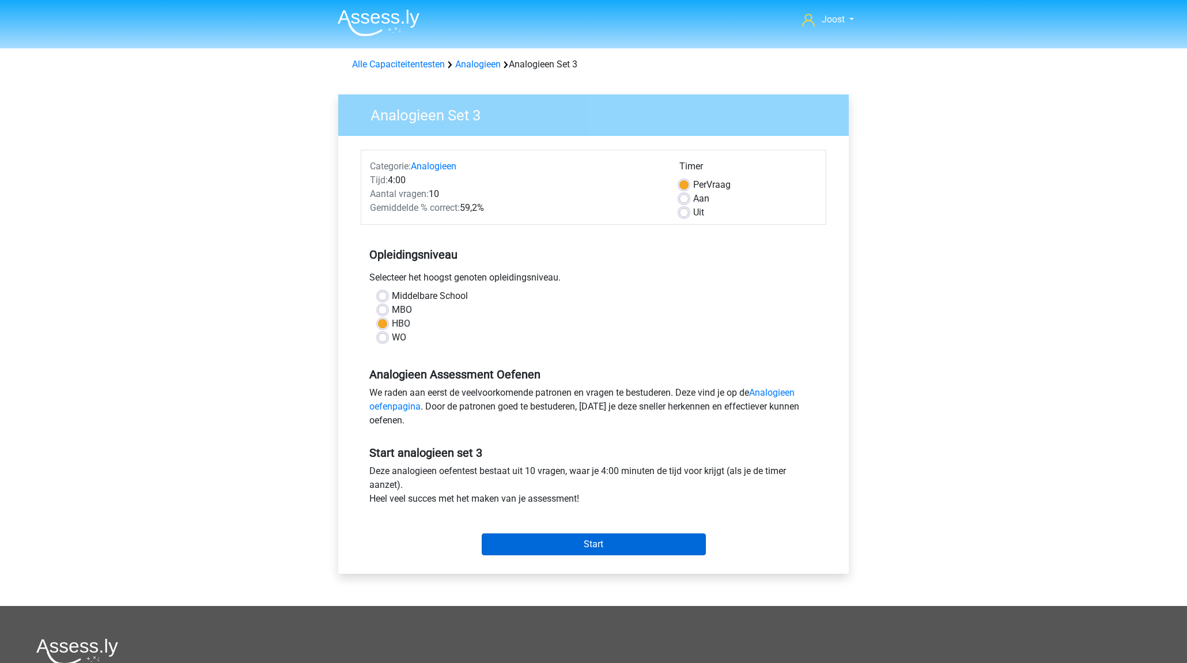
click at [599, 544] on input "Start" at bounding box center [594, 544] width 224 height 22
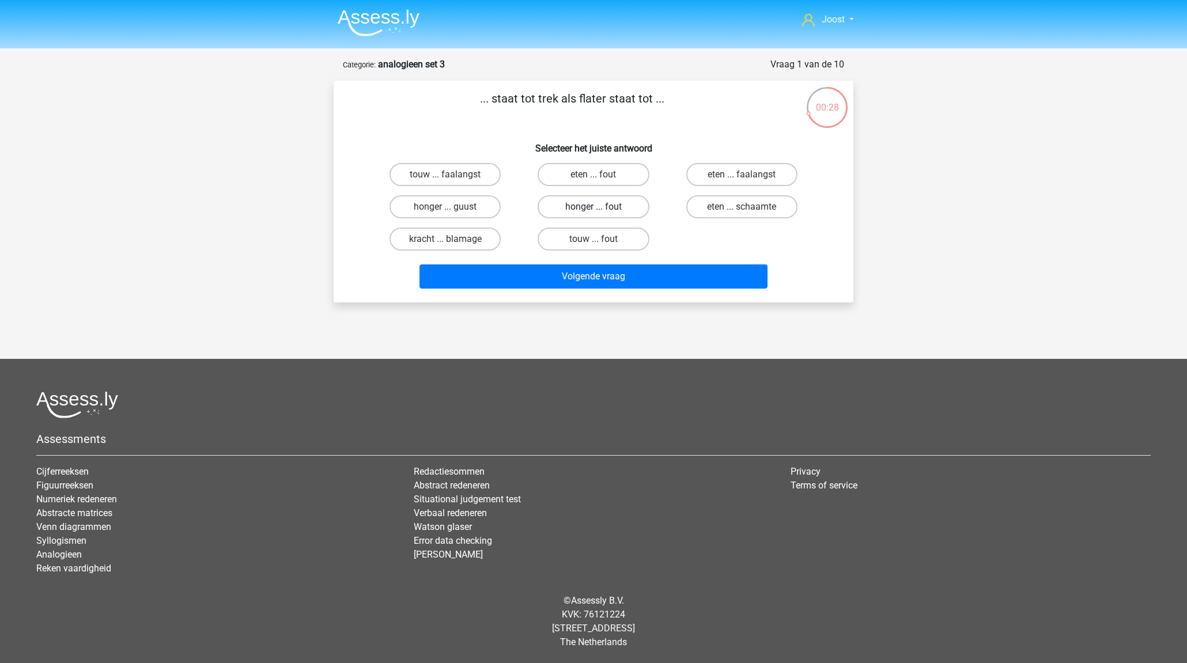
click at [598, 204] on label "honger ... fout" at bounding box center [592, 206] width 111 height 23
click at [598, 207] on input "honger ... fout" at bounding box center [596, 210] width 7 height 7
radio input "true"
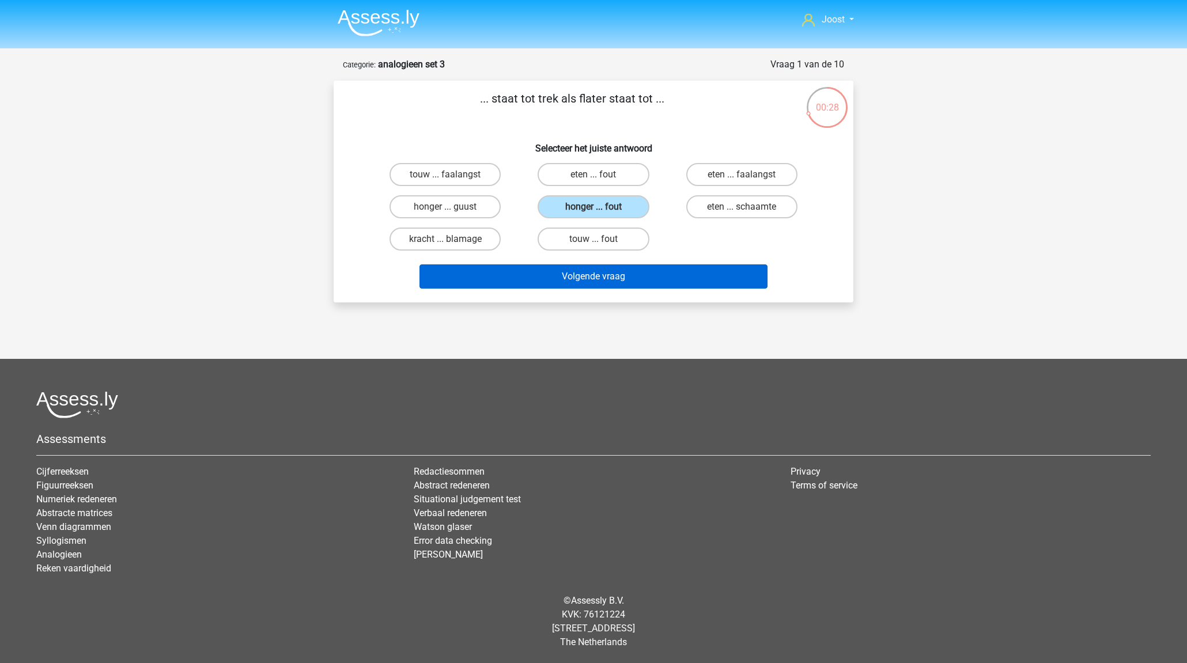
click at [734, 274] on button "Volgende vraag" at bounding box center [593, 276] width 348 height 24
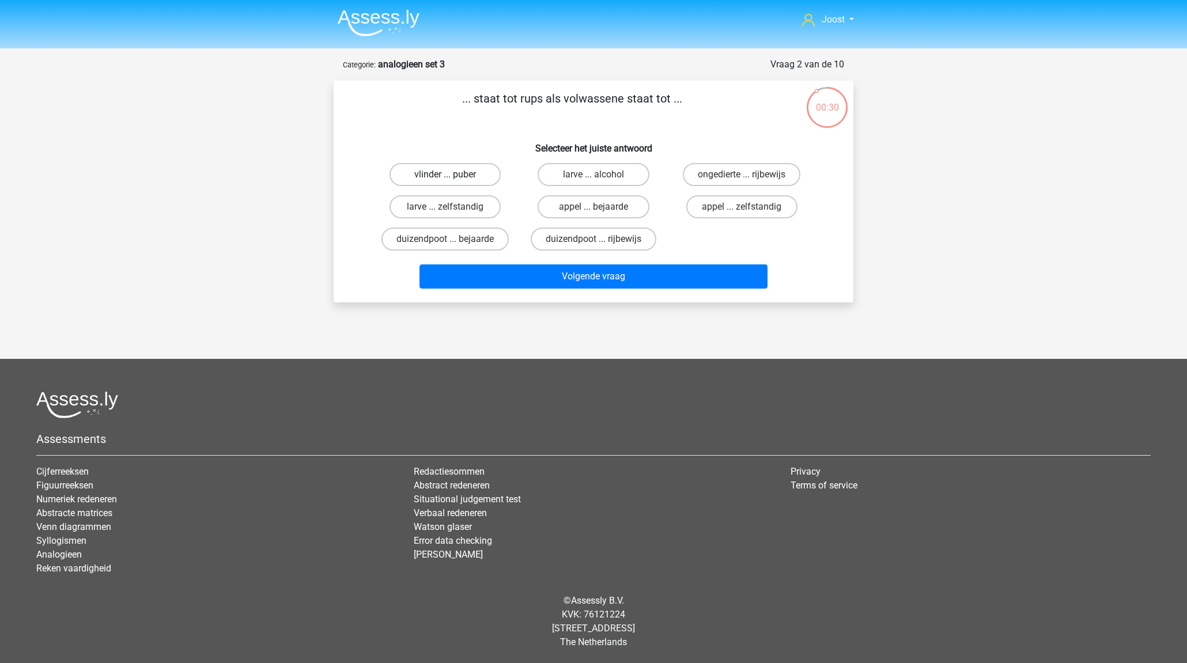
click at [483, 172] on label "vlinder ... puber" at bounding box center [444, 174] width 111 height 23
click at [453, 175] on input "vlinder ... puber" at bounding box center [448, 178] width 7 height 7
radio input "true"
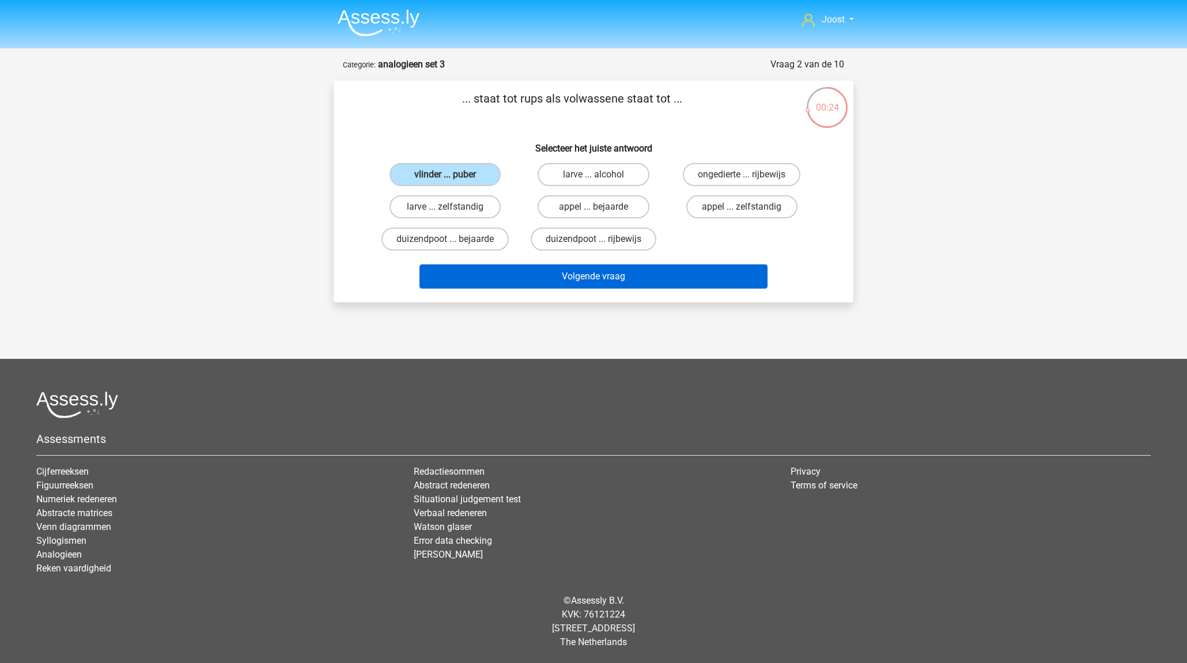
click at [611, 275] on button "Volgende vraag" at bounding box center [593, 276] width 348 height 24
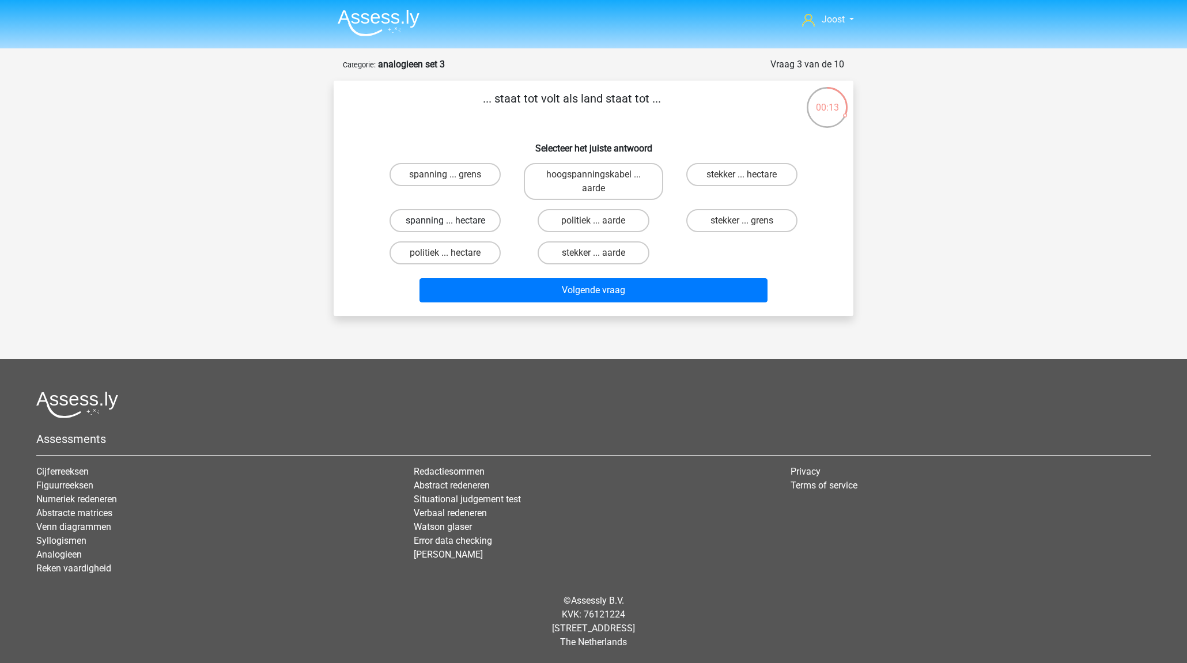
click at [484, 218] on label "spanning ... hectare" at bounding box center [444, 220] width 111 height 23
click at [453, 221] on input "spanning ... hectare" at bounding box center [448, 224] width 7 height 7
radio input "true"
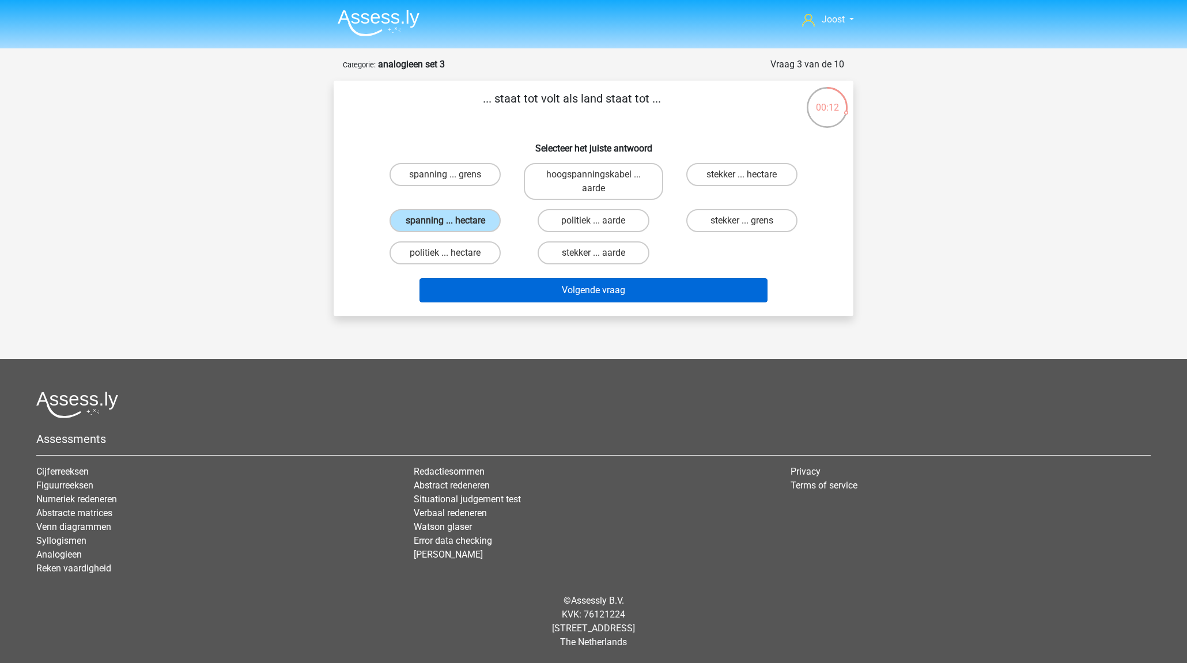
click at [597, 289] on button "Volgende vraag" at bounding box center [593, 290] width 348 height 24
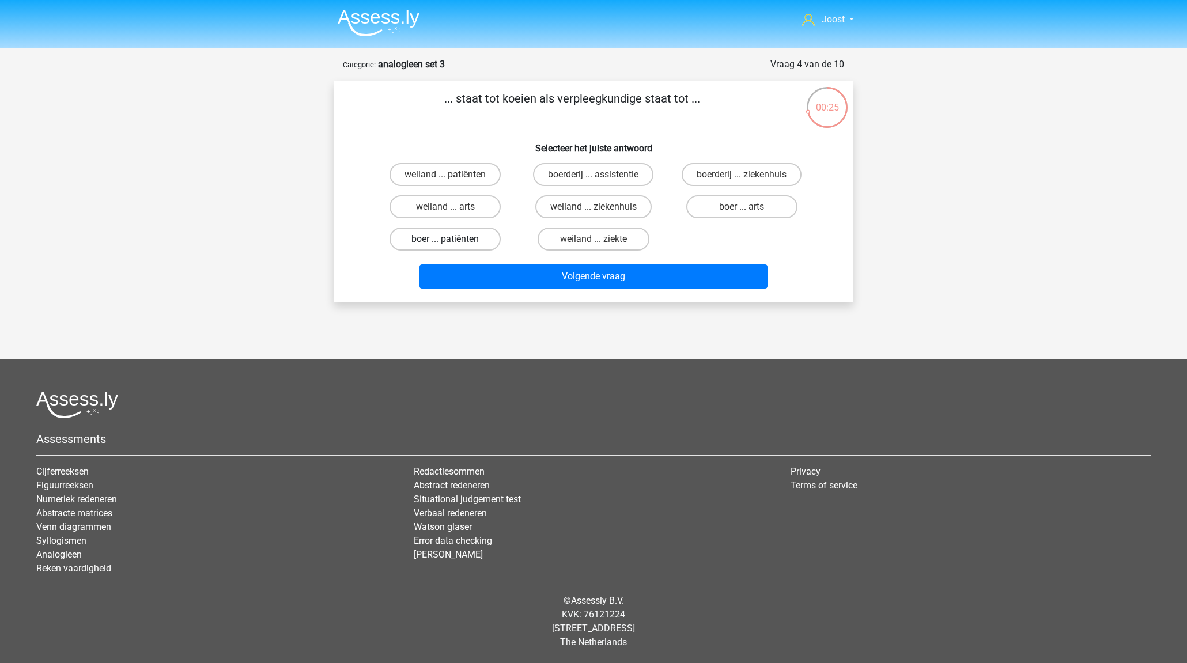
click at [480, 237] on label "boer ... patiënten" at bounding box center [444, 239] width 111 height 23
click at [453, 239] on input "boer ... patiënten" at bounding box center [448, 242] width 7 height 7
radio input "true"
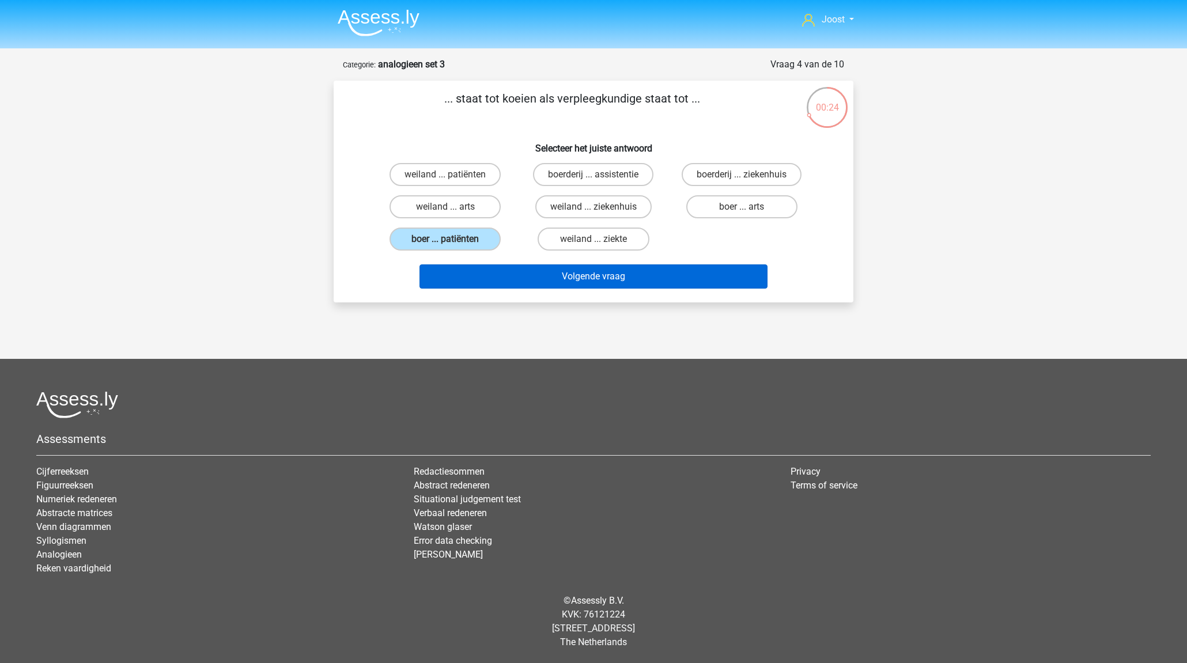
click at [582, 275] on button "Volgende vraag" at bounding box center [593, 276] width 348 height 24
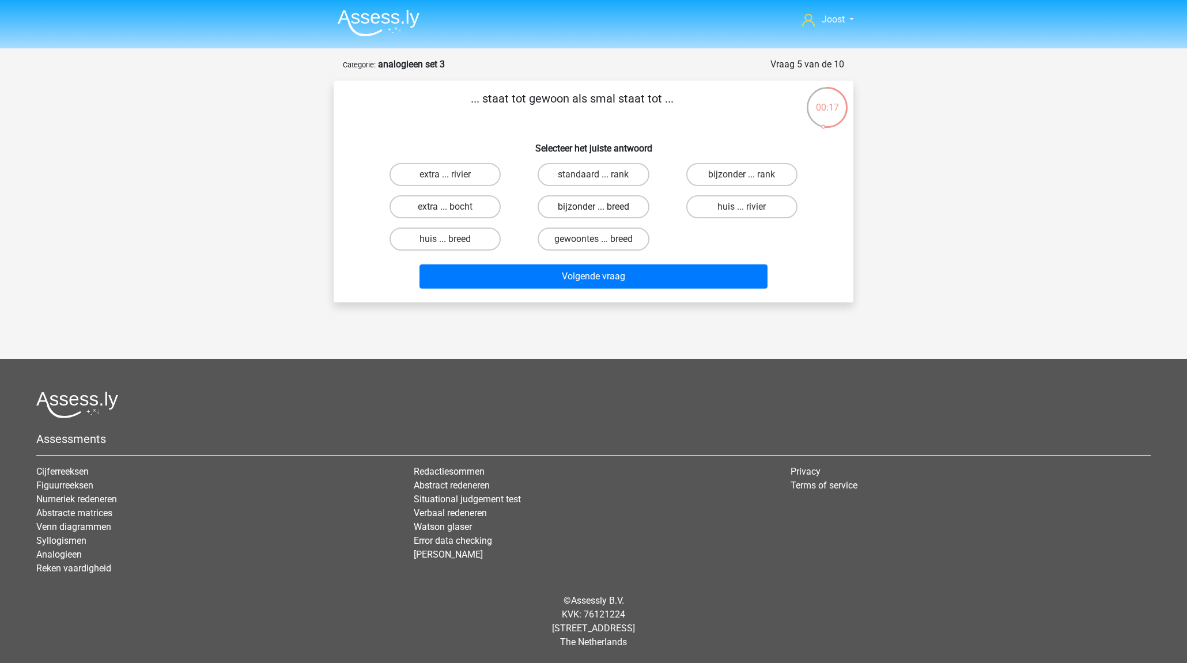
click at [619, 206] on label "bijzonder ... breed" at bounding box center [592, 206] width 111 height 23
click at [601, 207] on input "bijzonder ... breed" at bounding box center [596, 210] width 7 height 7
radio input "true"
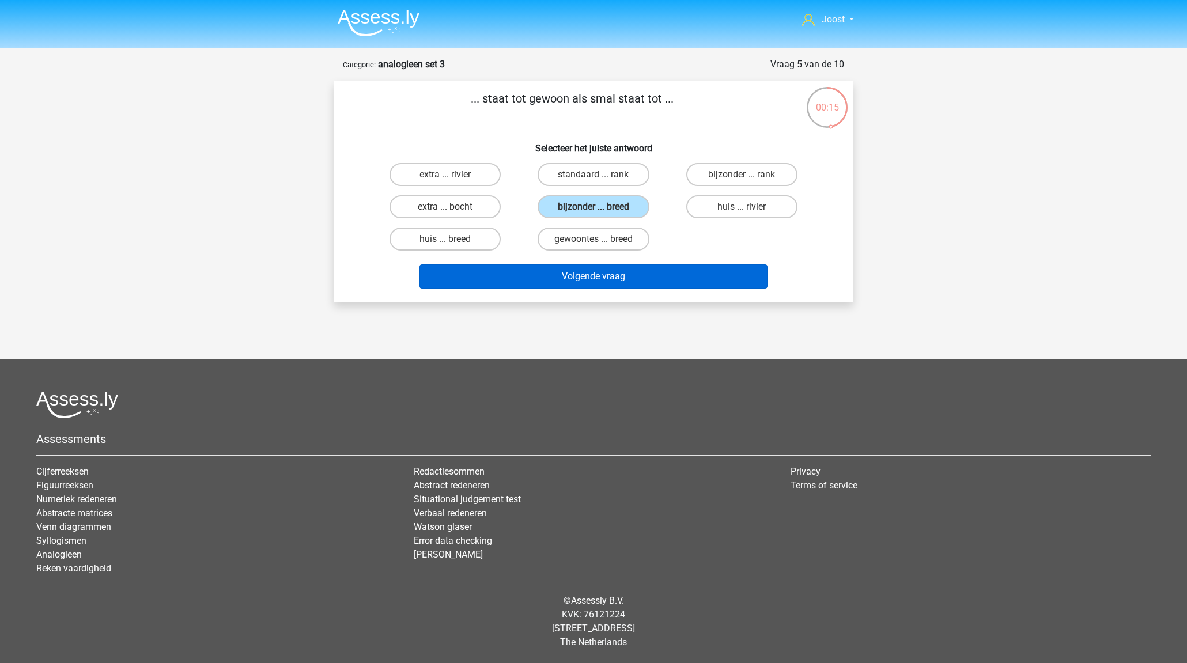
click at [629, 276] on button "Volgende vraag" at bounding box center [593, 276] width 348 height 24
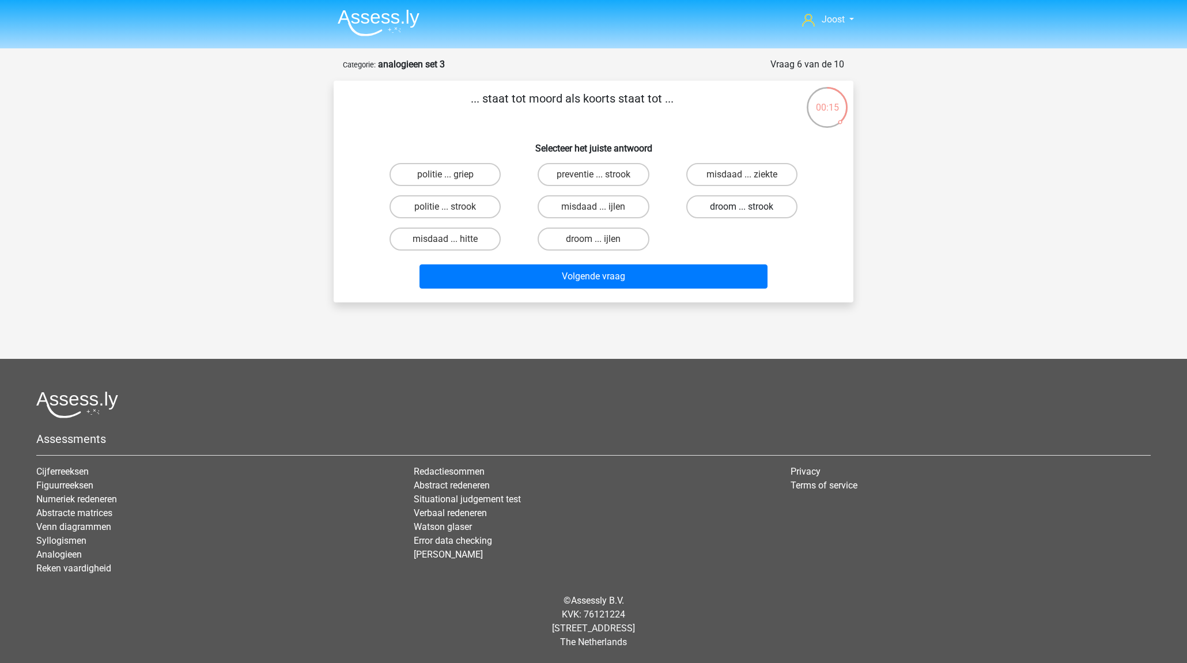
click at [707, 211] on label "droom ... strook" at bounding box center [741, 206] width 111 height 23
click at [741, 211] on input "droom ... strook" at bounding box center [744, 210] width 7 height 7
radio input "true"
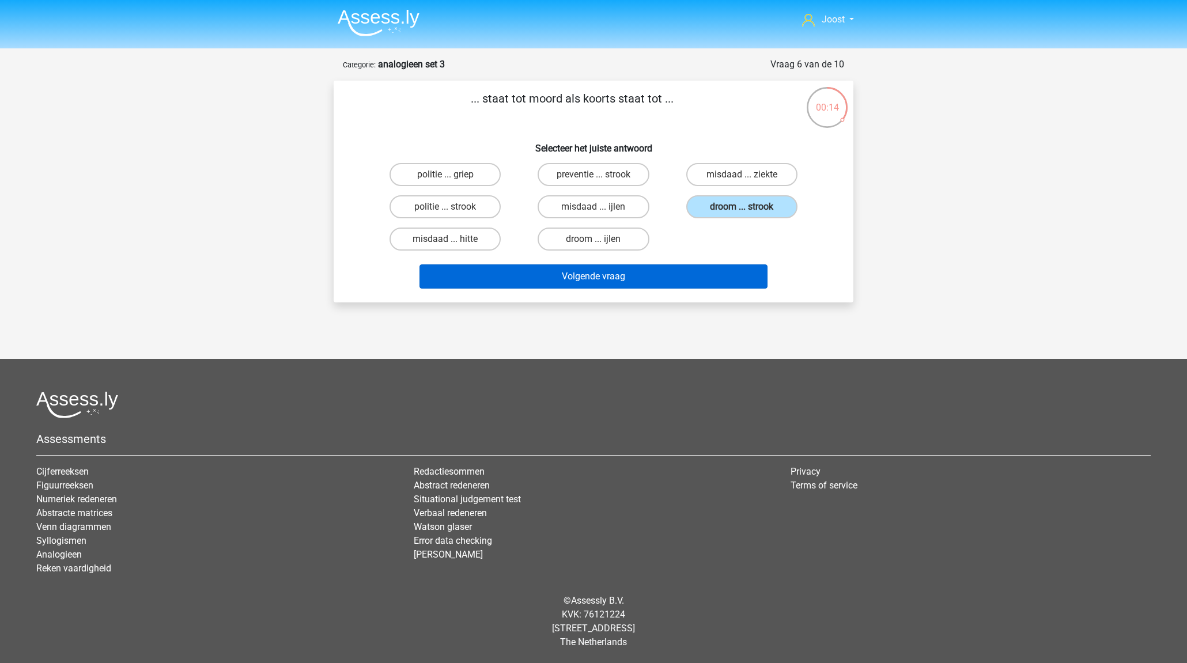
click at [686, 282] on button "Volgende vraag" at bounding box center [593, 276] width 348 height 24
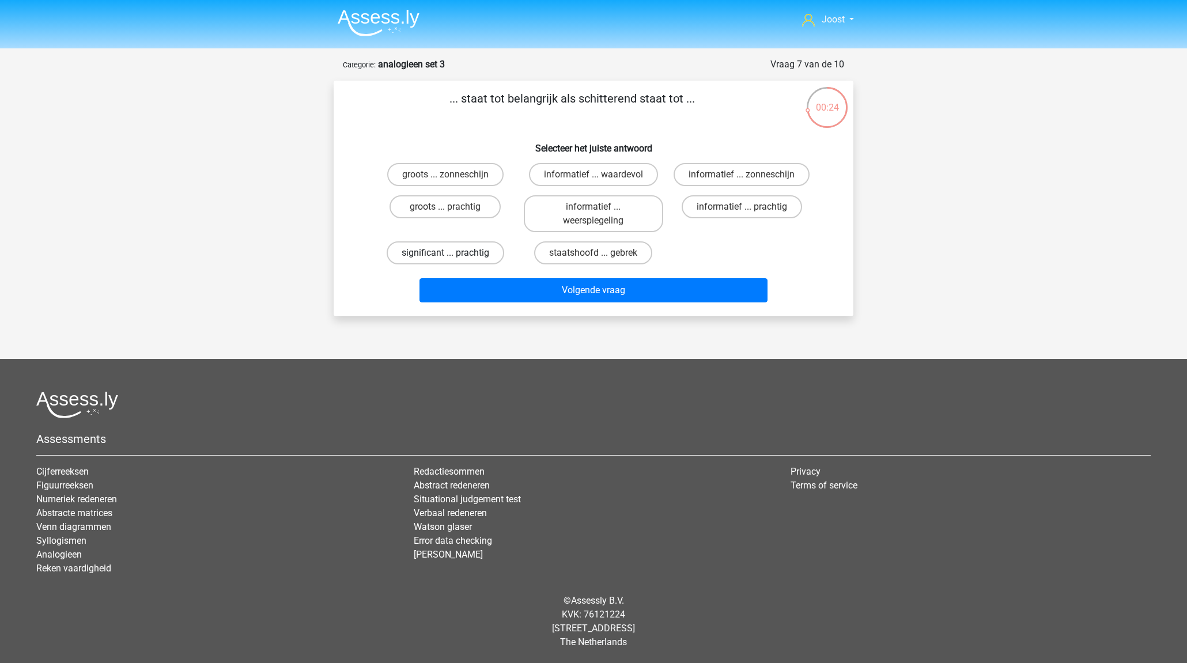
click at [476, 254] on label "significant ... prachtig" at bounding box center [446, 252] width 118 height 23
click at [453, 254] on input "significant ... prachtig" at bounding box center [448, 256] width 7 height 7
radio input "true"
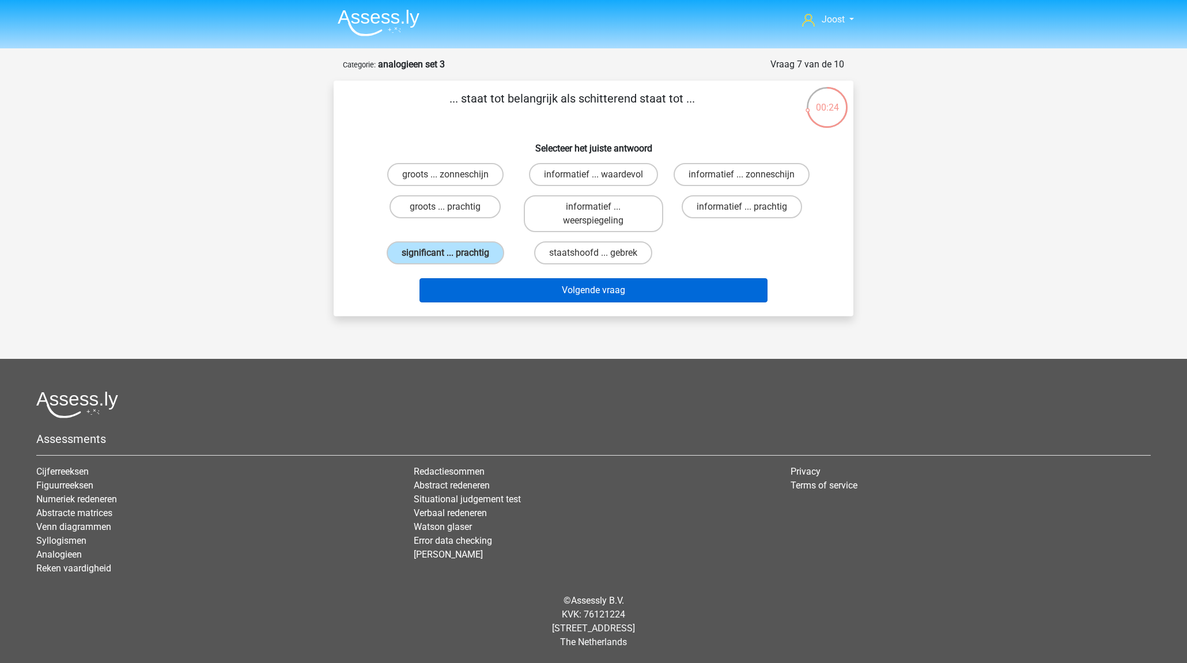
click at [589, 291] on button "Volgende vraag" at bounding box center [593, 290] width 348 height 24
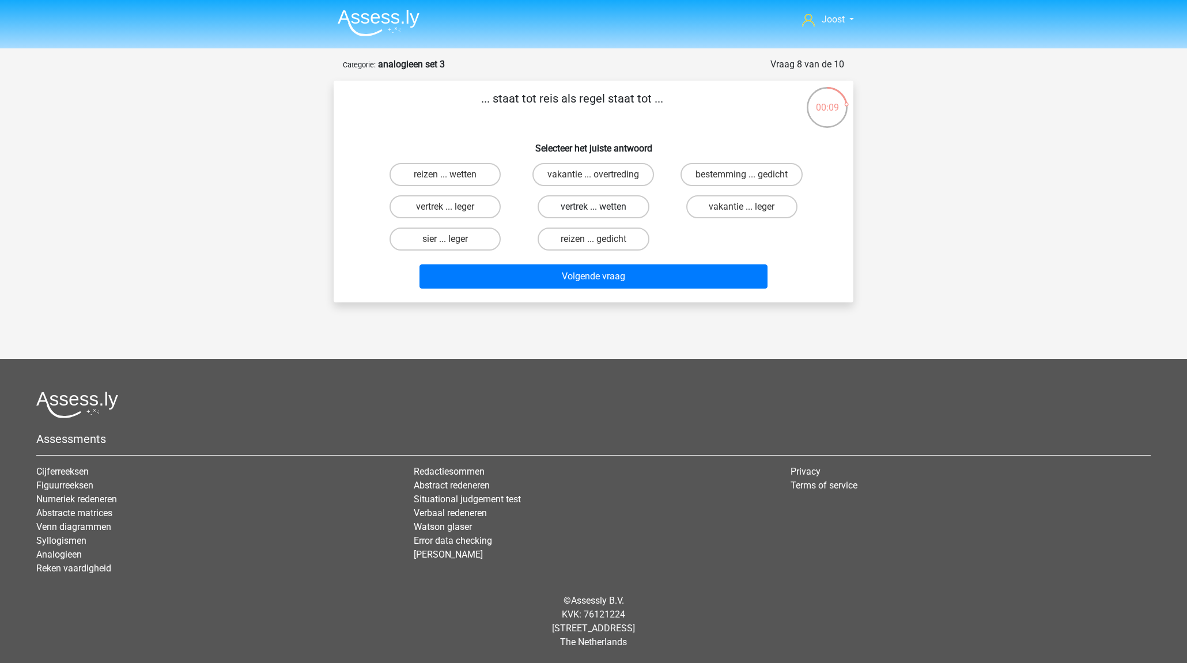
click at [615, 208] on label "vertrek ... wetten" at bounding box center [592, 206] width 111 height 23
click at [601, 208] on input "vertrek ... wetten" at bounding box center [596, 210] width 7 height 7
radio input "true"
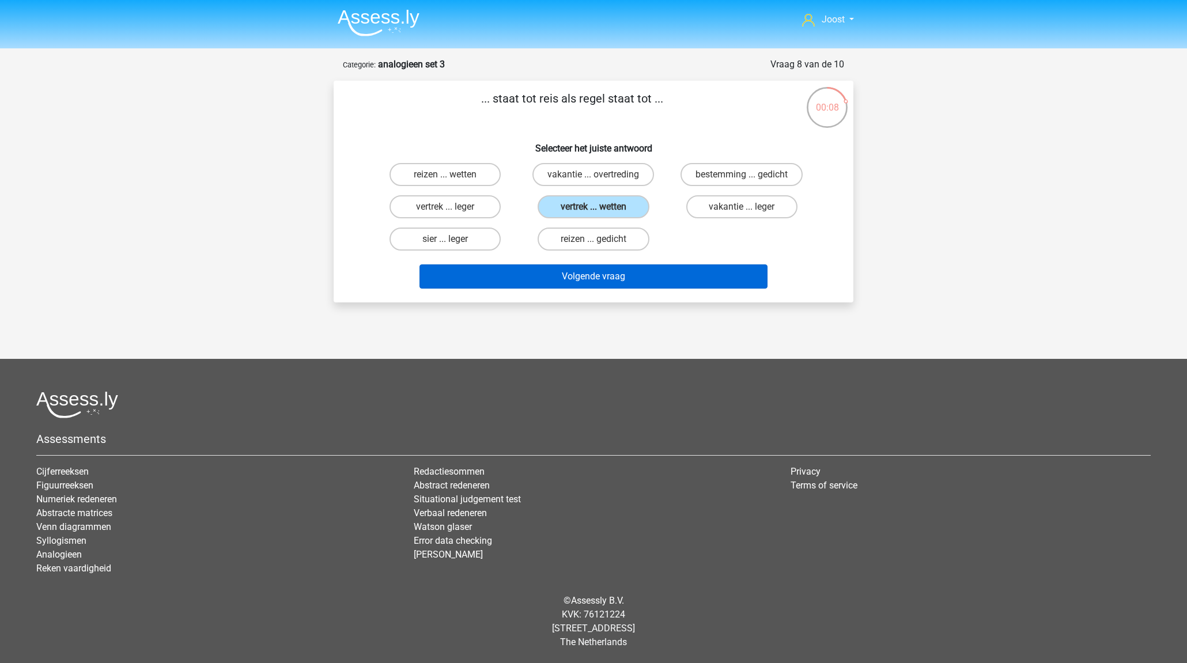
click at [643, 277] on button "Volgende vraag" at bounding box center [593, 276] width 348 height 24
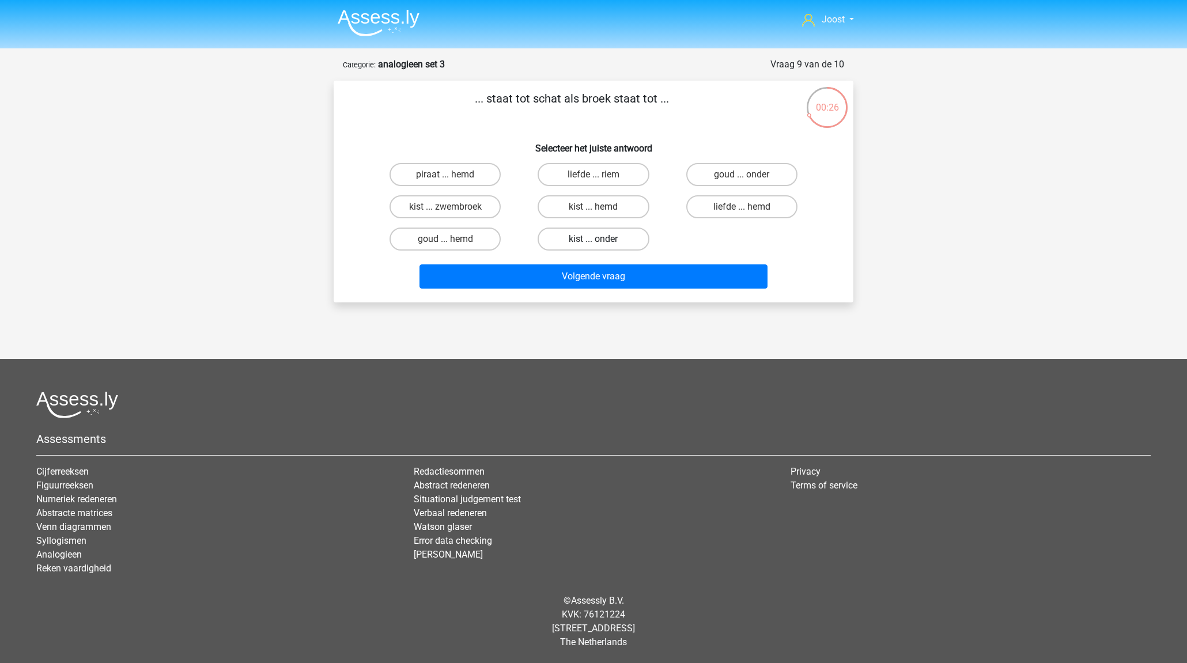
click at [603, 237] on label "kist ... onder" at bounding box center [592, 239] width 111 height 23
click at [601, 239] on input "kist ... onder" at bounding box center [596, 242] width 7 height 7
radio input "true"
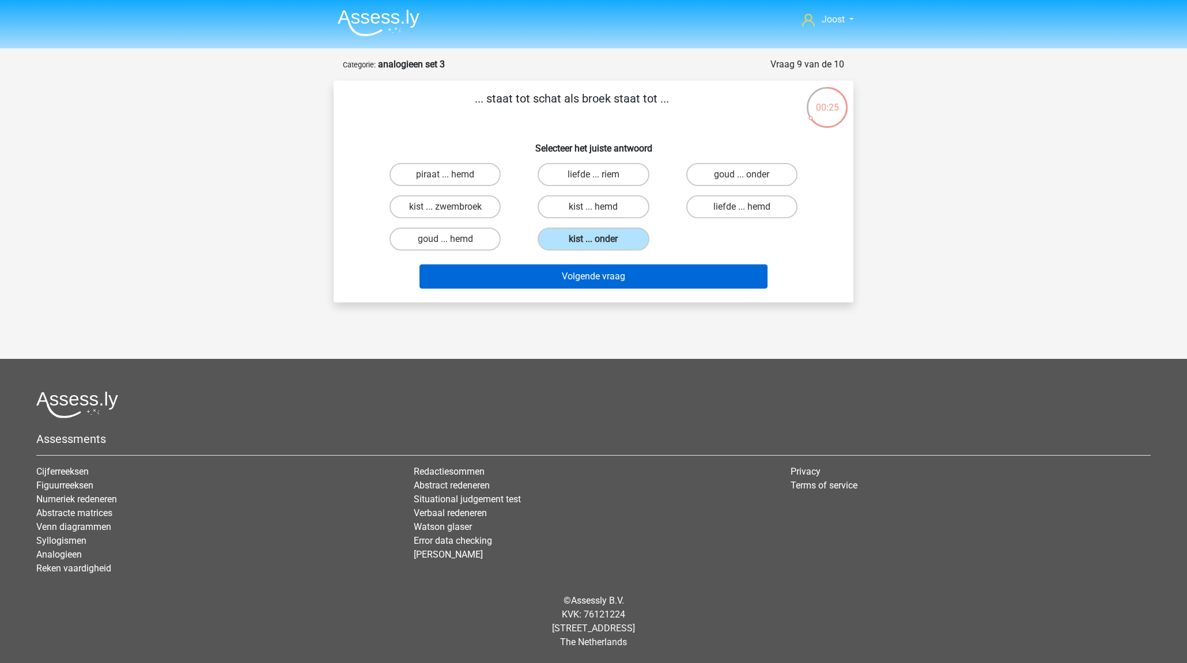
click at [638, 272] on button "Volgende vraag" at bounding box center [593, 276] width 348 height 24
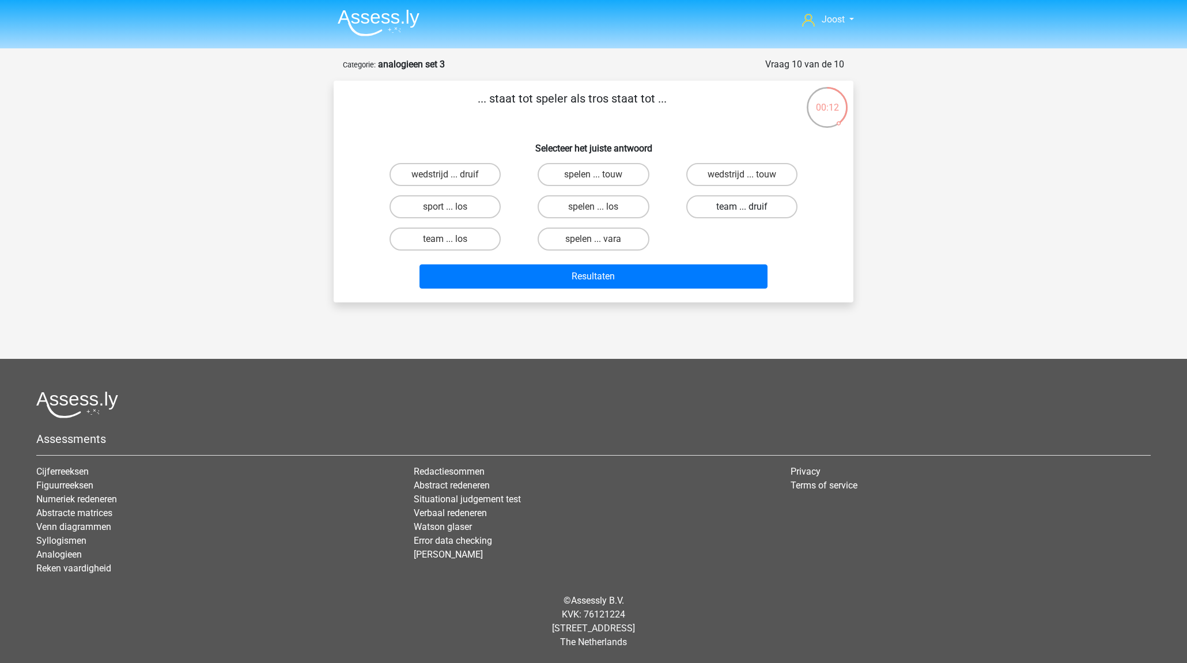
click at [715, 209] on label "team ... druif" at bounding box center [741, 206] width 111 height 23
click at [741, 209] on input "team ... druif" at bounding box center [744, 210] width 7 height 7
radio input "true"
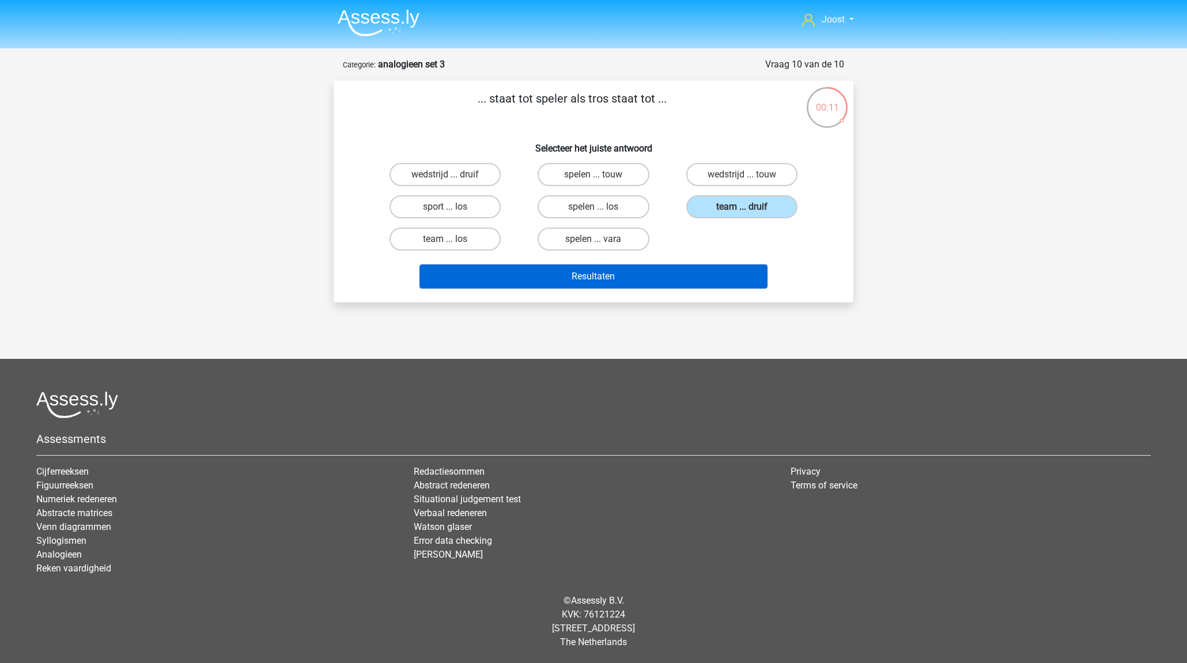
click at [707, 274] on button "Resultaten" at bounding box center [593, 276] width 348 height 24
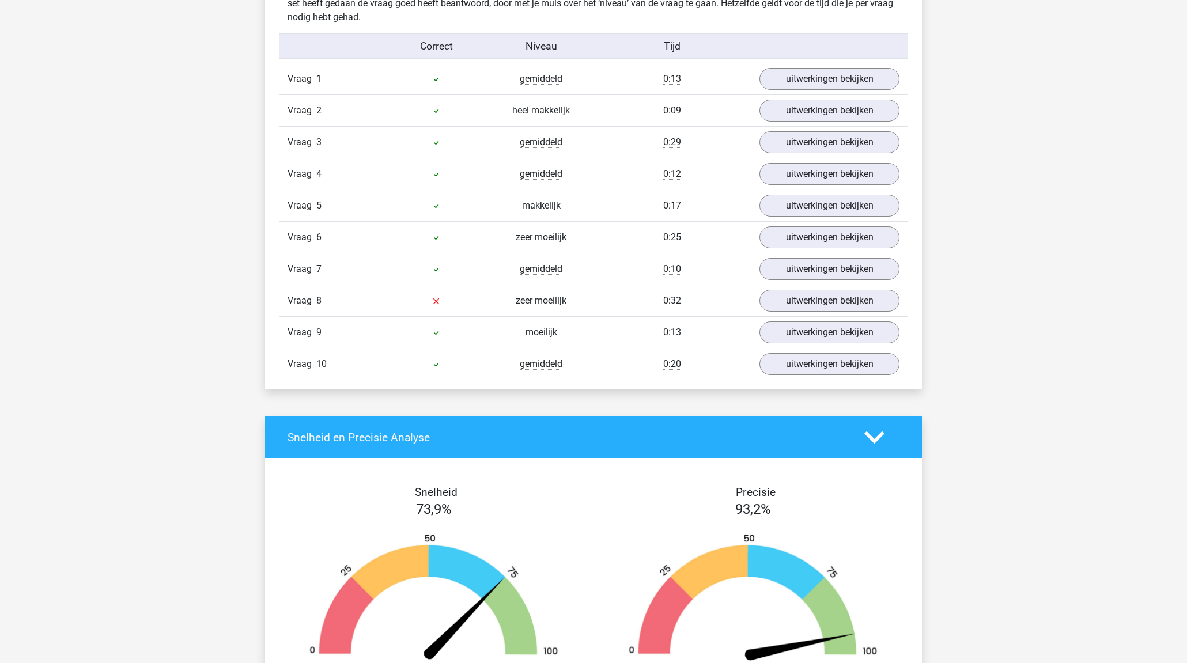
scroll to position [702, 0]
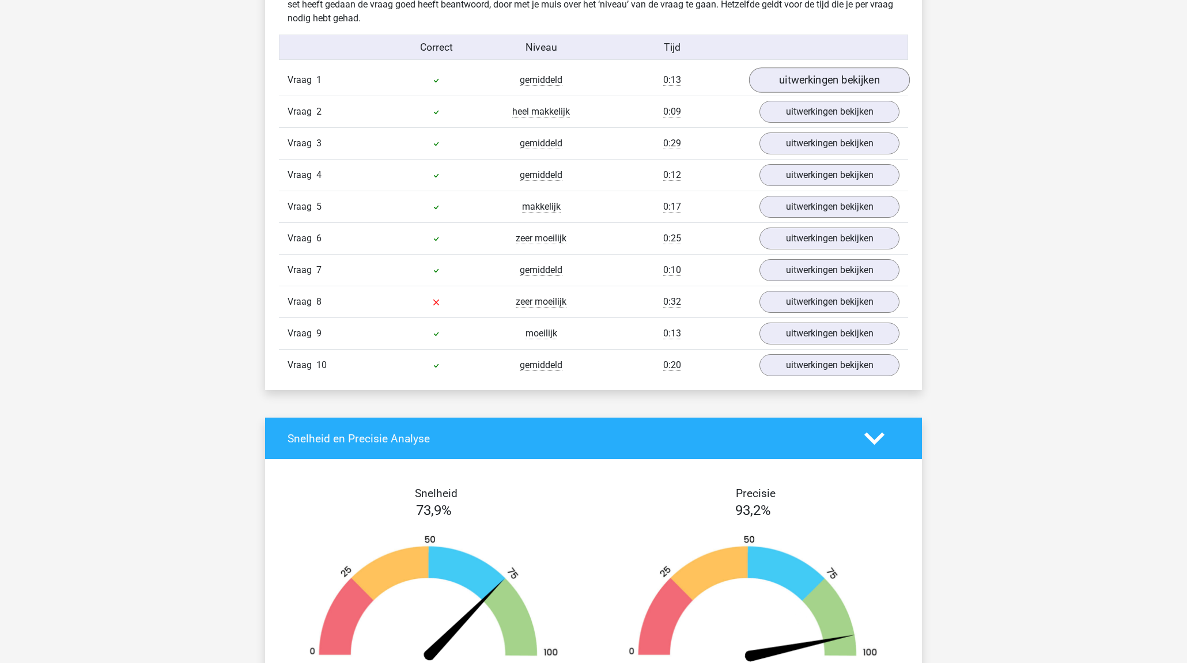
click at [804, 78] on link "uitwerkingen bekijken" at bounding box center [829, 79] width 161 height 25
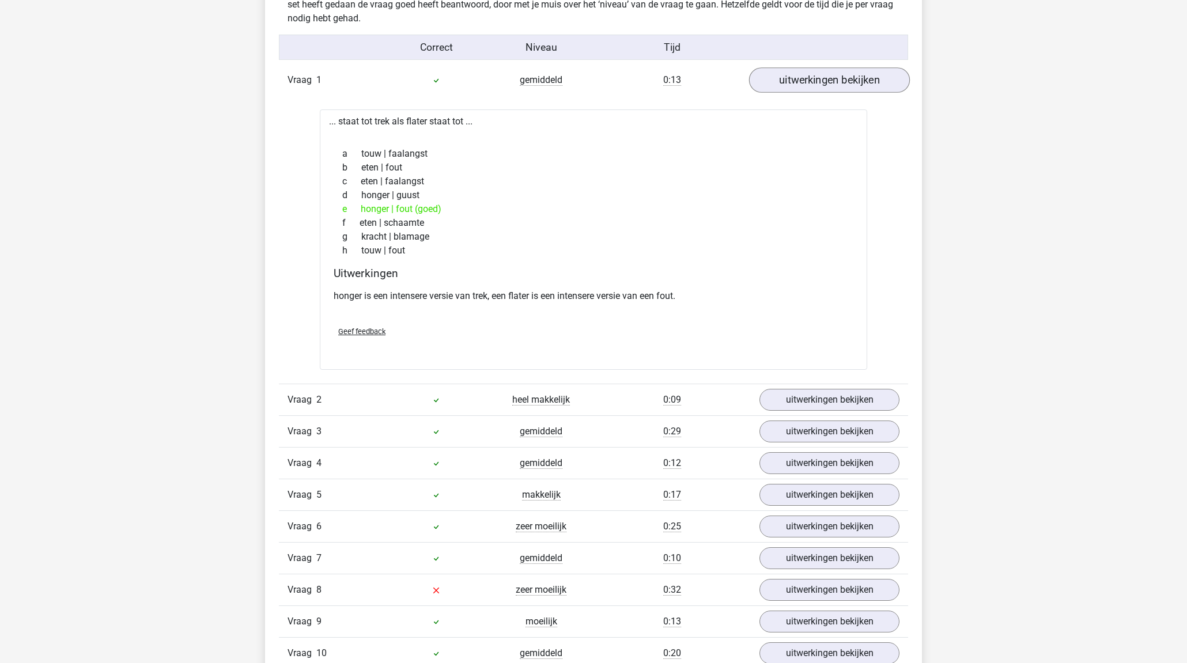
click at [801, 79] on link "uitwerkingen bekijken" at bounding box center [829, 79] width 161 height 25
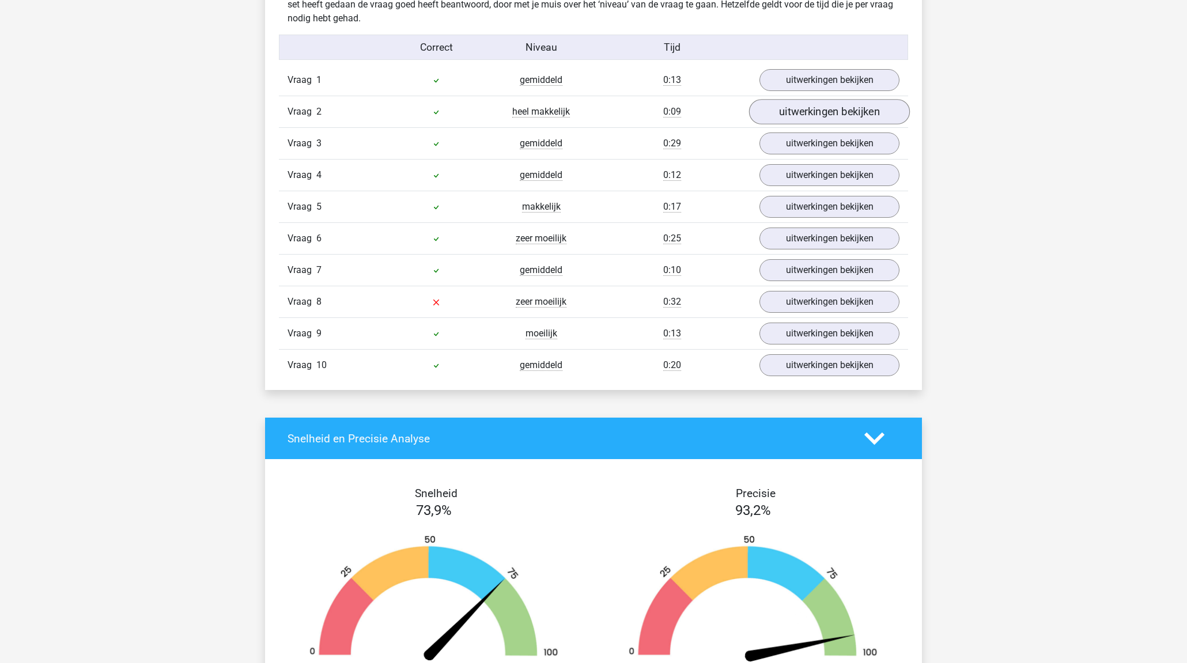
click at [801, 111] on link "uitwerkingen bekijken" at bounding box center [829, 111] width 161 height 25
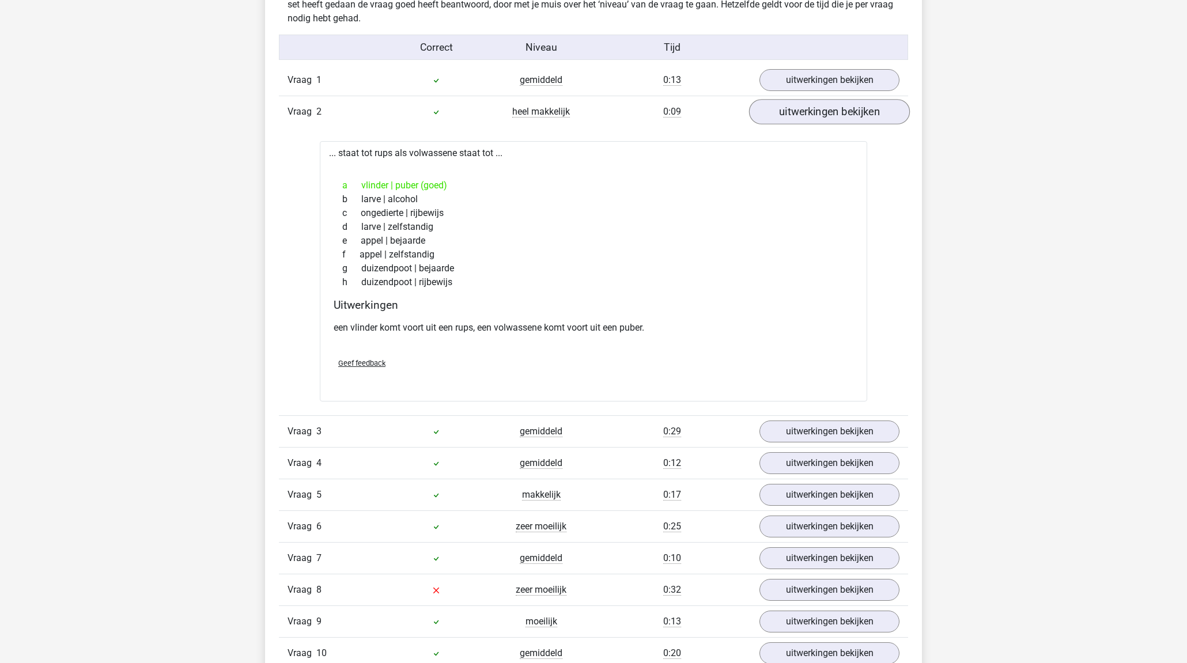
click at [801, 112] on link "uitwerkingen bekijken" at bounding box center [829, 111] width 161 height 25
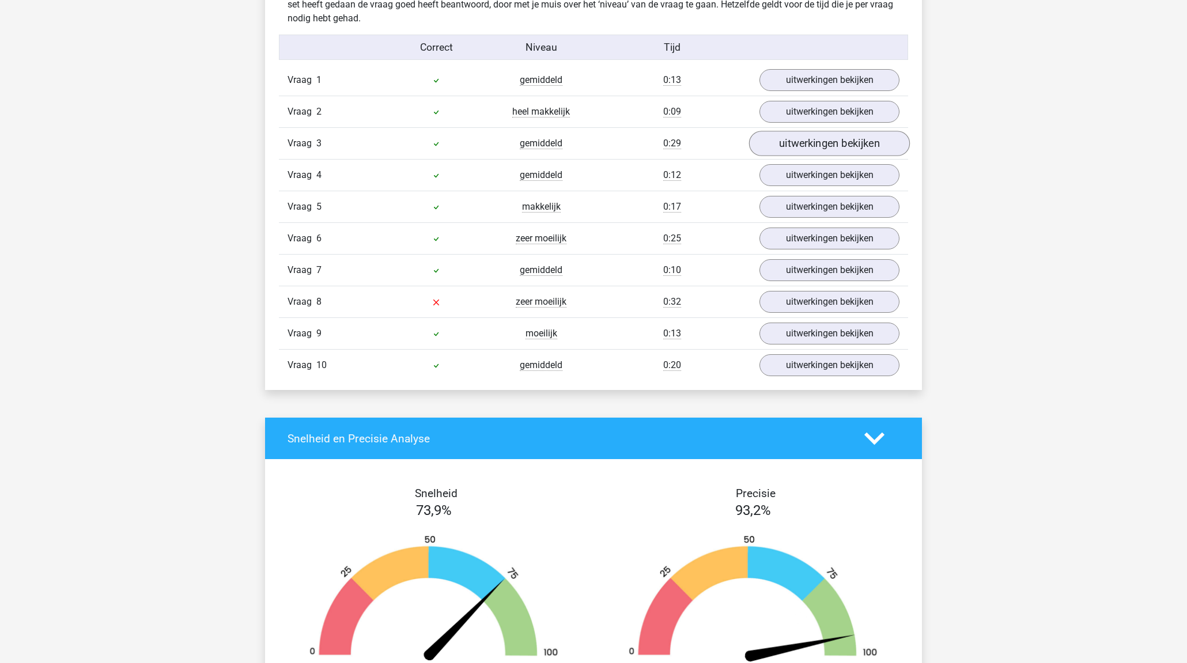
click at [807, 147] on link "uitwerkingen bekijken" at bounding box center [829, 143] width 161 height 25
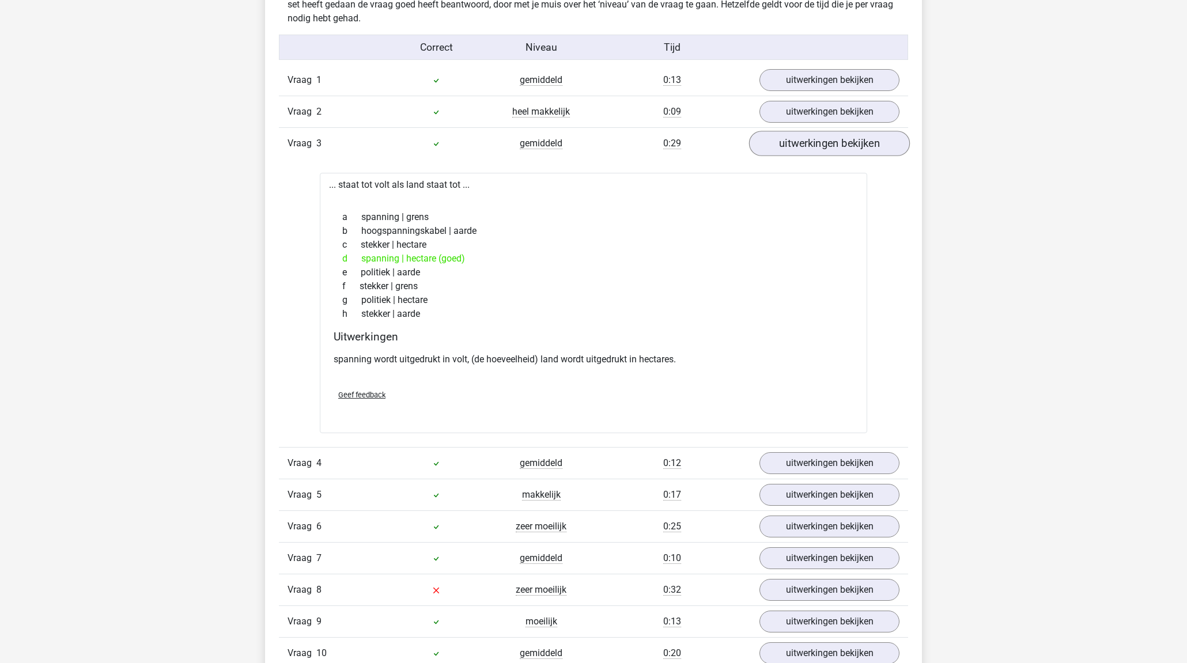
click at [827, 140] on link "uitwerkingen bekijken" at bounding box center [829, 143] width 161 height 25
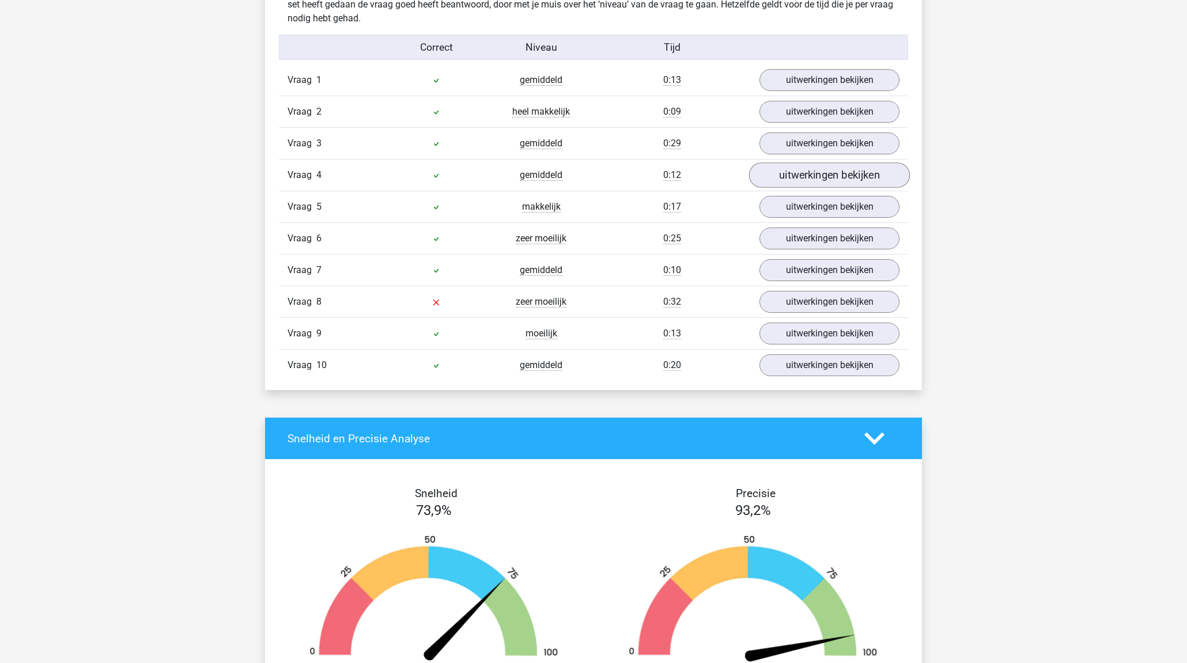
click at [827, 177] on link "uitwerkingen bekijken" at bounding box center [829, 174] width 161 height 25
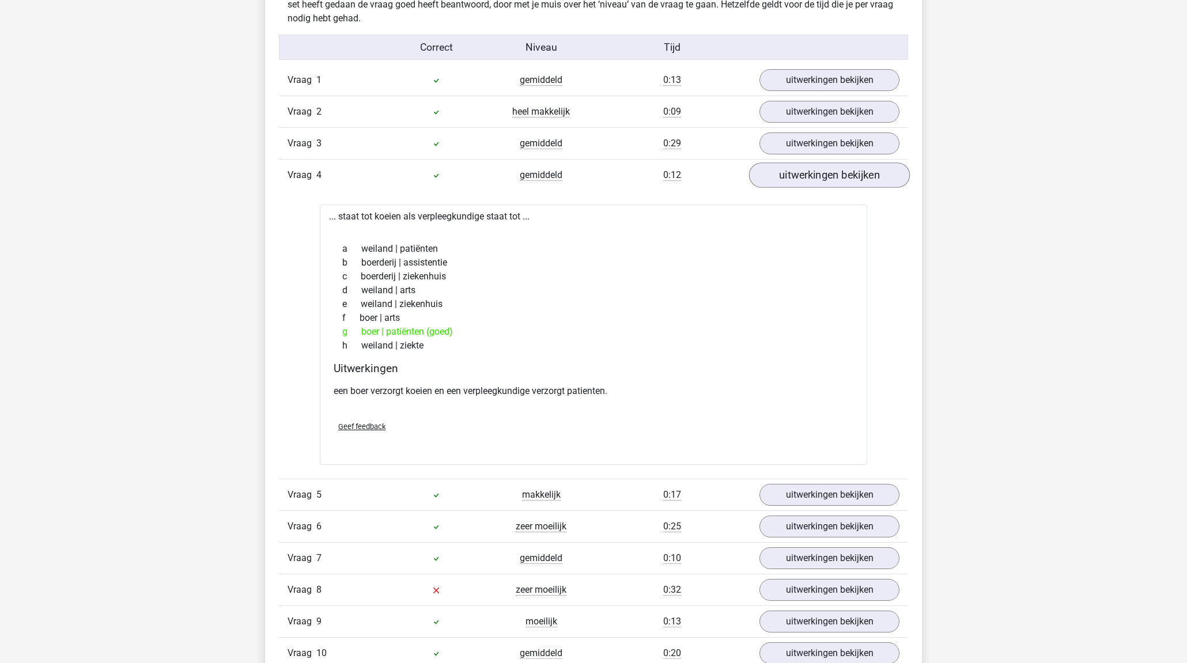
click at [827, 177] on link "uitwerkingen bekijken" at bounding box center [829, 174] width 161 height 25
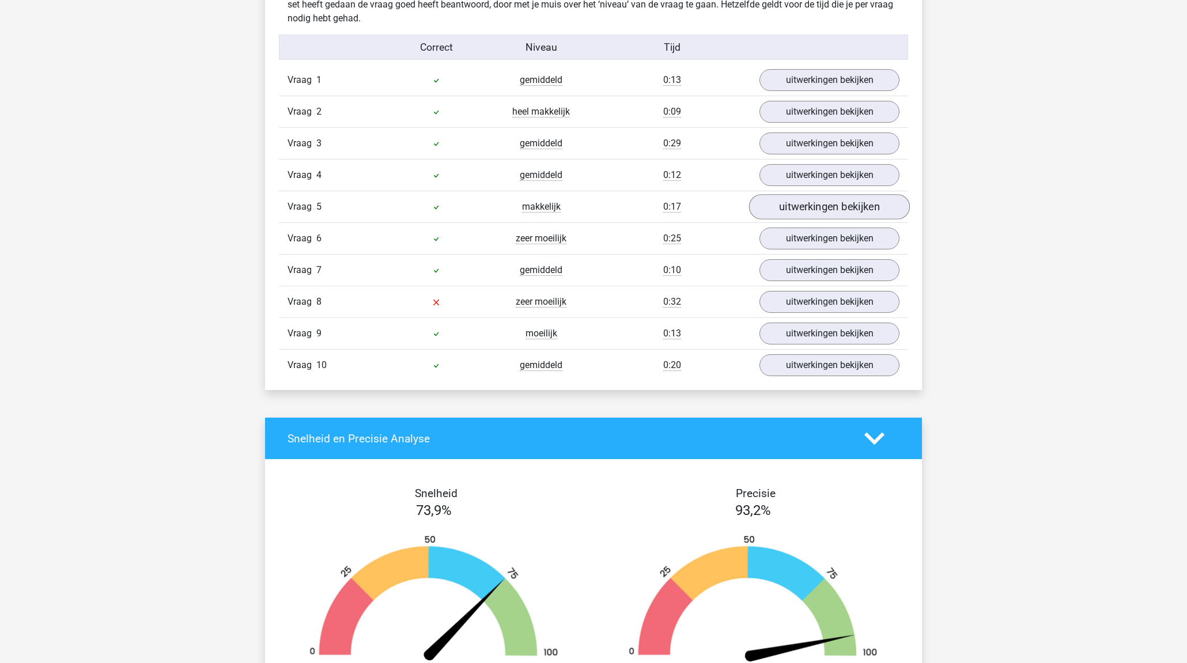
click at [825, 205] on link "uitwerkingen bekijken" at bounding box center [829, 206] width 161 height 25
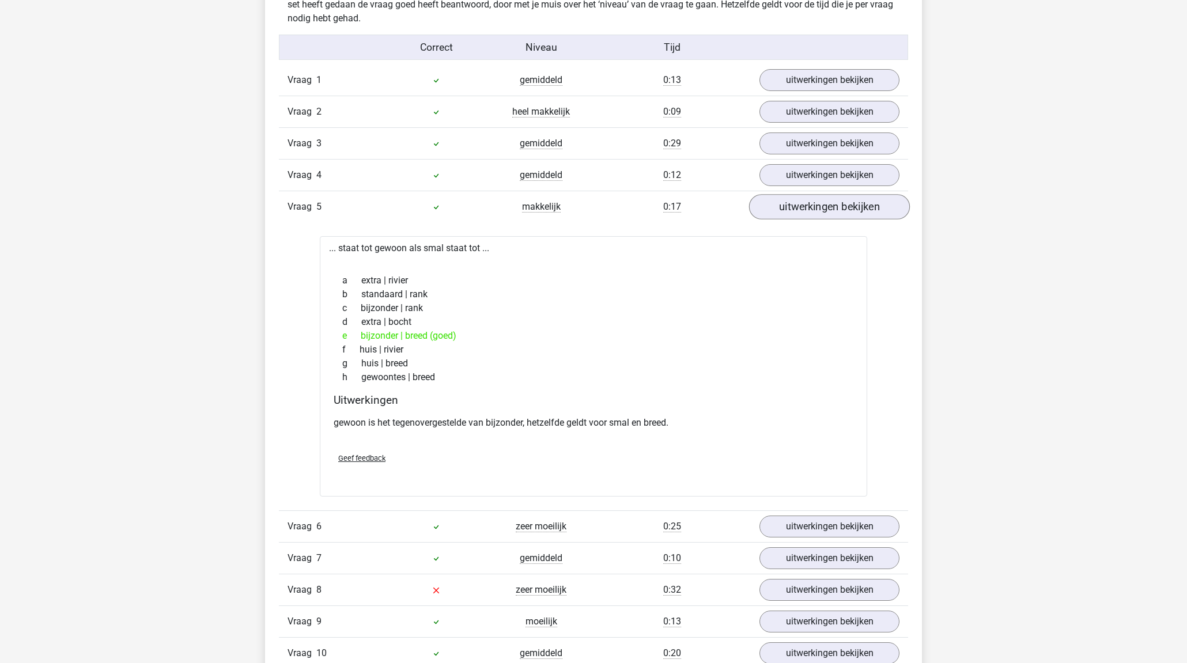
click at [818, 206] on link "uitwerkingen bekijken" at bounding box center [829, 206] width 161 height 25
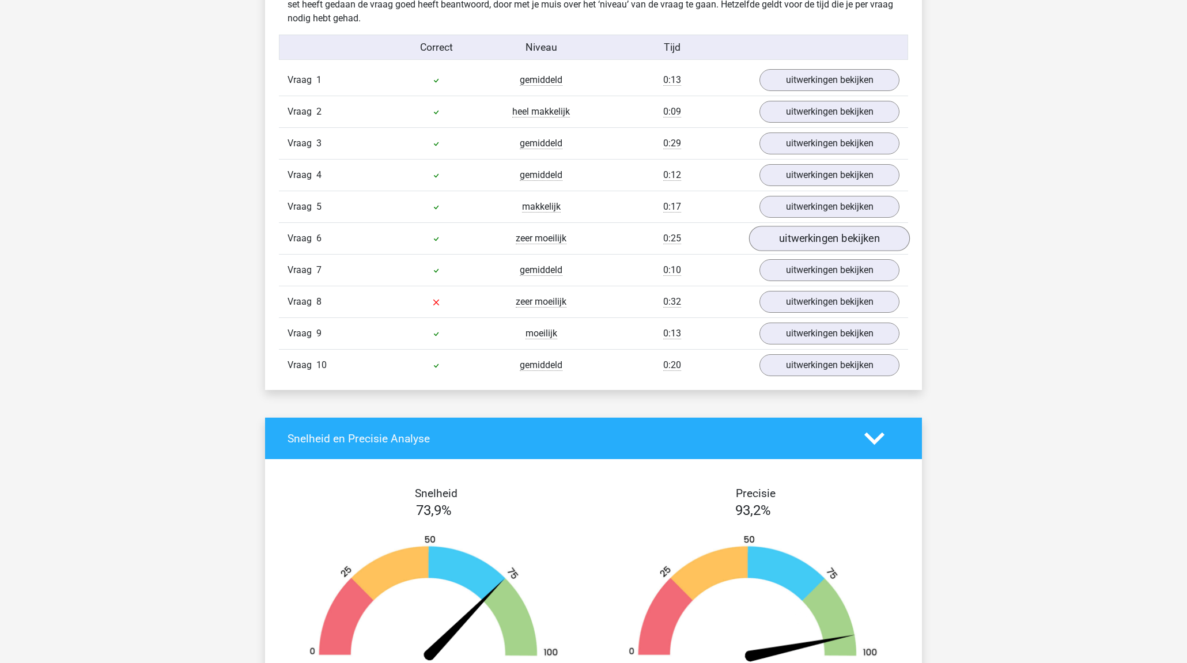
click at [822, 238] on link "uitwerkingen bekijken" at bounding box center [829, 238] width 161 height 25
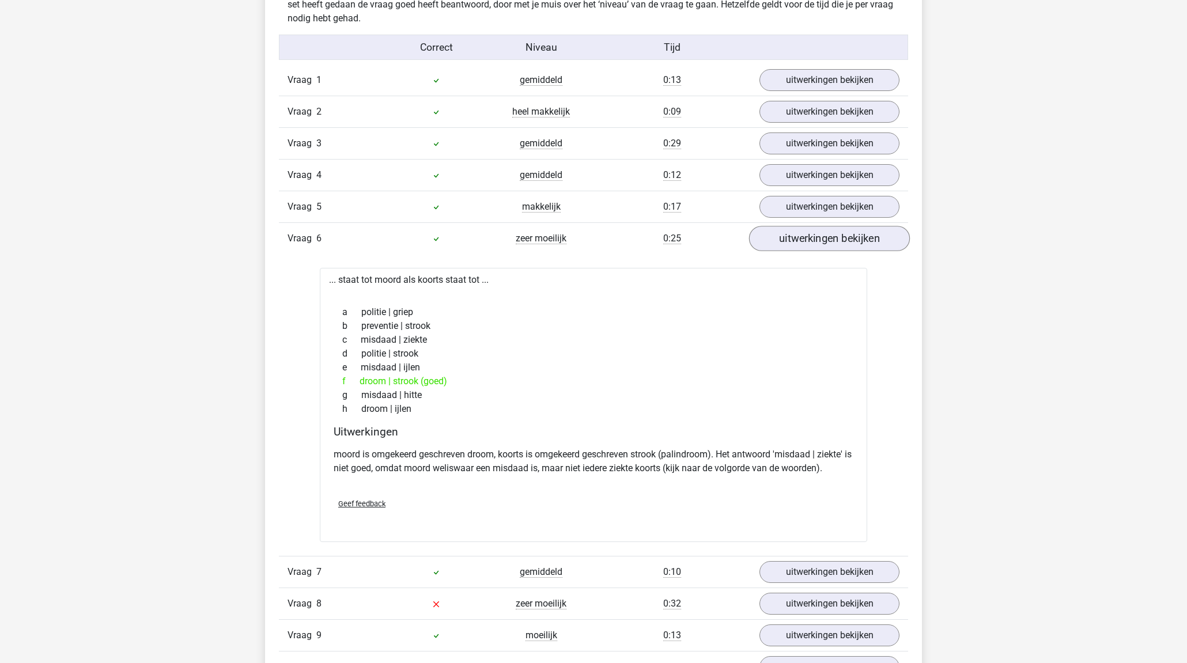
click at [819, 241] on link "uitwerkingen bekijken" at bounding box center [829, 238] width 161 height 25
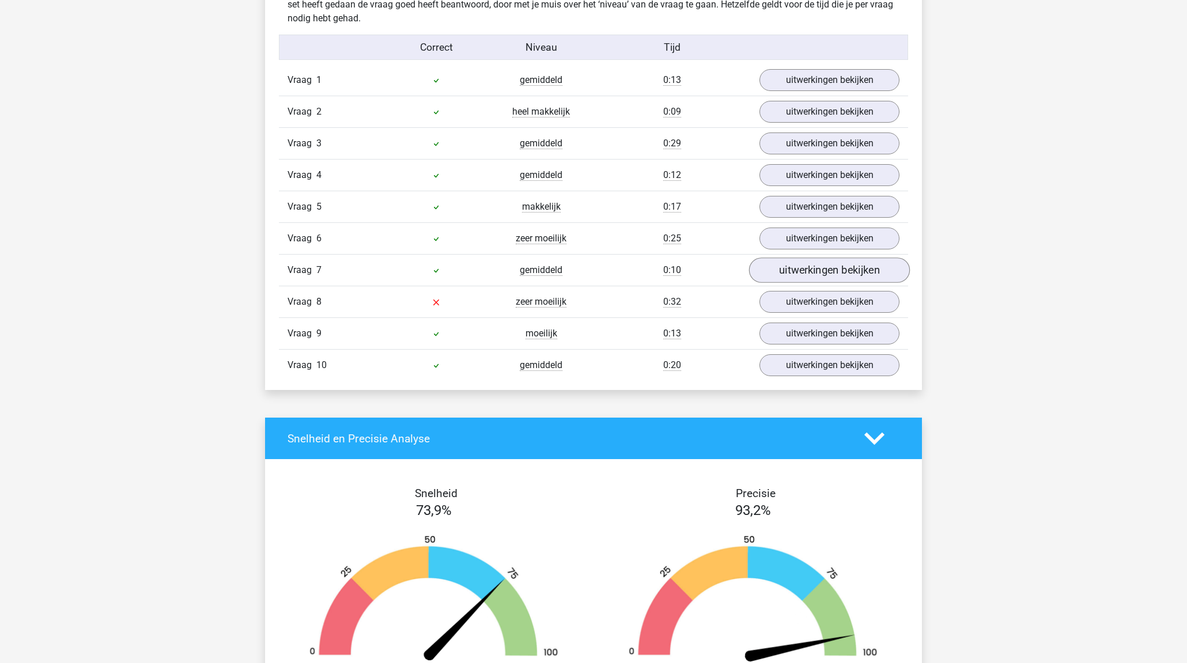
click at [793, 273] on link "uitwerkingen bekijken" at bounding box center [829, 269] width 161 height 25
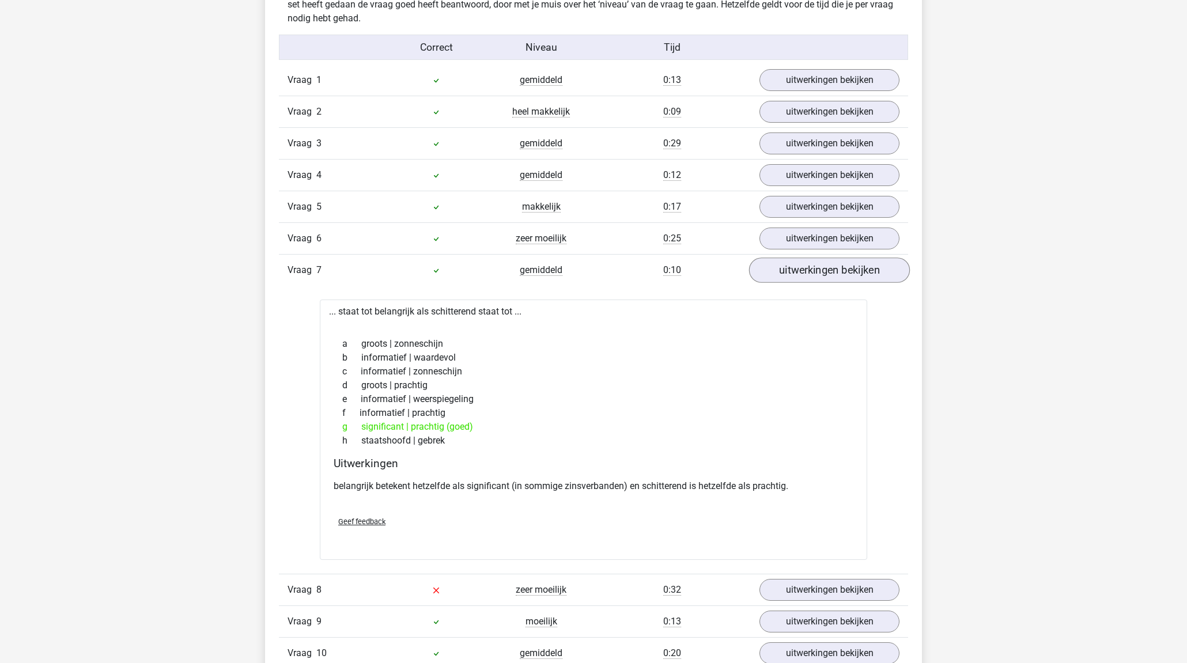
click at [793, 272] on link "uitwerkingen bekijken" at bounding box center [829, 269] width 161 height 25
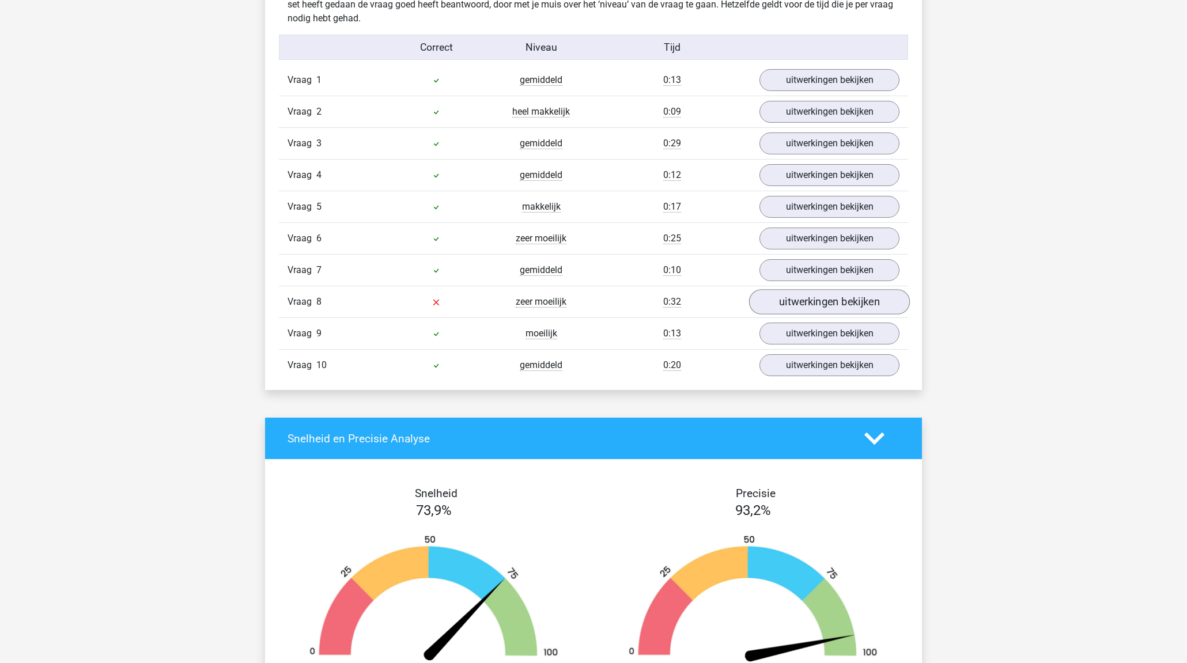
click at [806, 300] on link "uitwerkingen bekijken" at bounding box center [829, 301] width 161 height 25
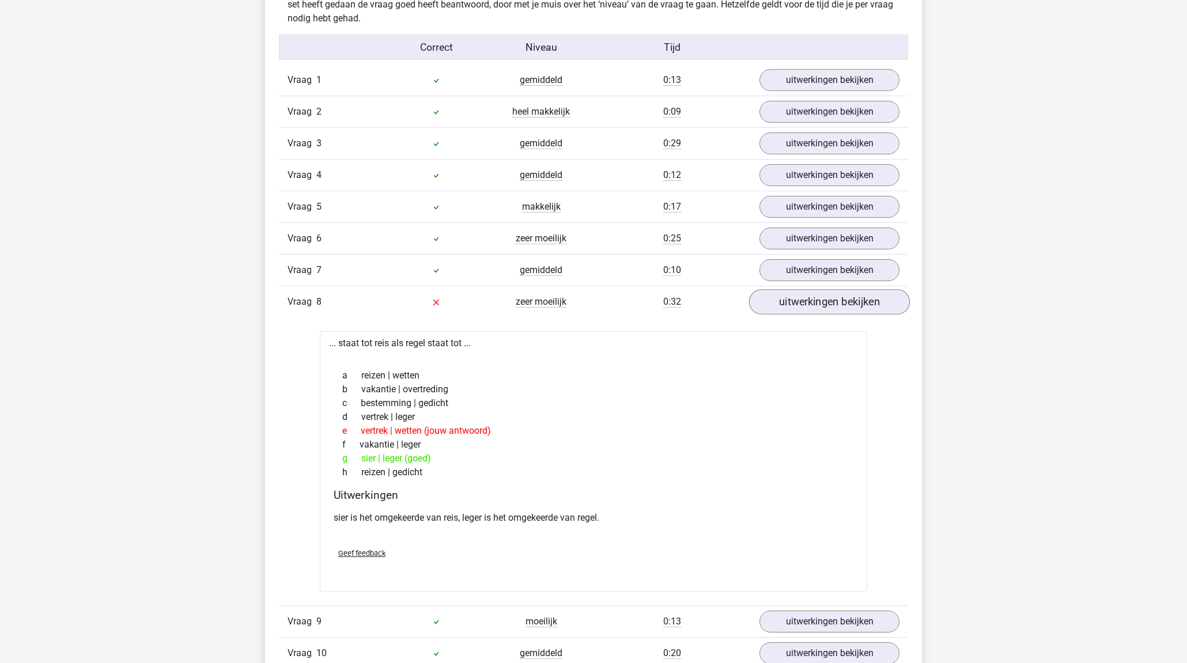
click at [819, 308] on link "uitwerkingen bekijken" at bounding box center [829, 301] width 161 height 25
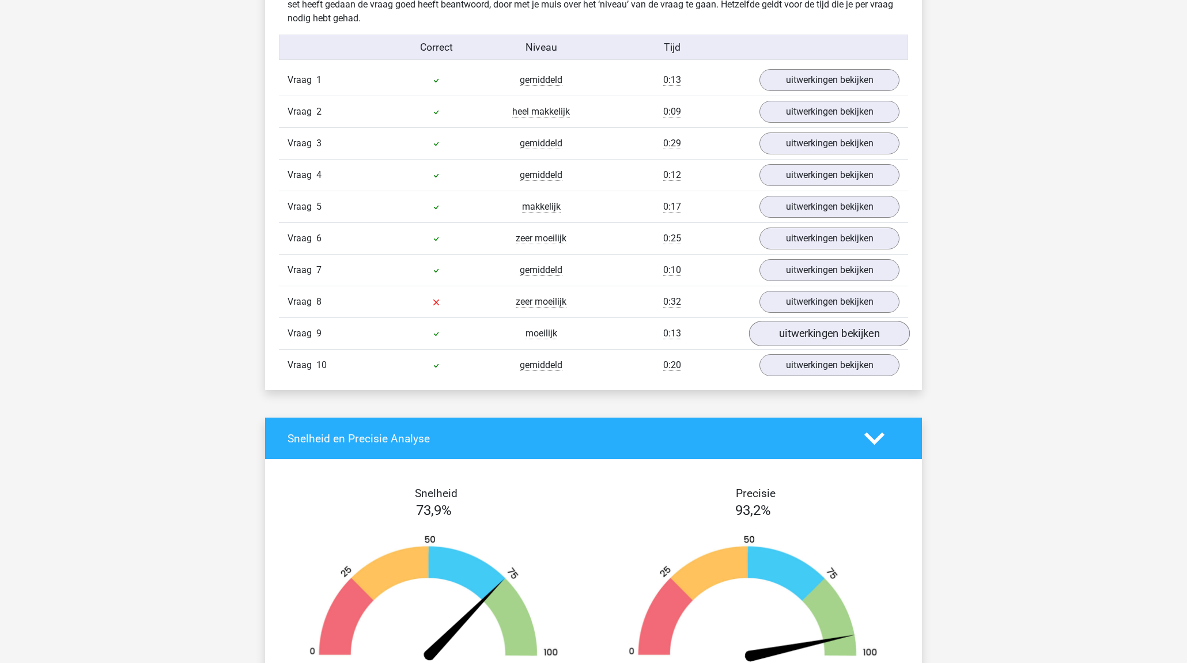
click at [819, 331] on link "uitwerkingen bekijken" at bounding box center [829, 333] width 161 height 25
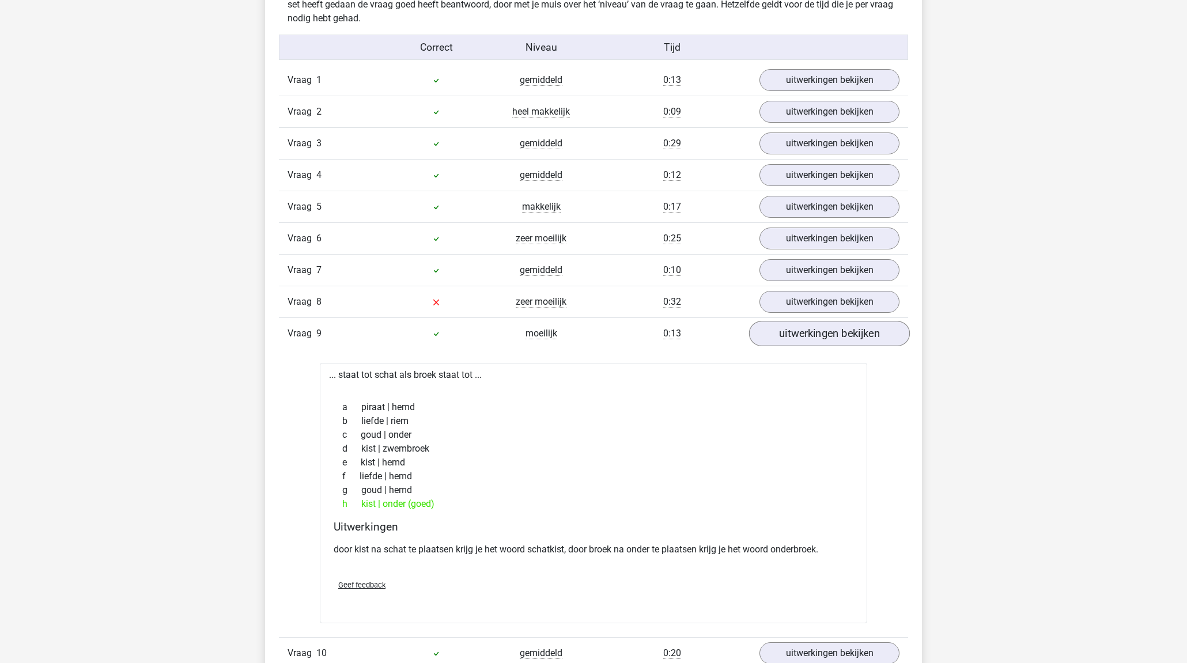
click at [812, 330] on link "uitwerkingen bekijken" at bounding box center [829, 333] width 161 height 25
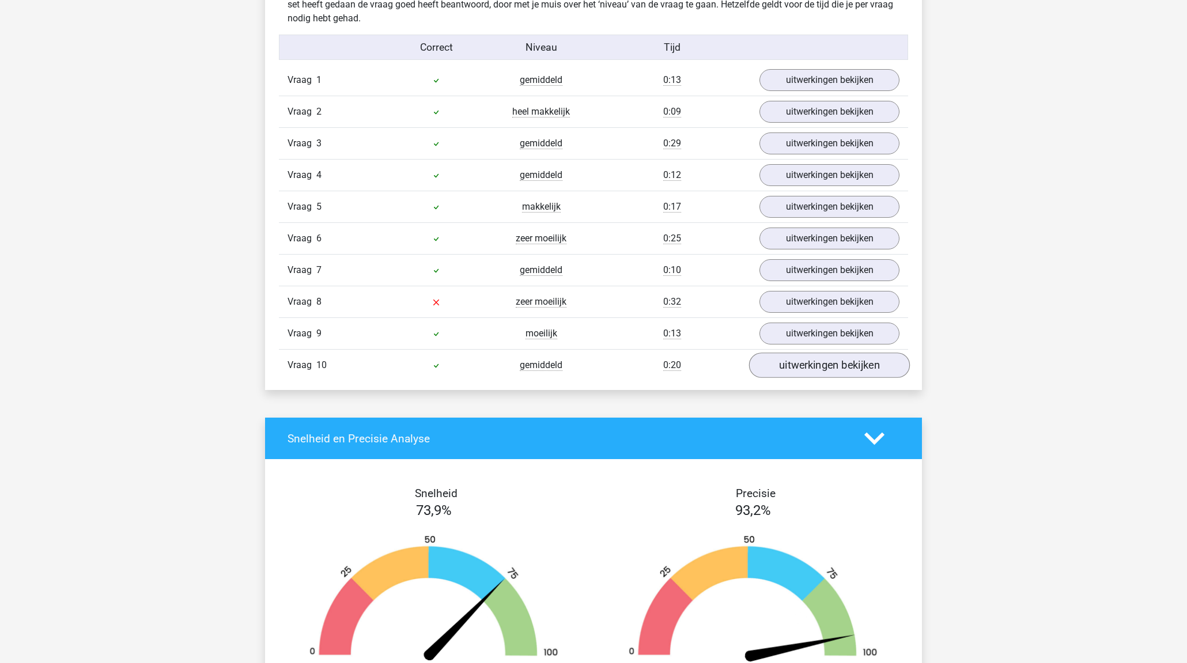
click at [820, 363] on link "uitwerkingen bekijken" at bounding box center [829, 365] width 161 height 25
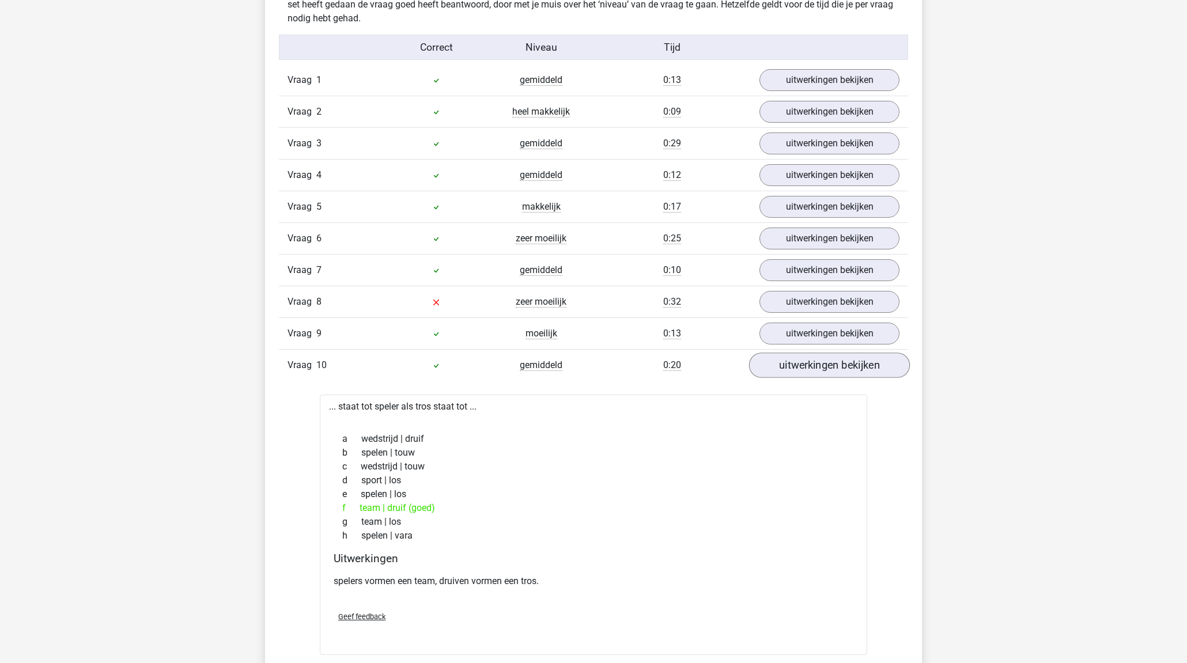
click at [820, 362] on link "uitwerkingen bekijken" at bounding box center [829, 365] width 161 height 25
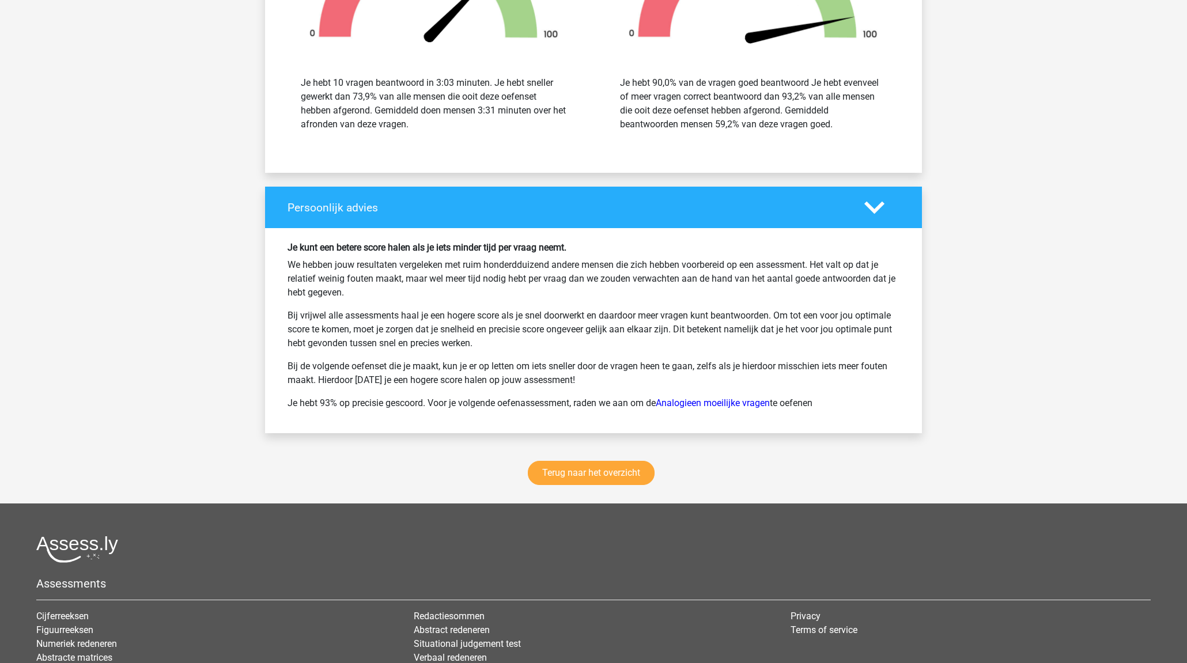
scroll to position [1328, 0]
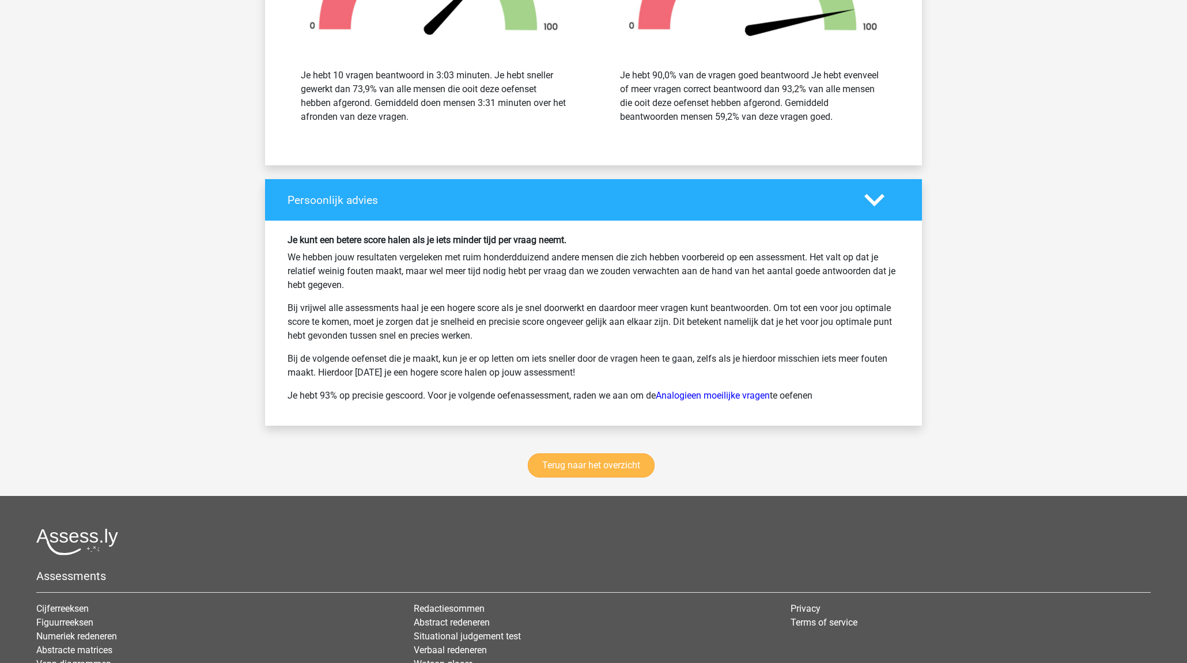
click at [631, 468] on link "Terug naar het overzicht" at bounding box center [591, 465] width 127 height 24
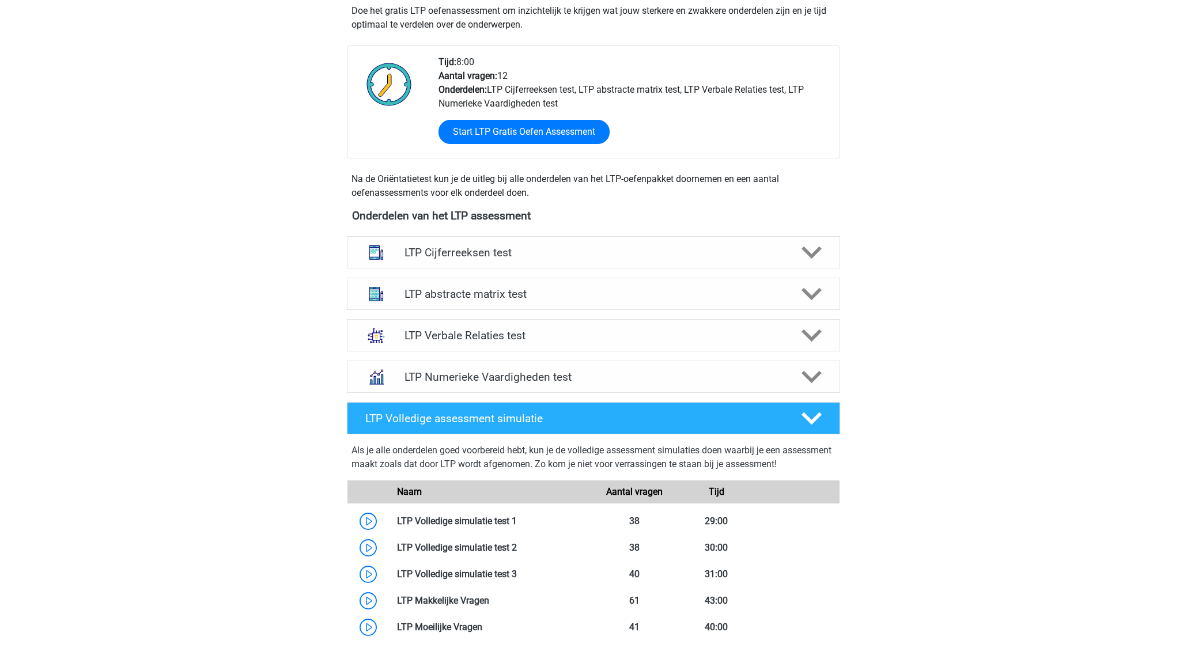
scroll to position [262, 0]
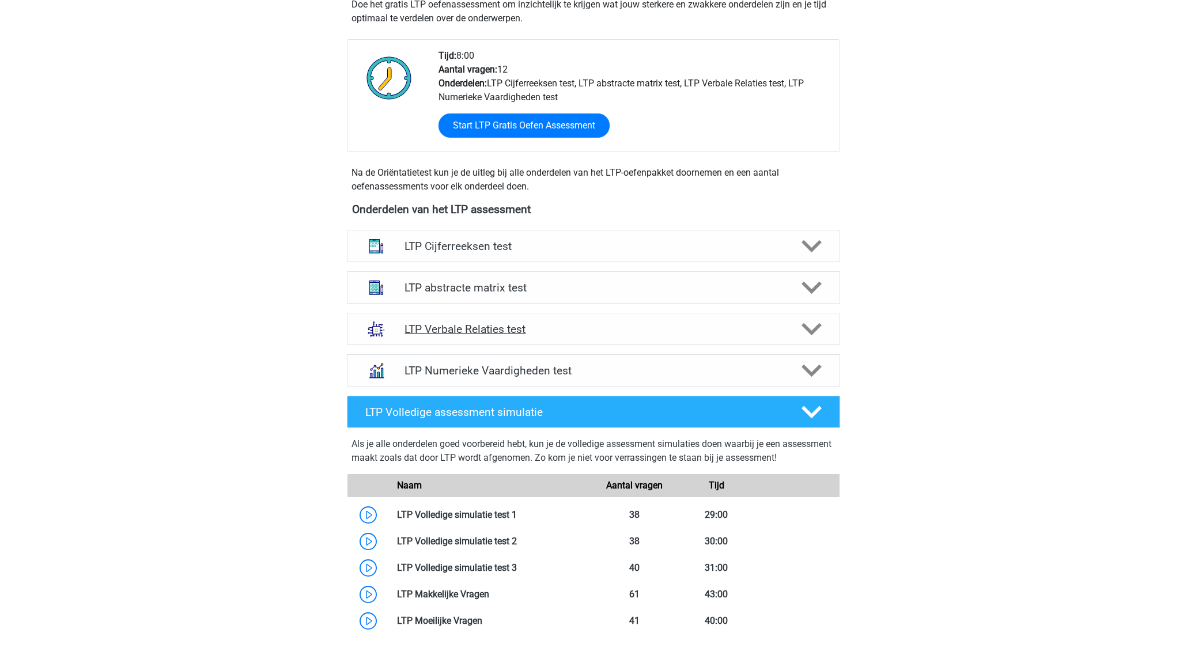
click at [621, 330] on h4 "LTP Verbale Relaties test" at bounding box center [592, 329] width 377 height 13
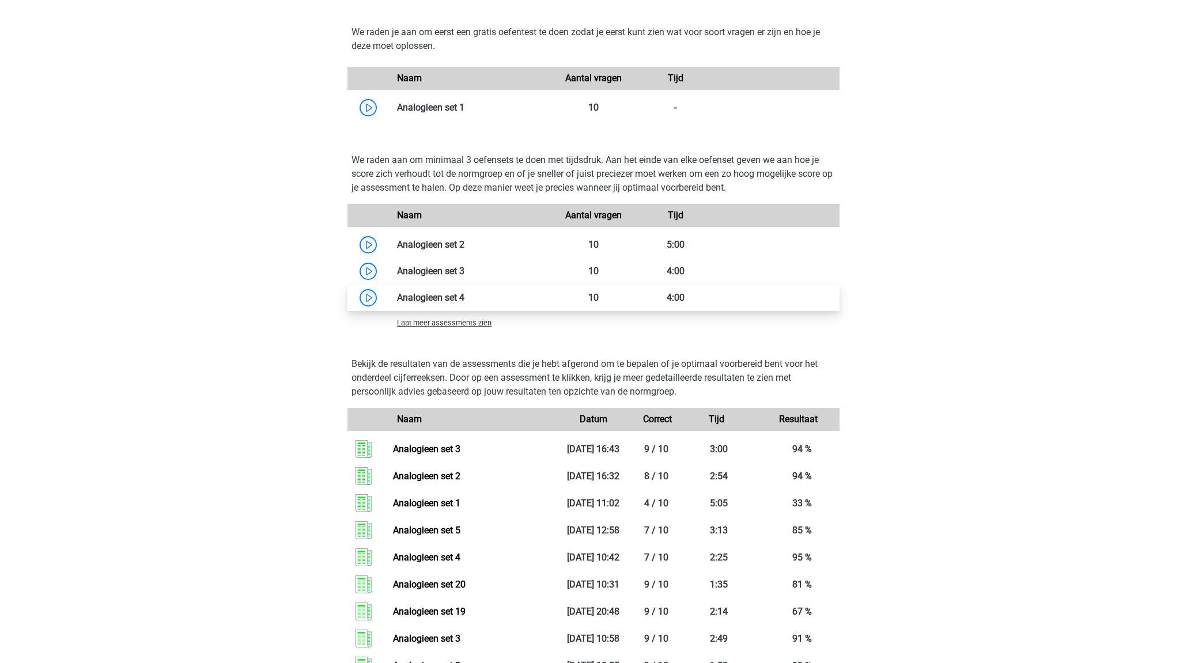
scroll to position [1104, 0]
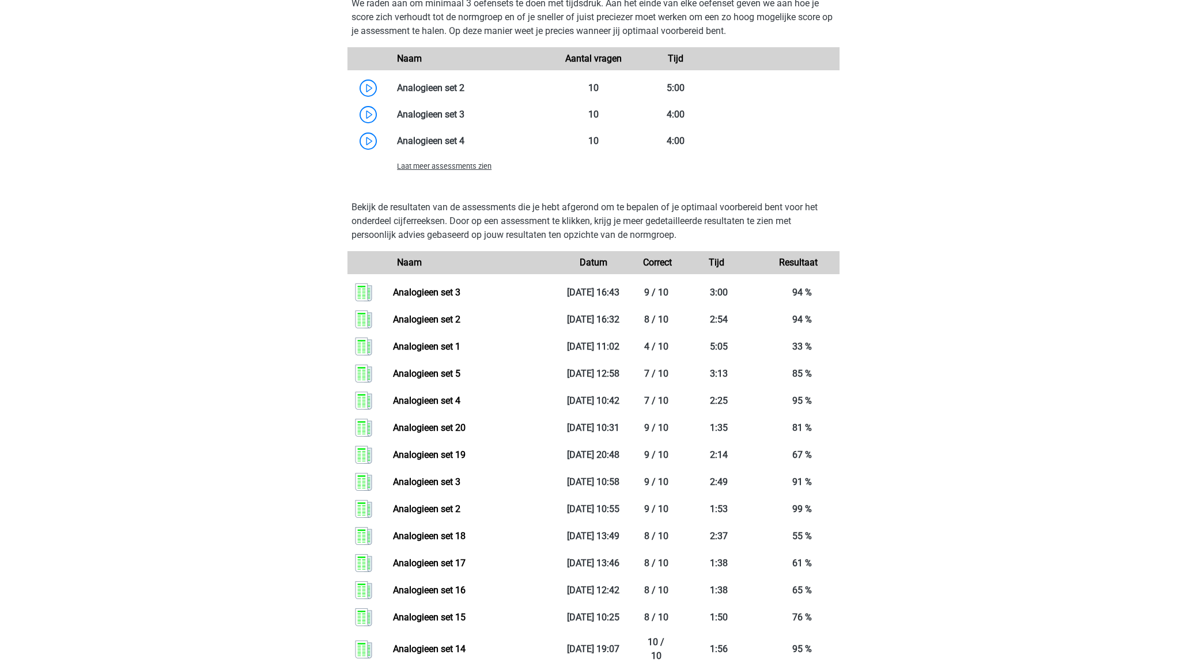
click at [445, 165] on span "Laat meer assessments zien" at bounding box center [444, 166] width 94 height 9
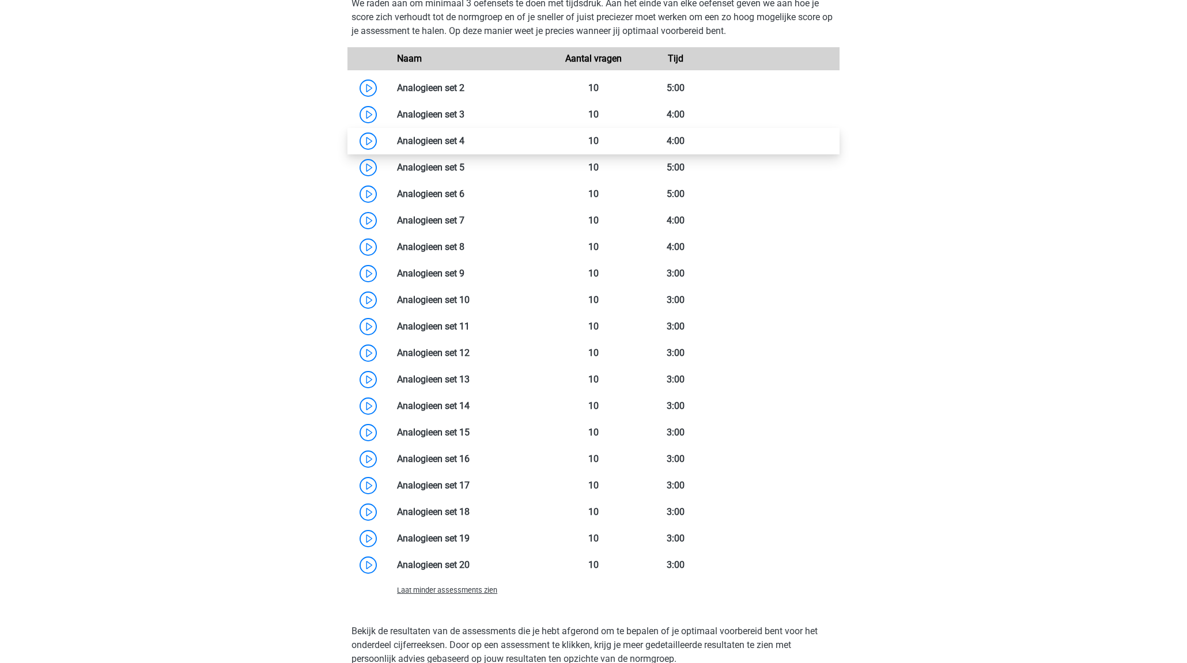
click at [464, 143] on link at bounding box center [464, 140] width 0 height 11
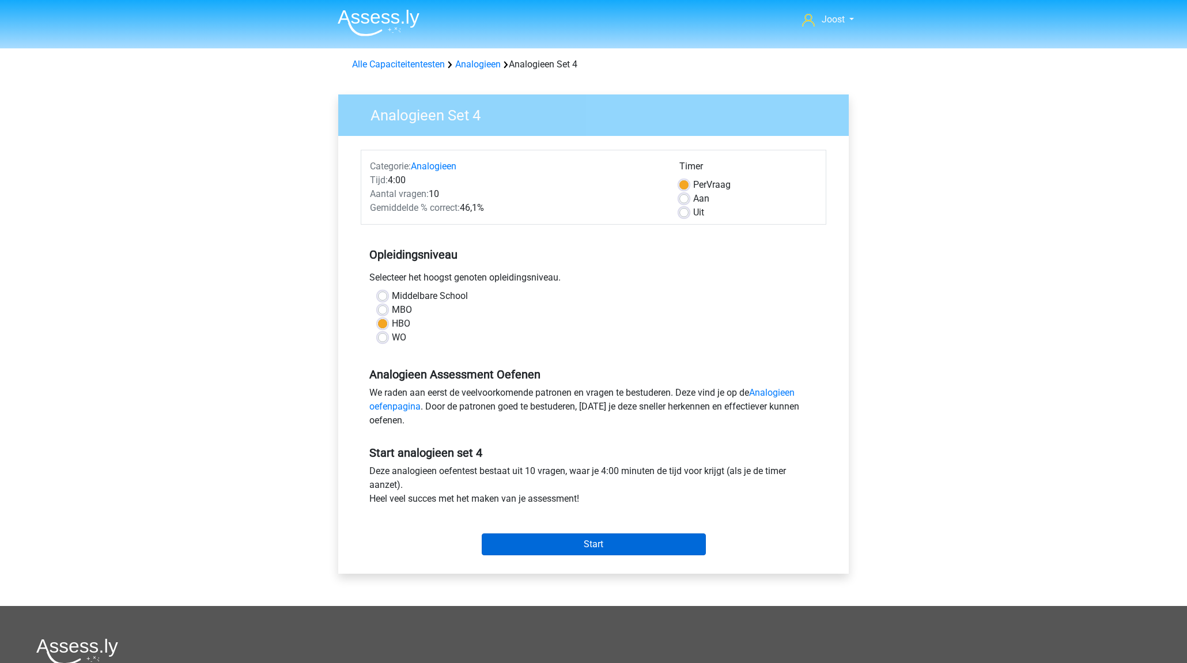
click at [575, 539] on input "Start" at bounding box center [594, 544] width 224 height 22
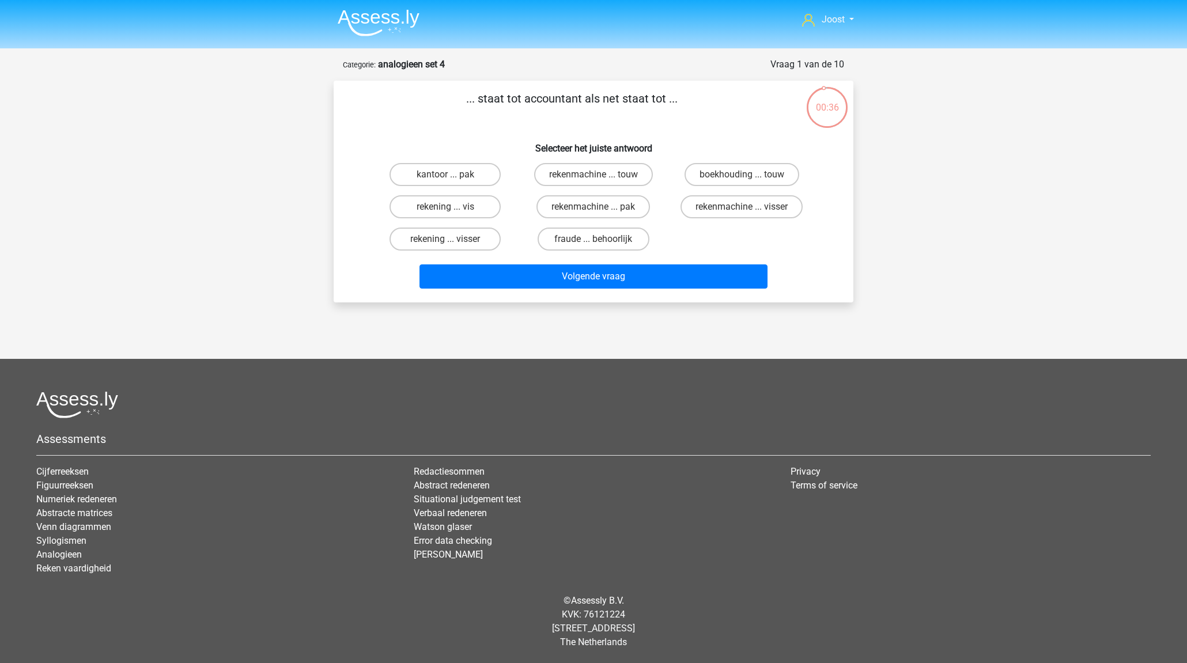
click at [457, 134] on h6 "Selecteer het juiste antwoord" at bounding box center [593, 144] width 483 height 20
click at [723, 210] on label "rekenmachine ... visser" at bounding box center [741, 206] width 122 height 23
click at [741, 210] on input "rekenmachine ... visser" at bounding box center [744, 210] width 7 height 7
radio input "true"
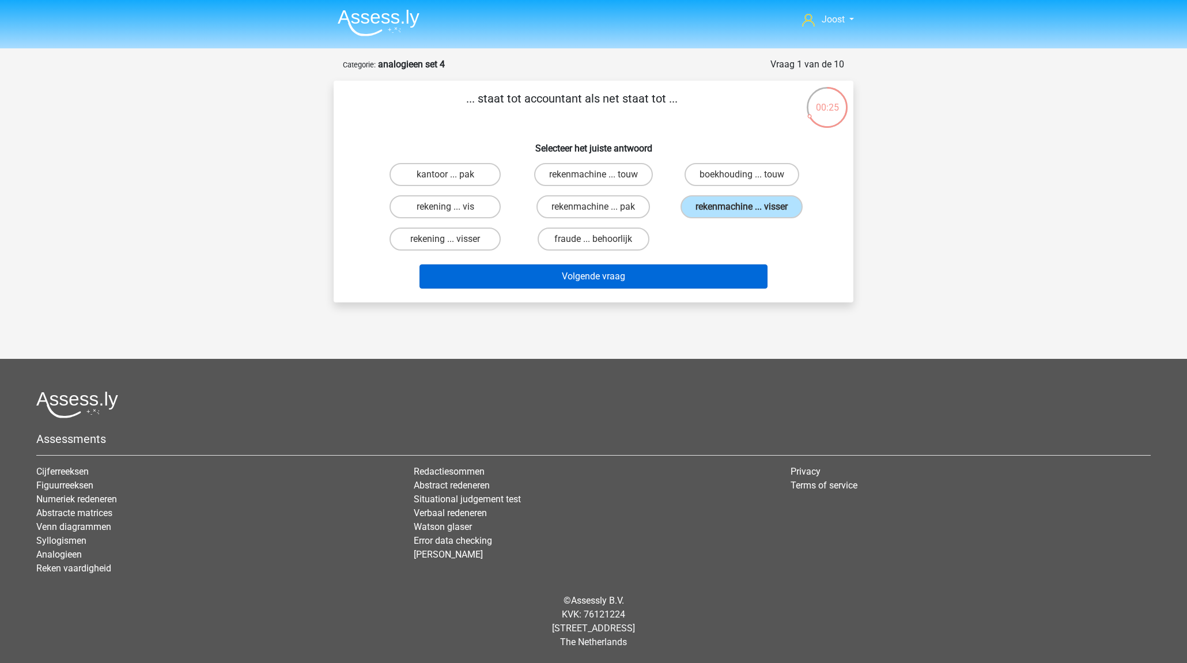
click at [691, 278] on button "Volgende vraag" at bounding box center [593, 276] width 348 height 24
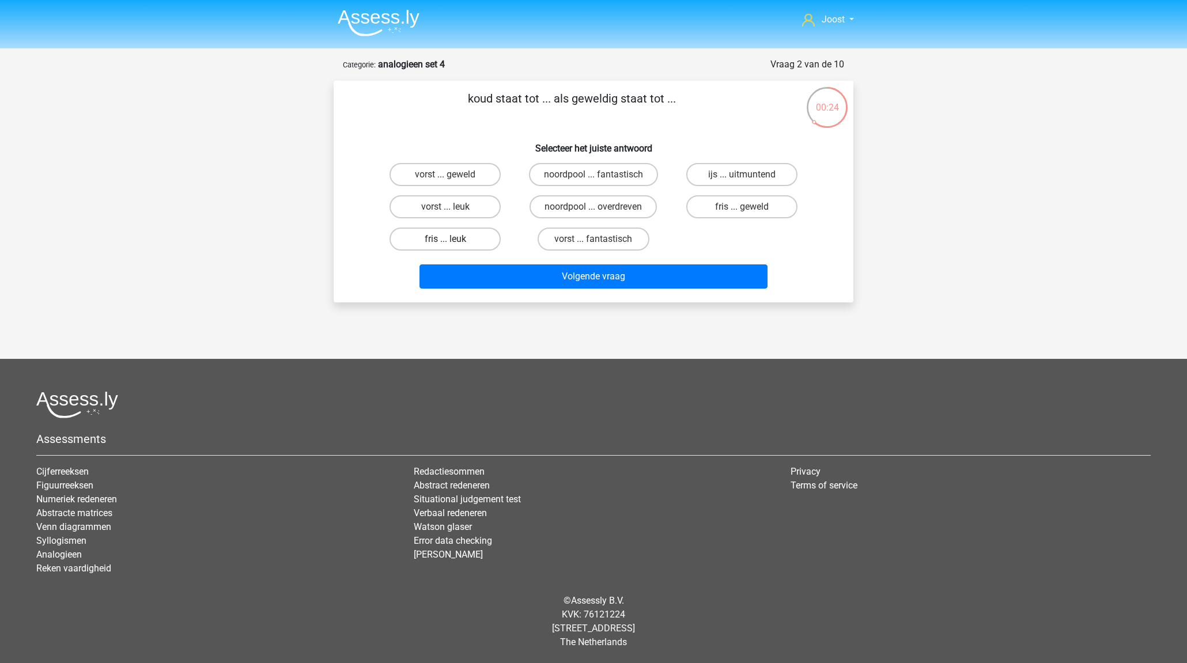
click at [469, 236] on label "fris ... leuk" at bounding box center [444, 239] width 111 height 23
click at [453, 239] on input "fris ... leuk" at bounding box center [448, 242] width 7 height 7
radio input "true"
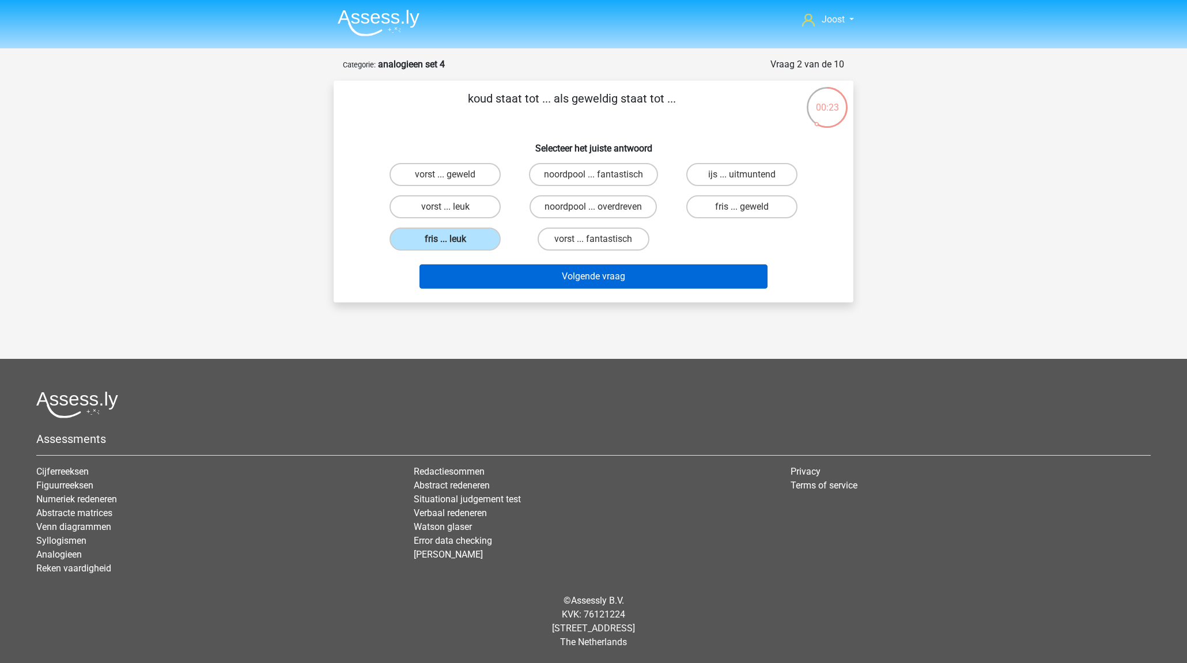
click at [528, 277] on button "Volgende vraag" at bounding box center [593, 276] width 348 height 24
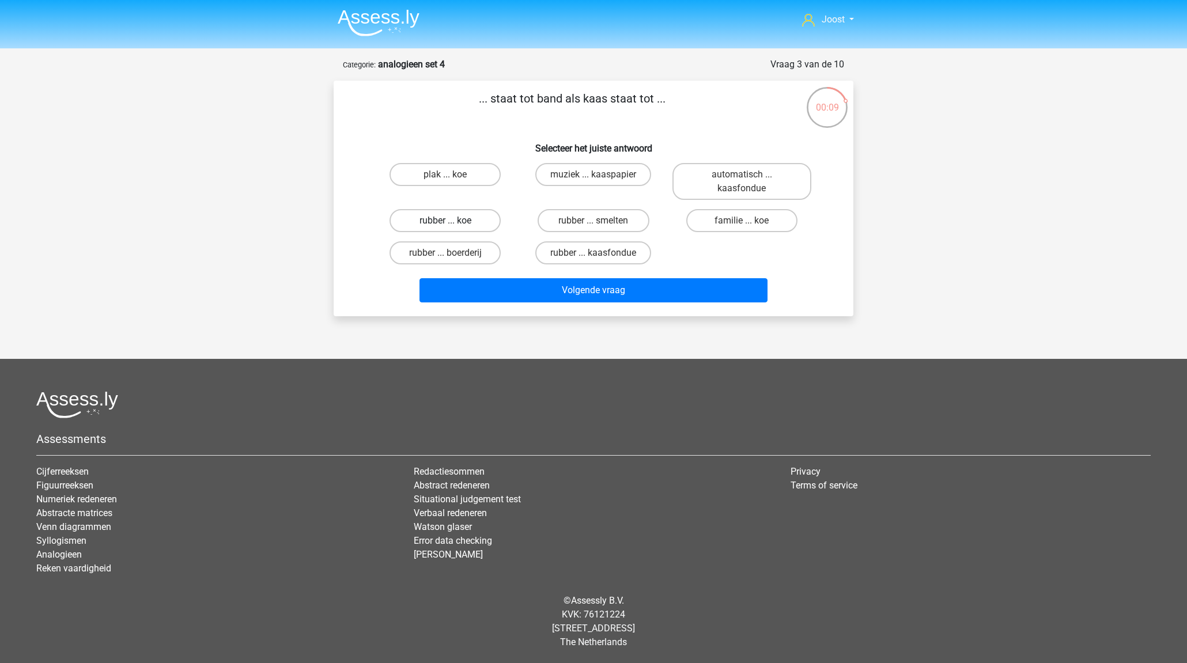
click at [473, 223] on label "rubber ... koe" at bounding box center [444, 220] width 111 height 23
click at [453, 223] on input "rubber ... koe" at bounding box center [448, 224] width 7 height 7
radio input "true"
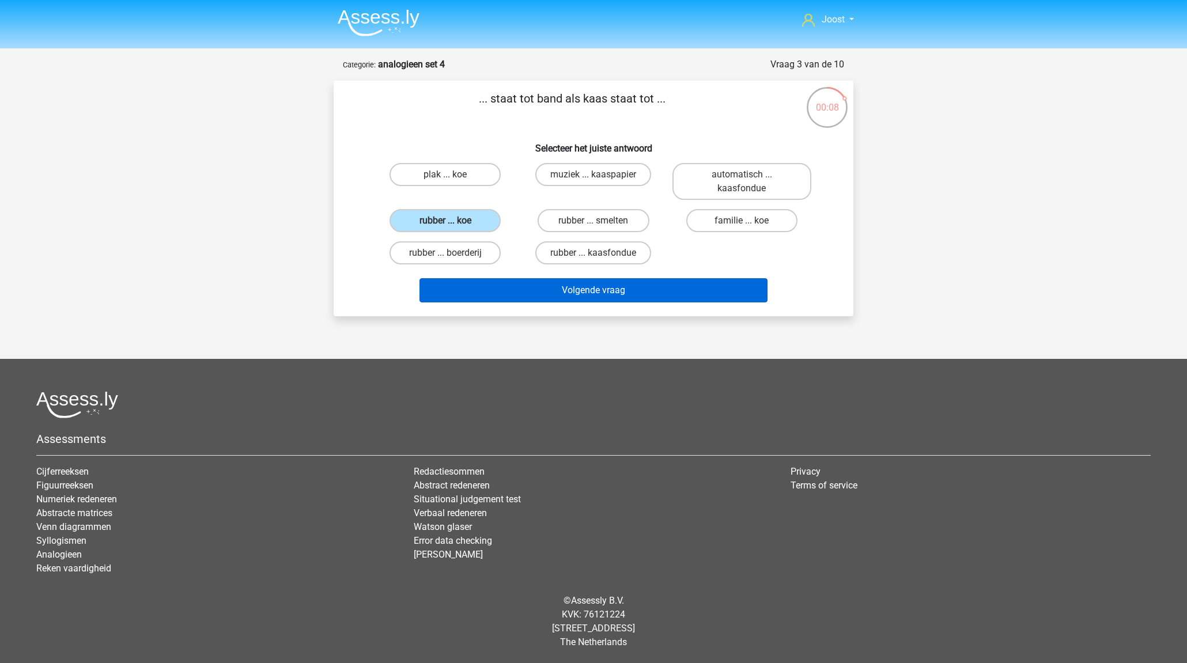
click at [559, 291] on button "Volgende vraag" at bounding box center [593, 290] width 348 height 24
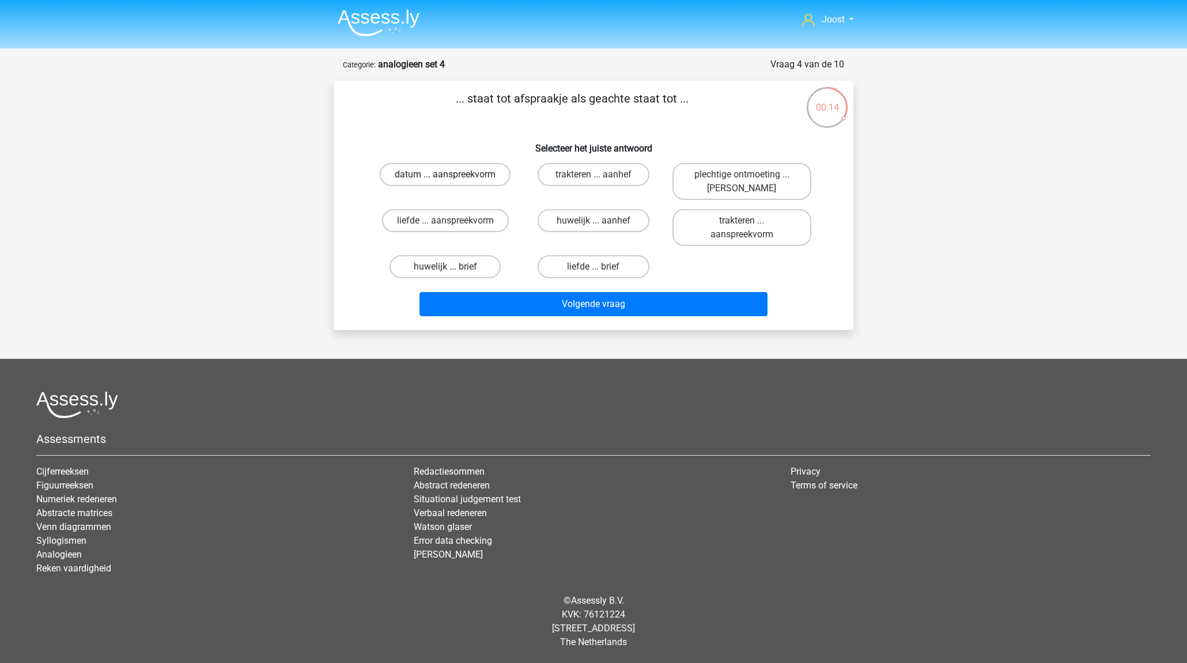
drag, startPoint x: 487, startPoint y: 175, endPoint x: 488, endPoint y: 180, distance: 6.0
click at [487, 175] on label "datum ... aanspreekvorm" at bounding box center [445, 174] width 131 height 23
click at [453, 175] on input "datum ... aanspreekvorm" at bounding box center [448, 178] width 7 height 7
radio input "true"
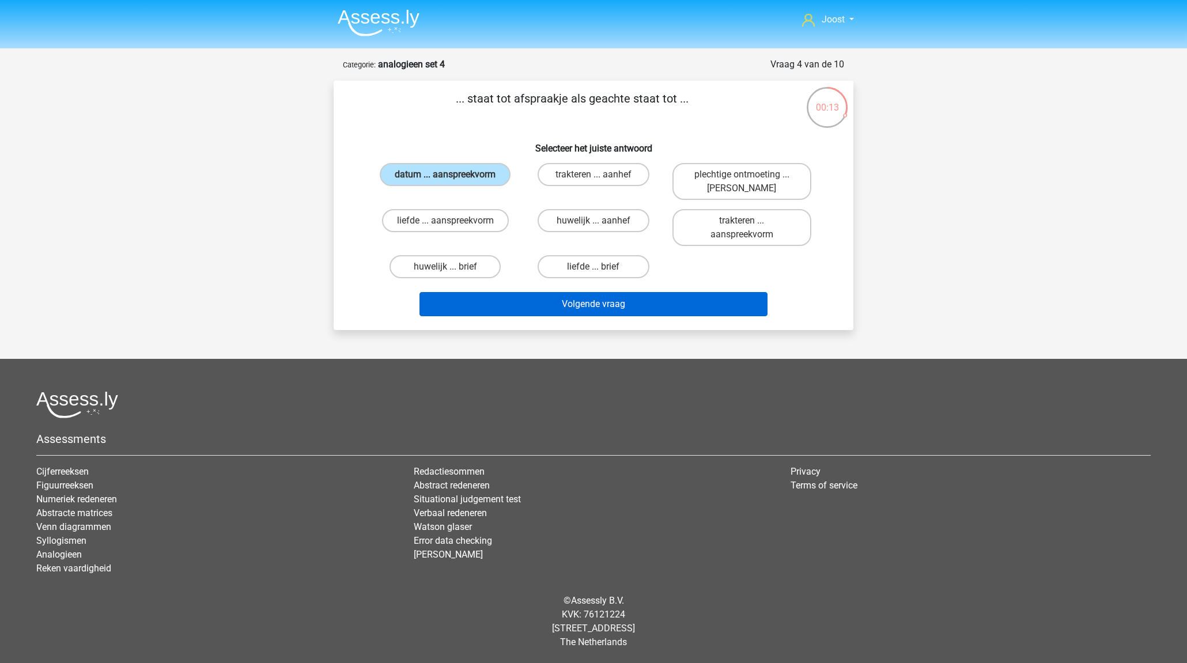
click at [677, 308] on button "Volgende vraag" at bounding box center [593, 304] width 348 height 24
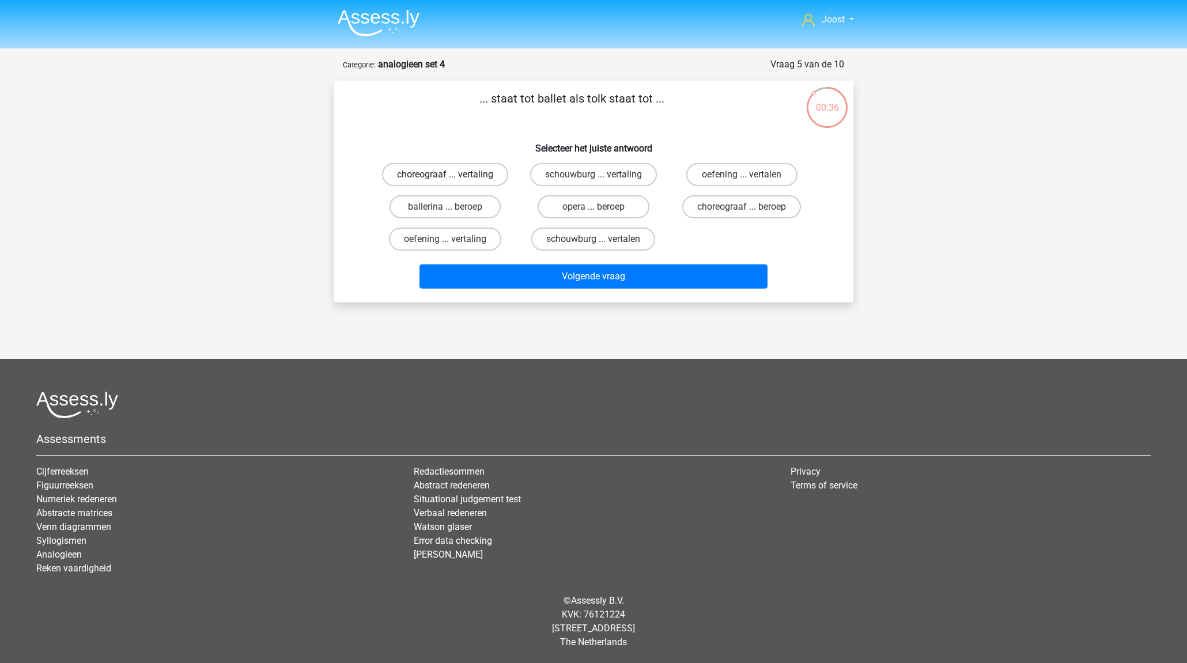
click at [476, 176] on label "choreograaf ... vertaling" at bounding box center [445, 174] width 126 height 23
click at [453, 176] on input "choreograaf ... vertaling" at bounding box center [448, 178] width 7 height 7
radio input "true"
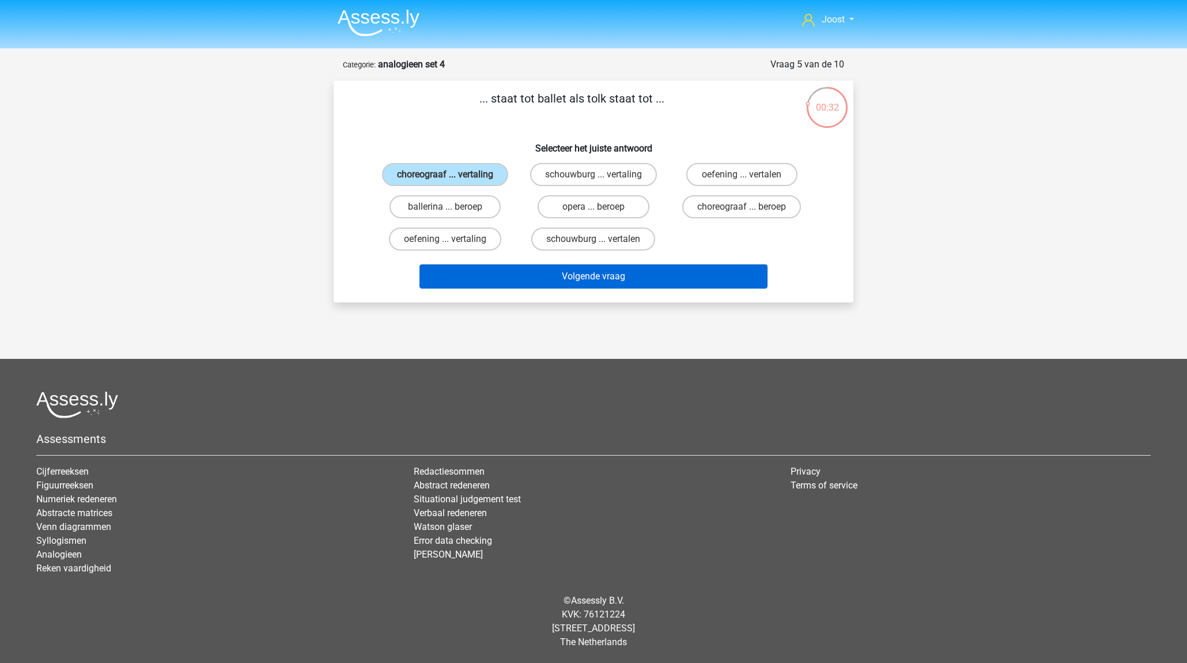
click at [685, 288] on button "Volgende vraag" at bounding box center [593, 276] width 348 height 24
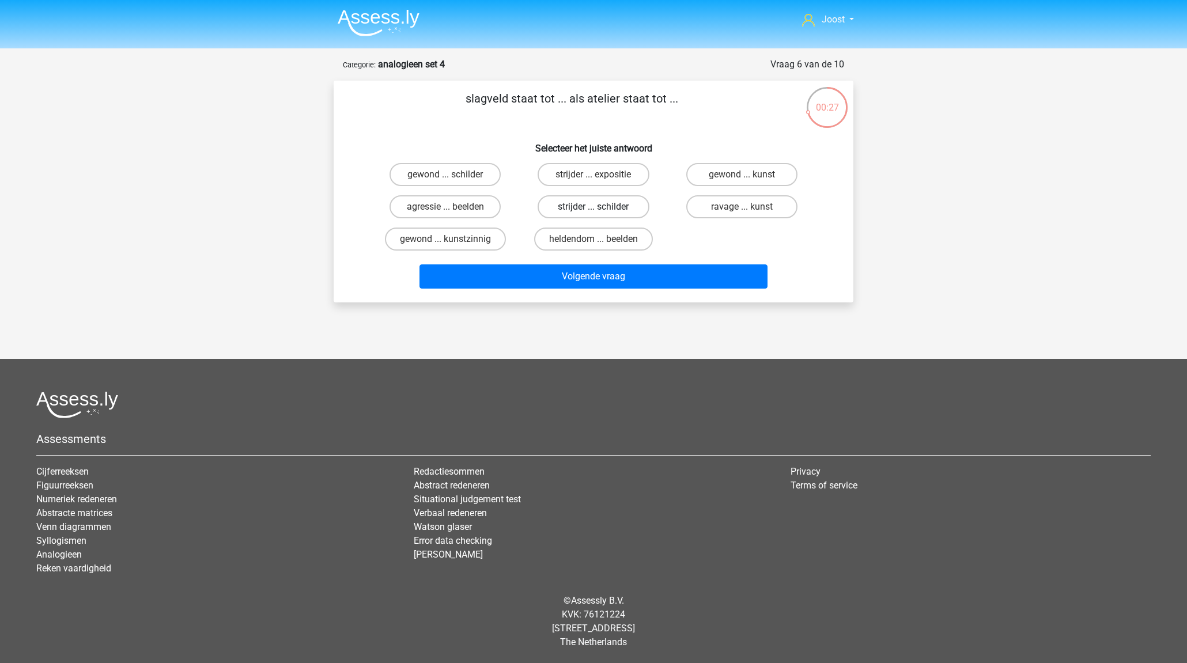
click at [611, 205] on label "strijder ... schilder" at bounding box center [592, 206] width 111 height 23
click at [601, 207] on input "strijder ... schilder" at bounding box center [596, 210] width 7 height 7
radio input "true"
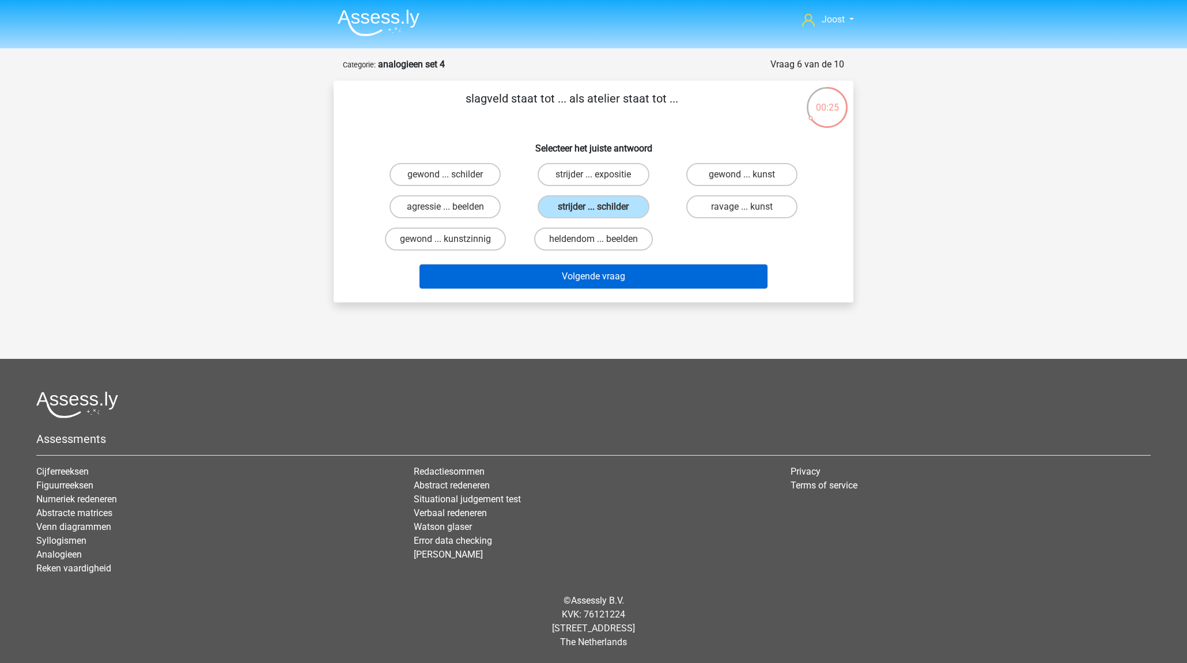
click at [604, 272] on button "Volgende vraag" at bounding box center [593, 276] width 348 height 24
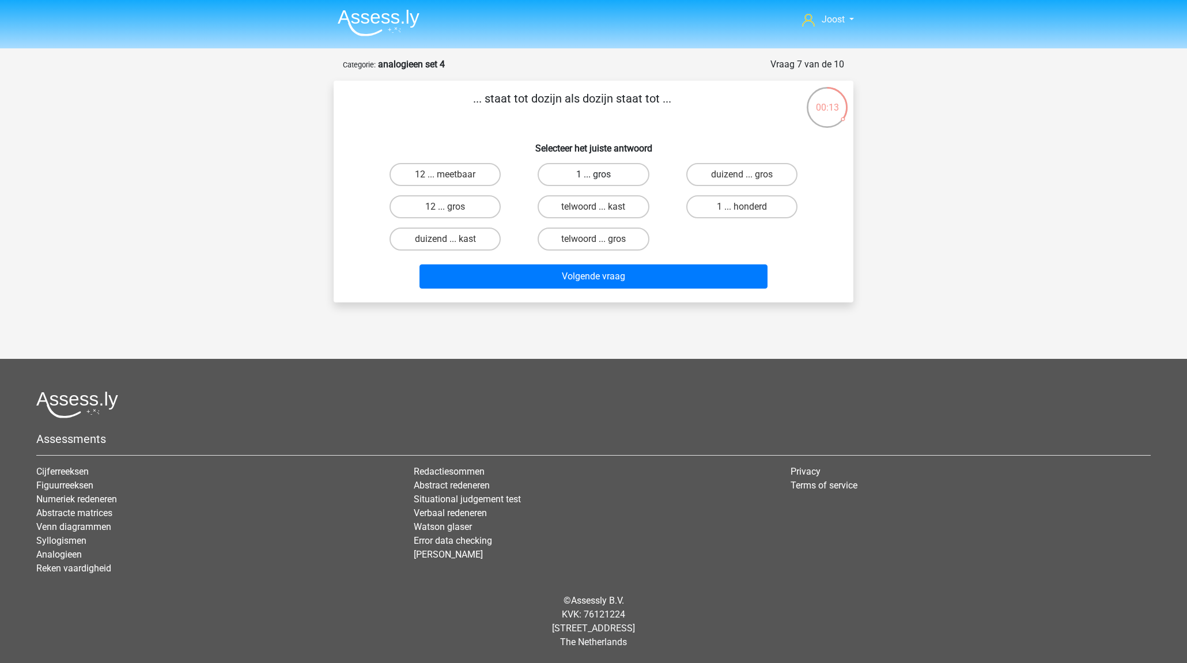
click at [601, 178] on label "1 ... gros" at bounding box center [592, 174] width 111 height 23
click at [601, 178] on input "1 ... gros" at bounding box center [596, 178] width 7 height 7
radio input "true"
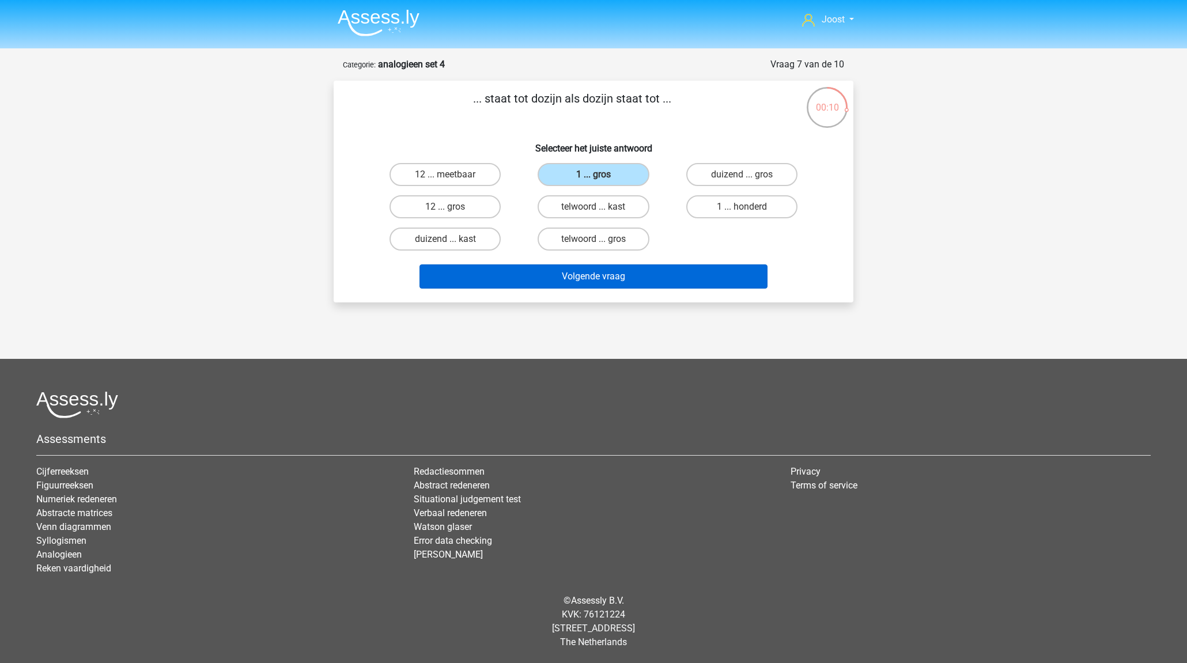
click at [620, 277] on button "Volgende vraag" at bounding box center [593, 276] width 348 height 24
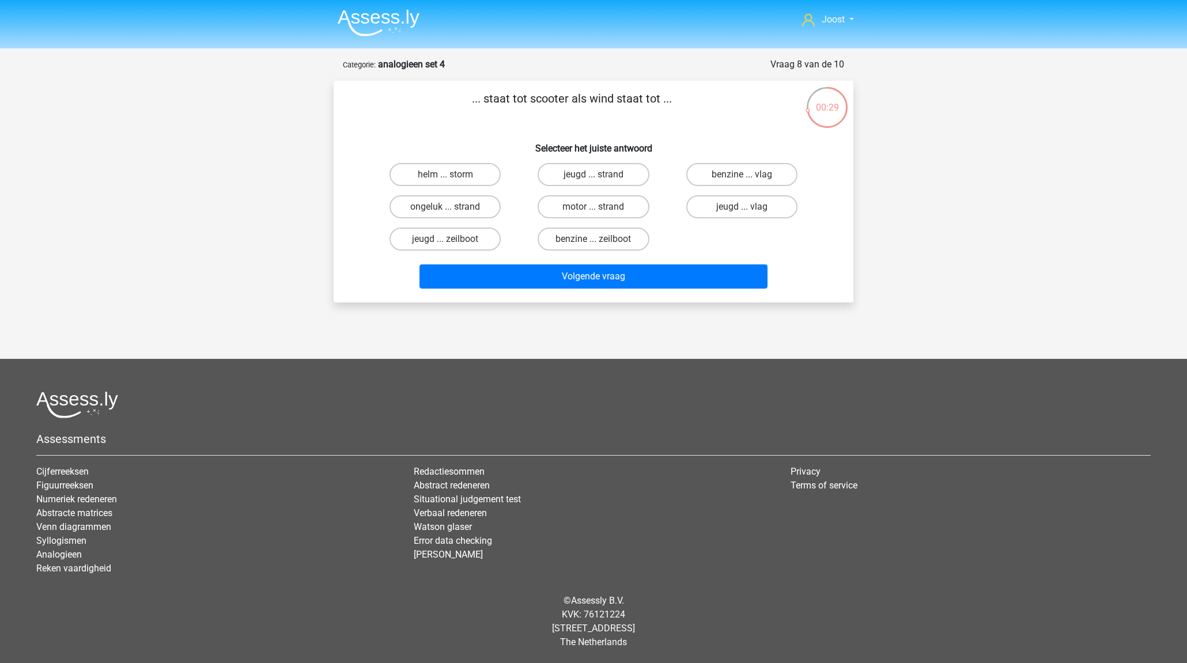
click at [593, 239] on input "benzine ... zeilboot" at bounding box center [596, 242] width 7 height 7
radio input "true"
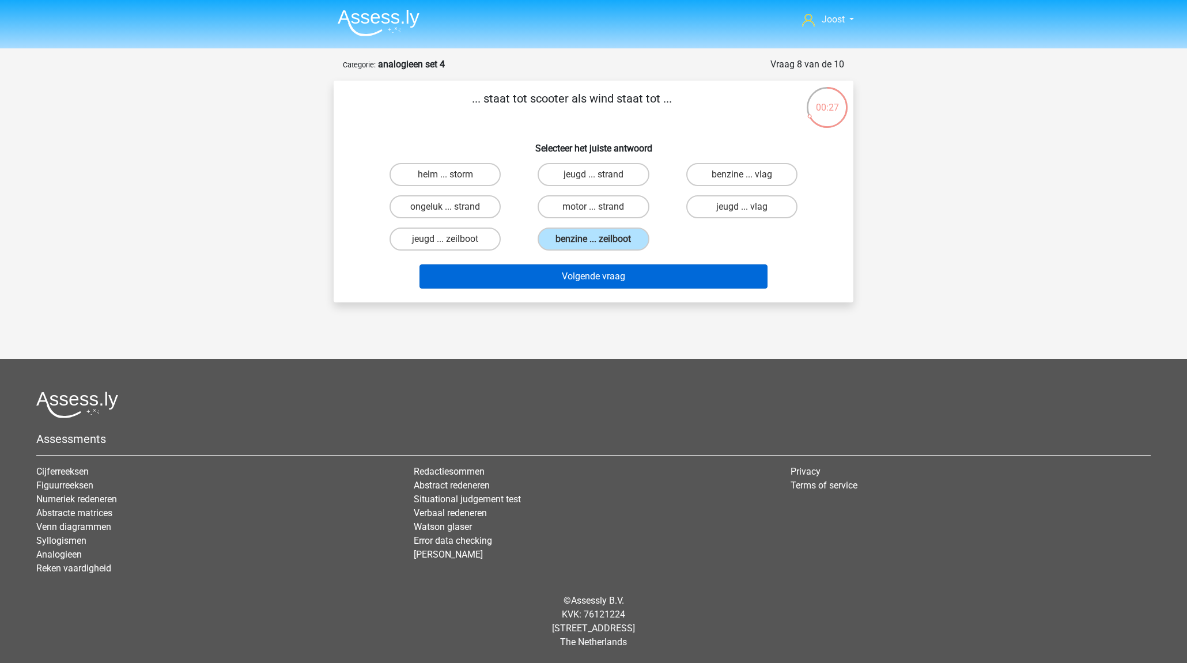
click at [606, 275] on button "Volgende vraag" at bounding box center [593, 276] width 348 height 24
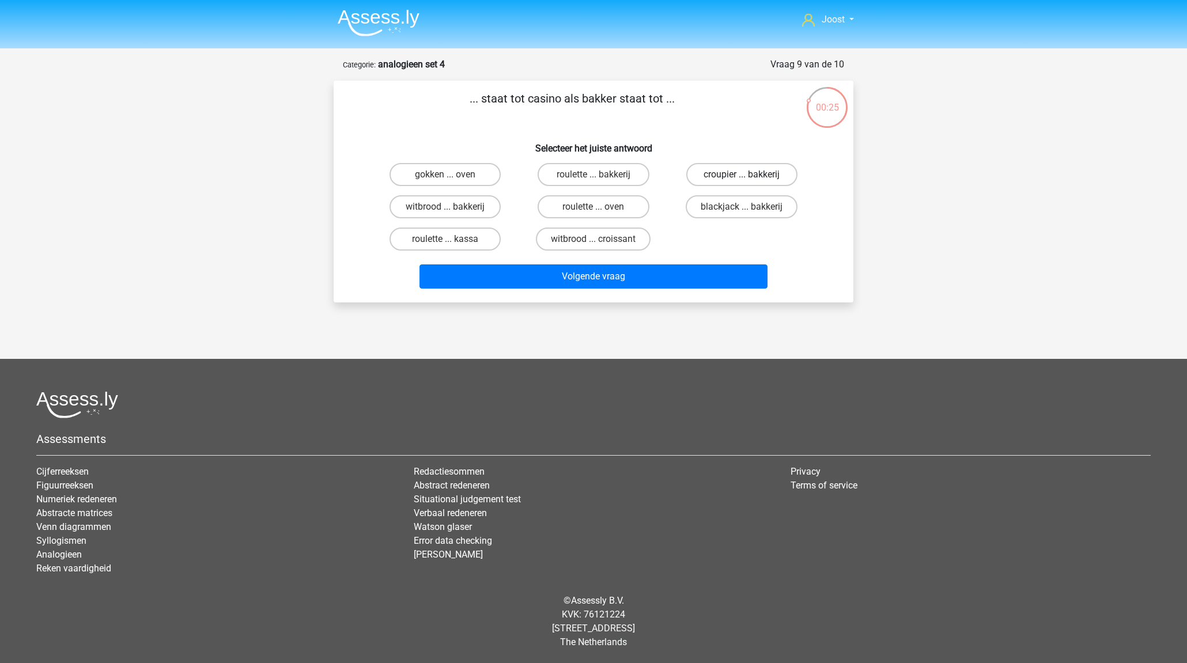
click at [725, 175] on label "croupier ... bakkerij" at bounding box center [741, 174] width 111 height 23
click at [741, 175] on input "croupier ... bakkerij" at bounding box center [744, 178] width 7 height 7
radio input "true"
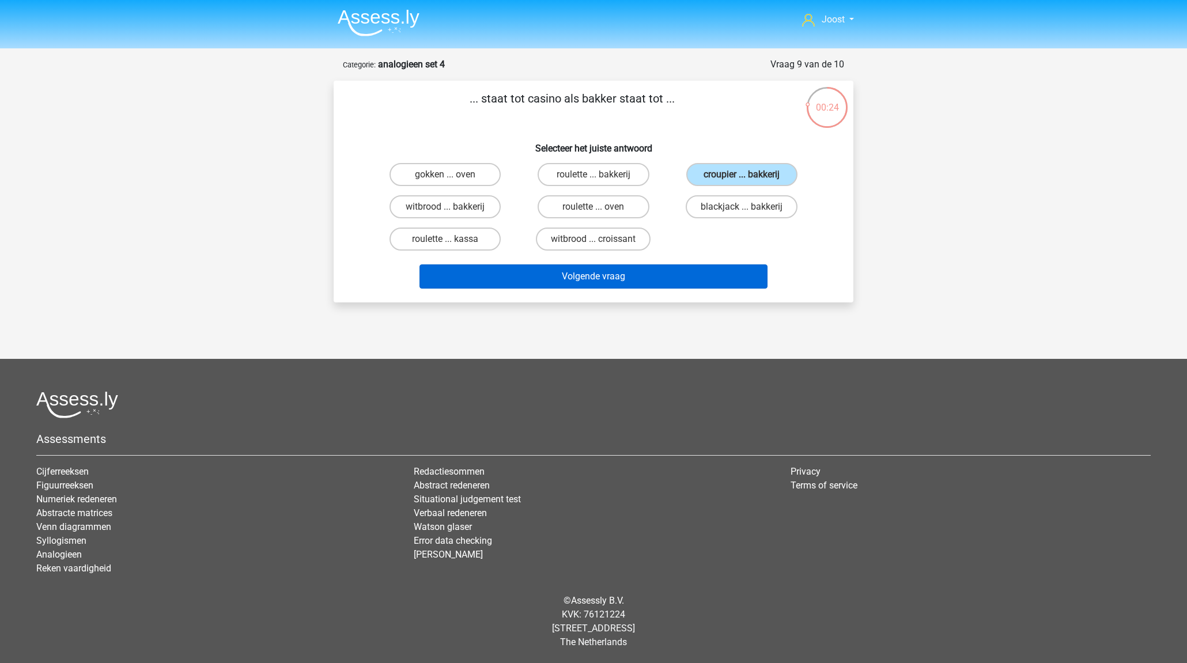
click at [642, 278] on button "Volgende vraag" at bounding box center [593, 276] width 348 height 24
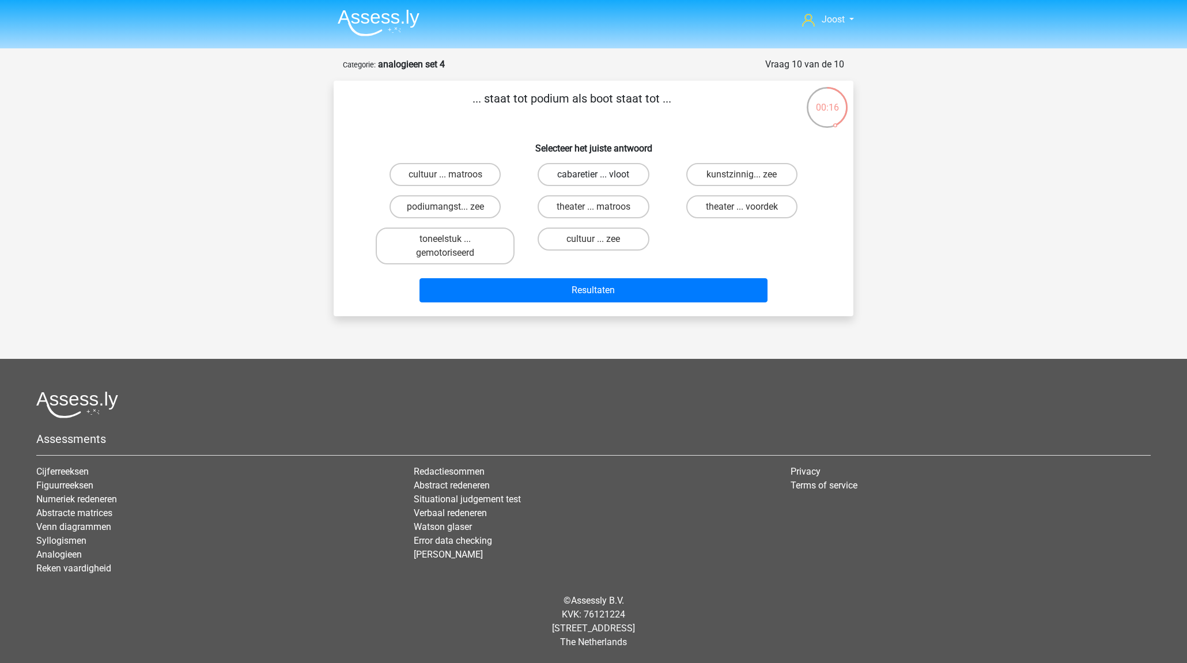
scroll to position [0, 1]
click at [600, 177] on label "cabaretier ... vloot" at bounding box center [592, 174] width 111 height 23
click at [600, 177] on input "cabaretier ... vloot" at bounding box center [596, 178] width 7 height 7
radio input "true"
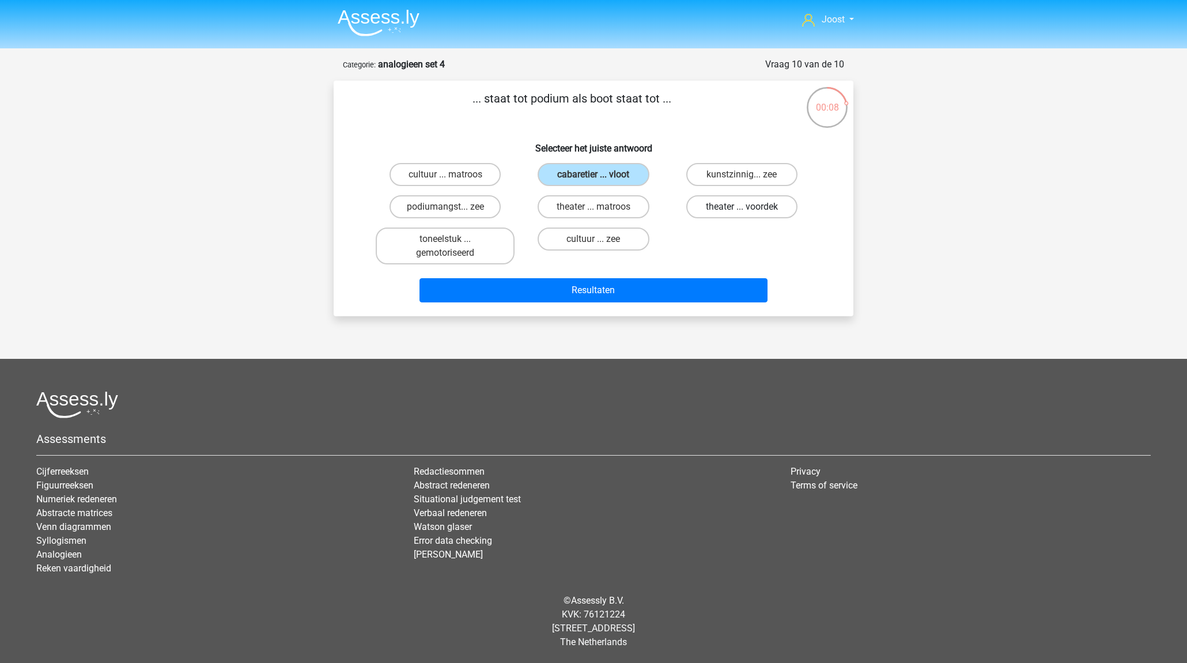
click at [756, 210] on label "theater ... voordek" at bounding box center [741, 206] width 111 height 23
click at [749, 210] on input "theater ... voordek" at bounding box center [744, 210] width 7 height 7
radio input "true"
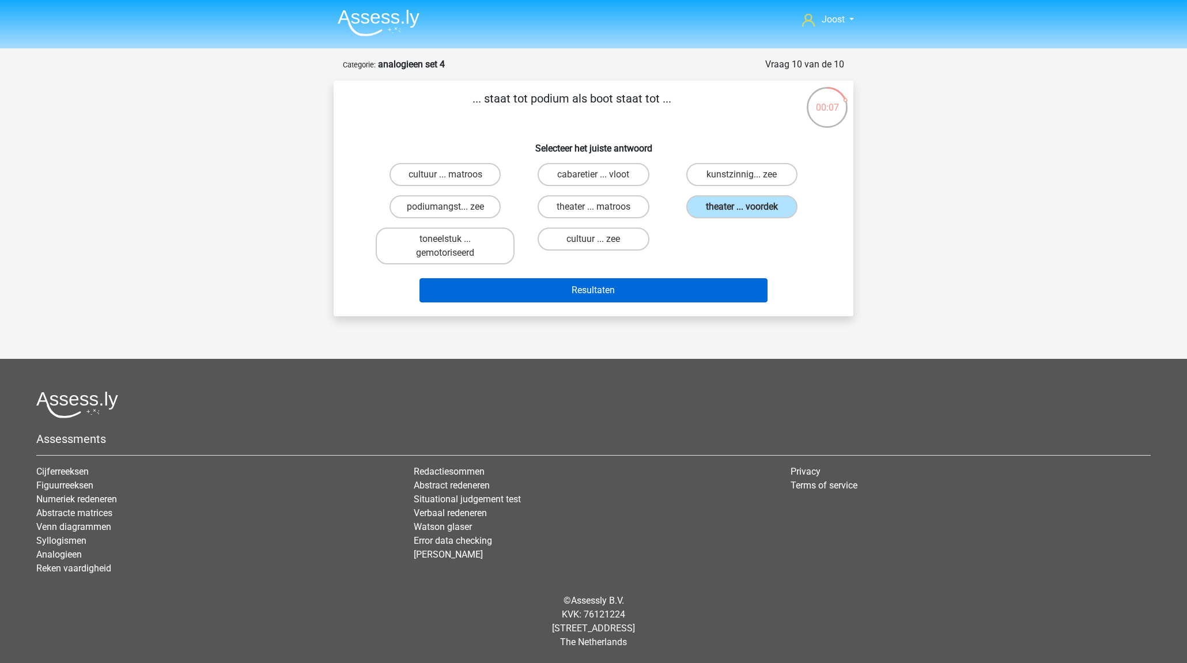
click at [650, 290] on button "Resultaten" at bounding box center [593, 290] width 348 height 24
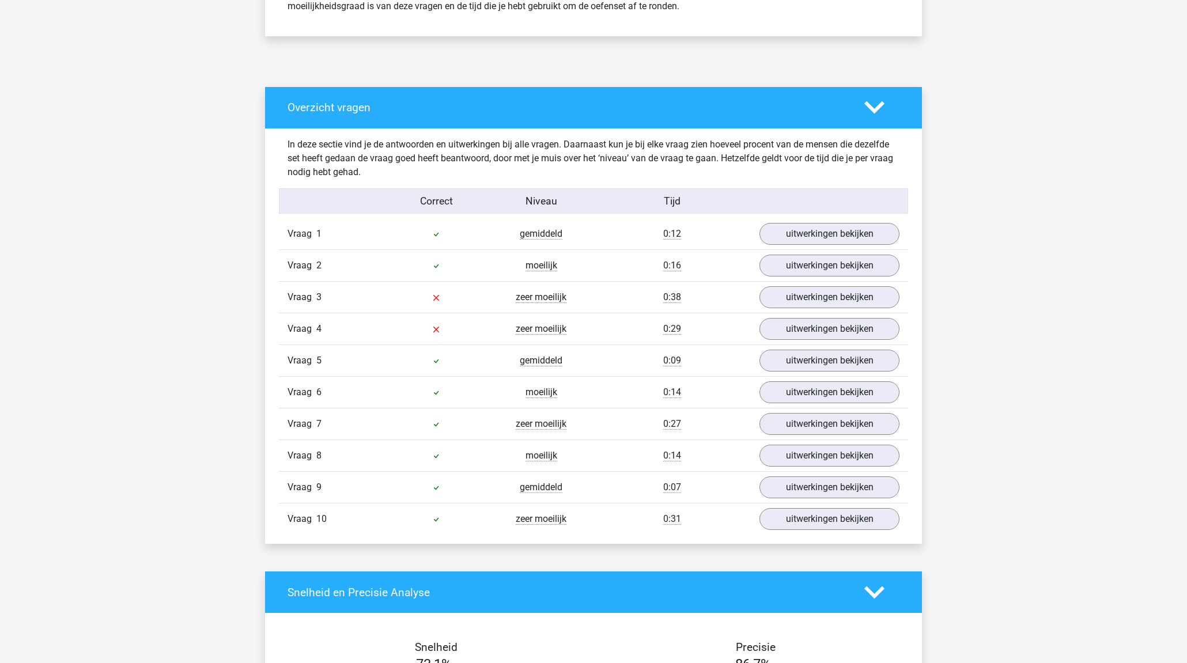
scroll to position [541, 0]
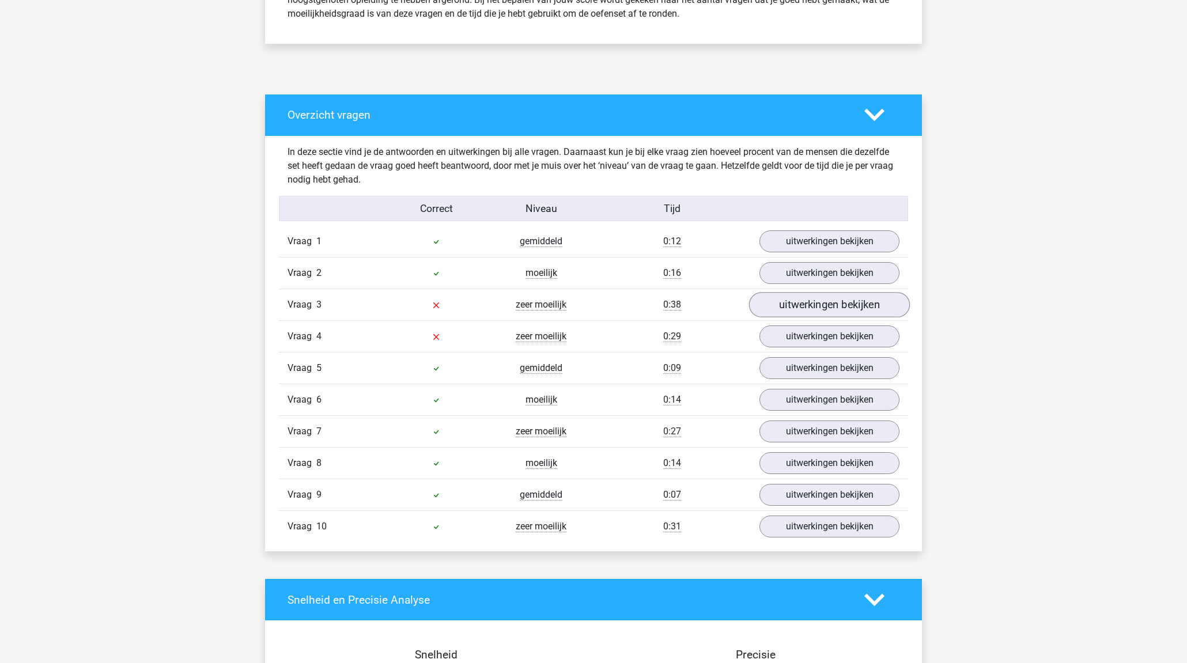
click at [819, 306] on link "uitwerkingen bekijken" at bounding box center [829, 304] width 161 height 25
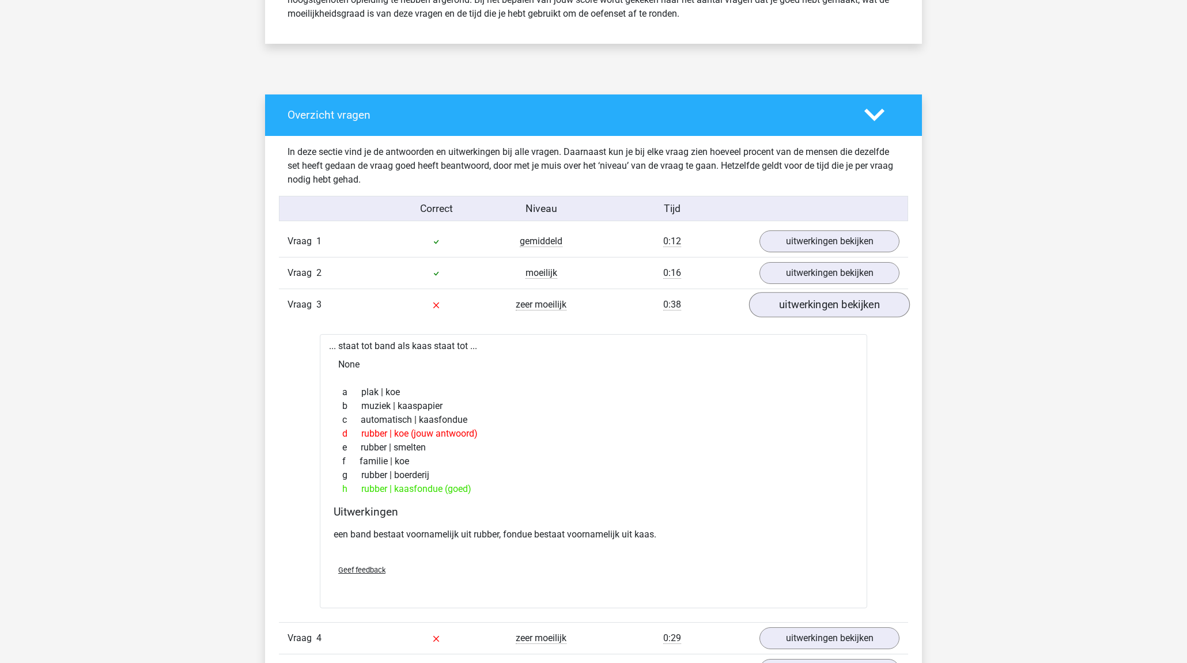
click at [784, 308] on link "uitwerkingen bekijken" at bounding box center [829, 304] width 161 height 25
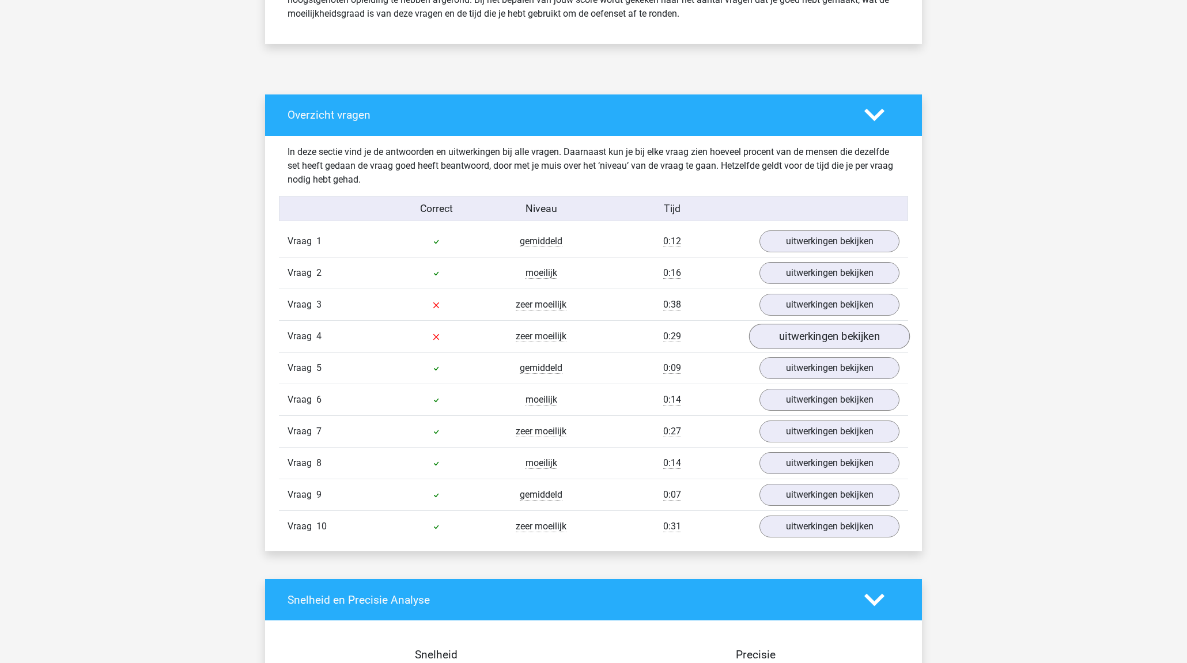
click at [791, 343] on link "uitwerkingen bekijken" at bounding box center [829, 336] width 161 height 25
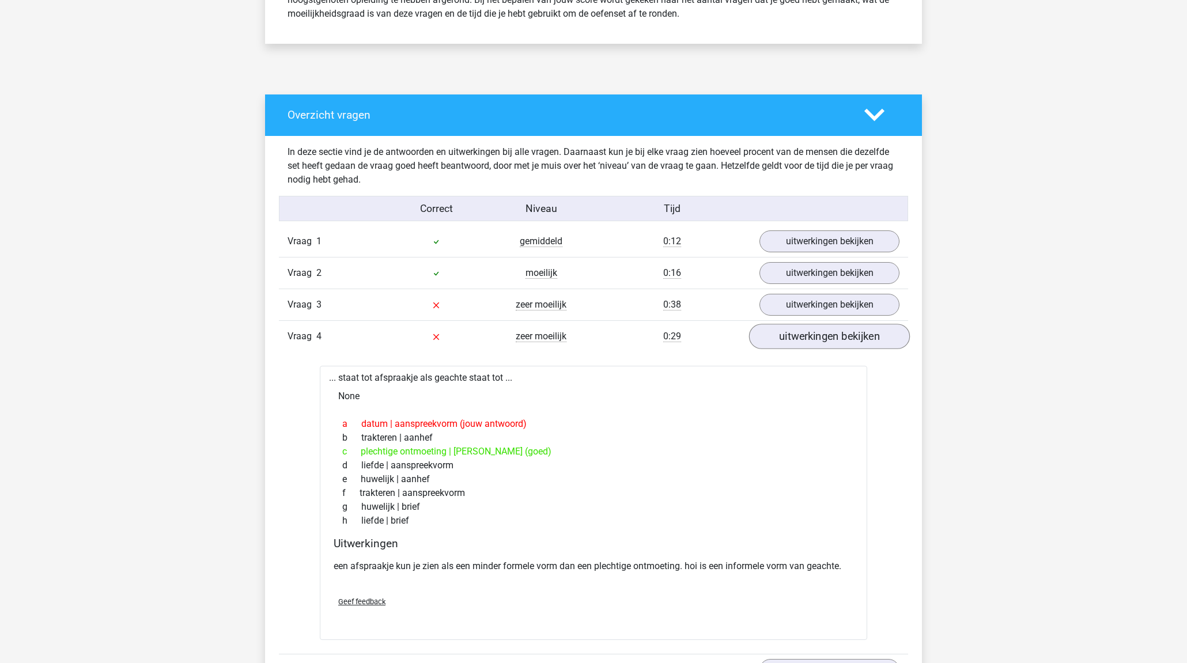
click at [832, 337] on link "uitwerkingen bekijken" at bounding box center [829, 336] width 161 height 25
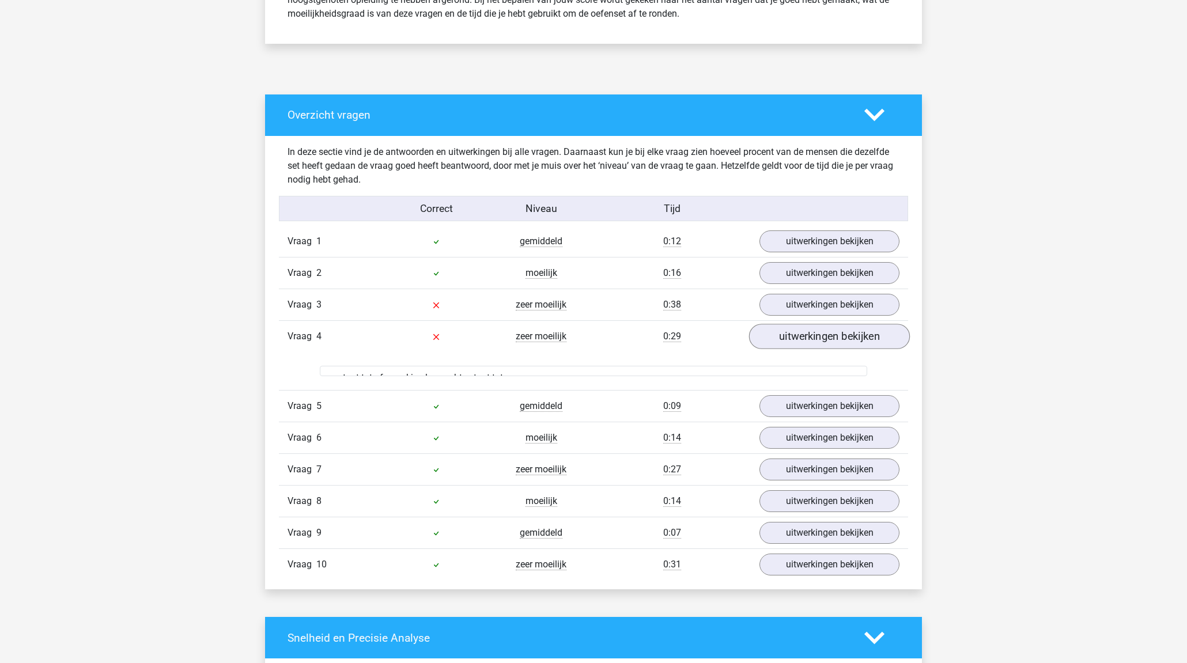
click at [832, 338] on link "uitwerkingen bekijken" at bounding box center [829, 336] width 161 height 25
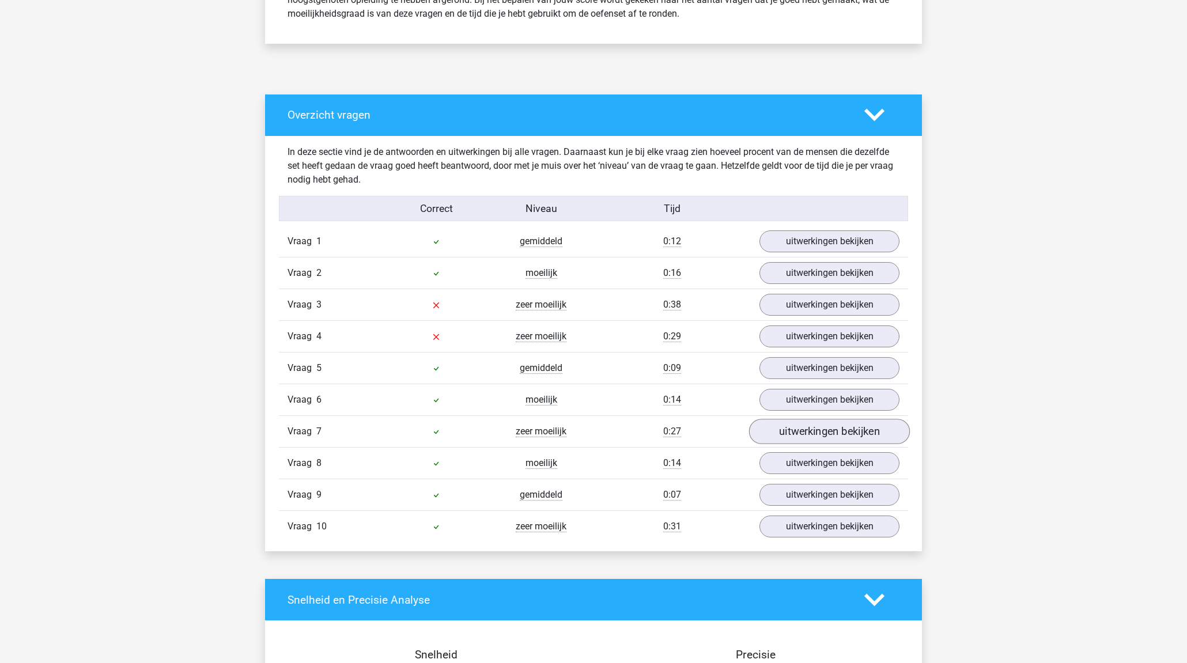
click at [833, 434] on link "uitwerkingen bekijken" at bounding box center [829, 431] width 161 height 25
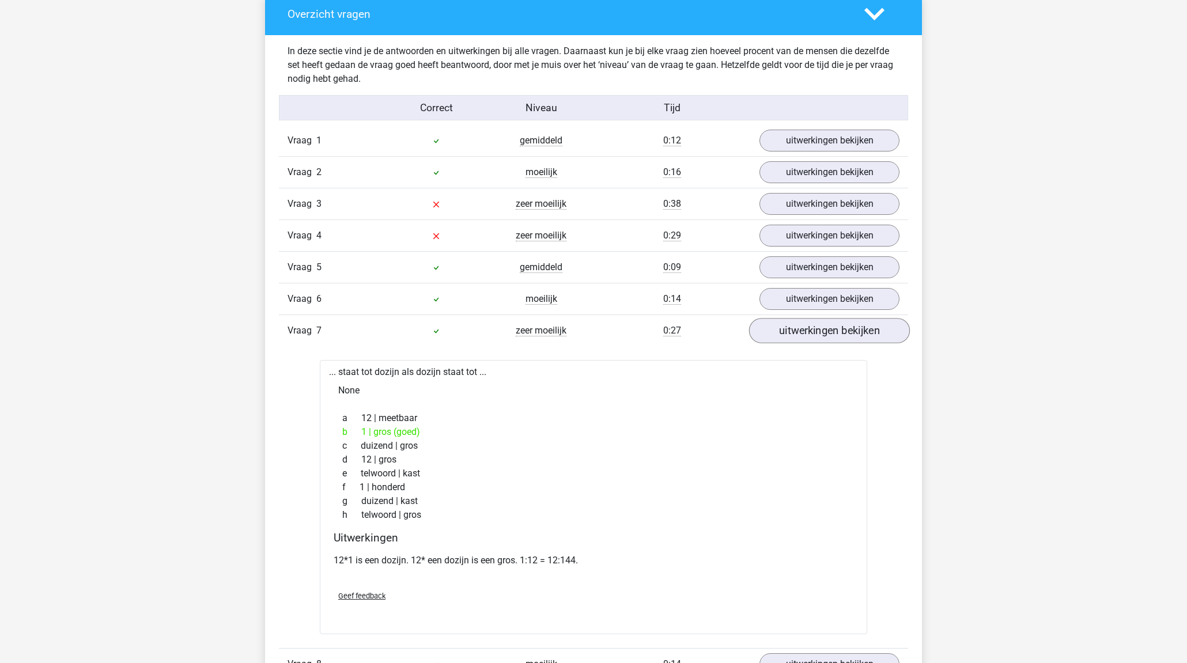
scroll to position [642, 0]
click at [825, 334] on link "uitwerkingen bekijken" at bounding box center [829, 329] width 161 height 25
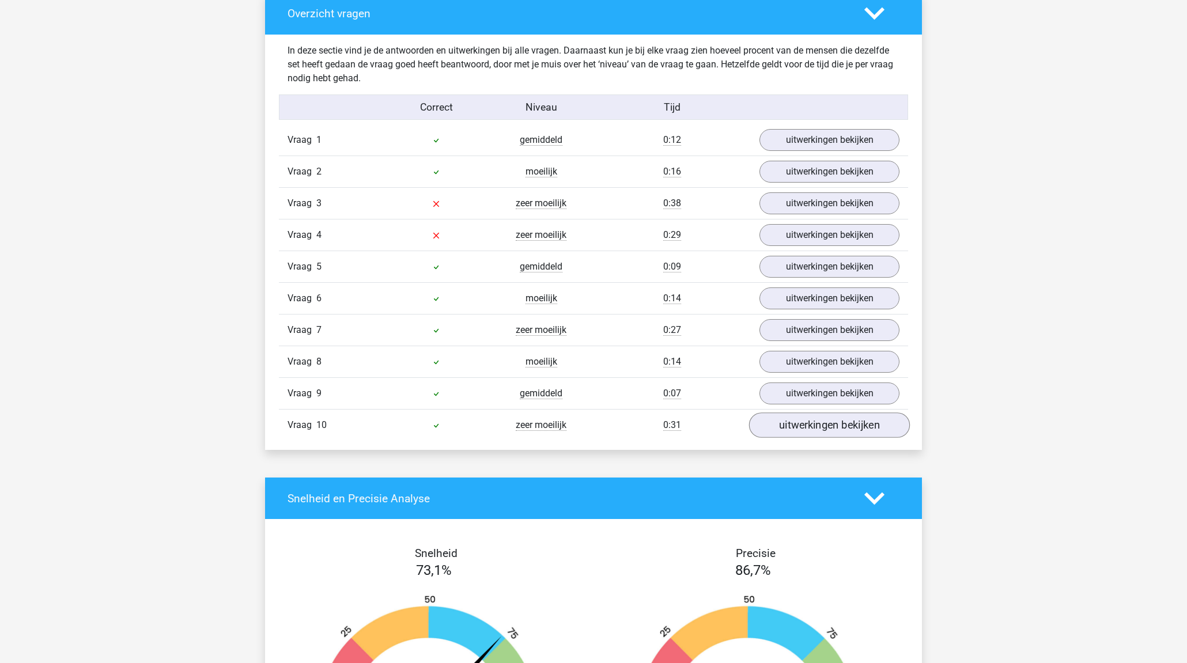
click at [833, 426] on link "uitwerkingen bekijken" at bounding box center [829, 424] width 161 height 25
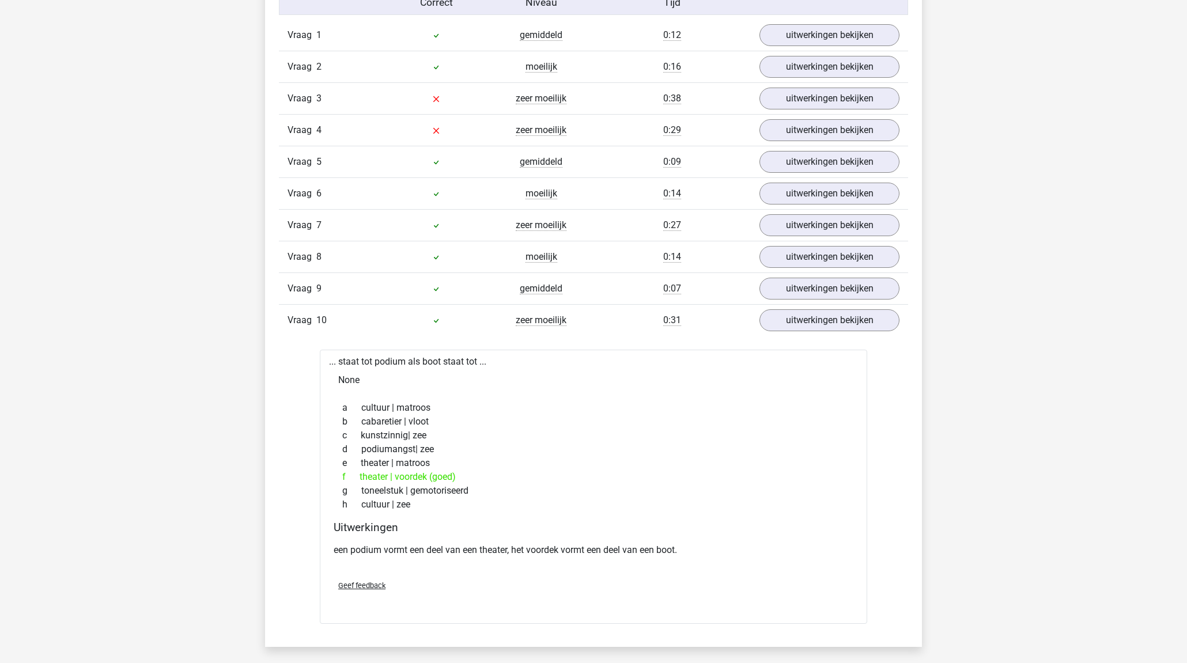
scroll to position [747, 0]
click at [832, 324] on link "uitwerkingen bekijken" at bounding box center [829, 320] width 161 height 25
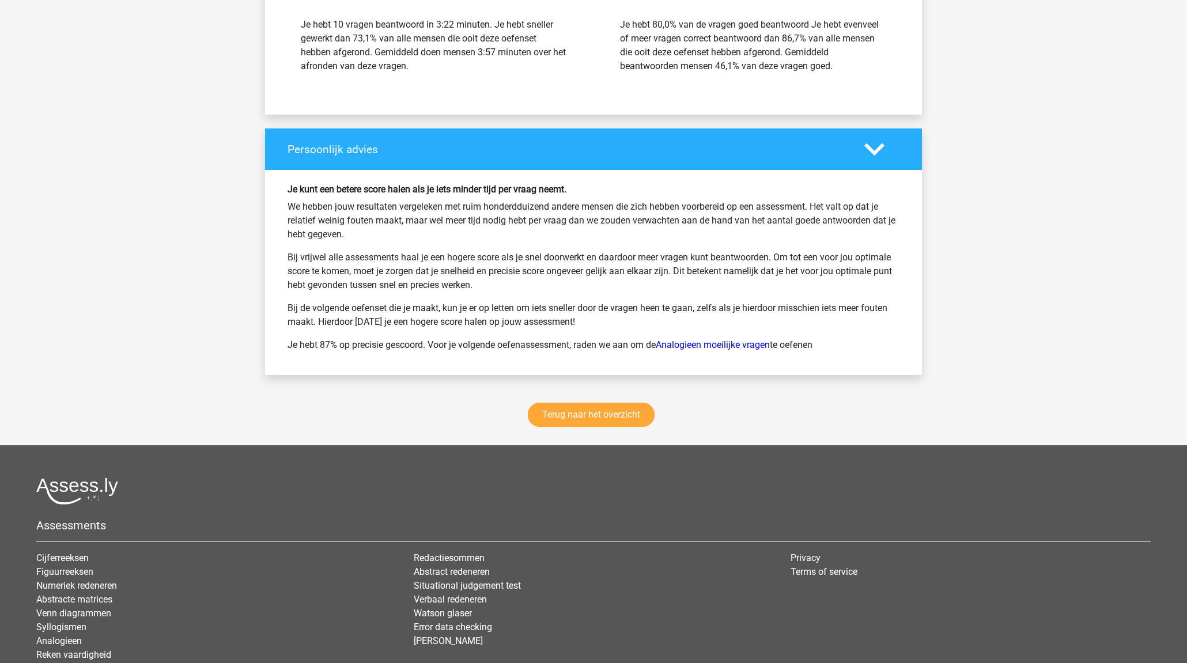
scroll to position [1380, 0]
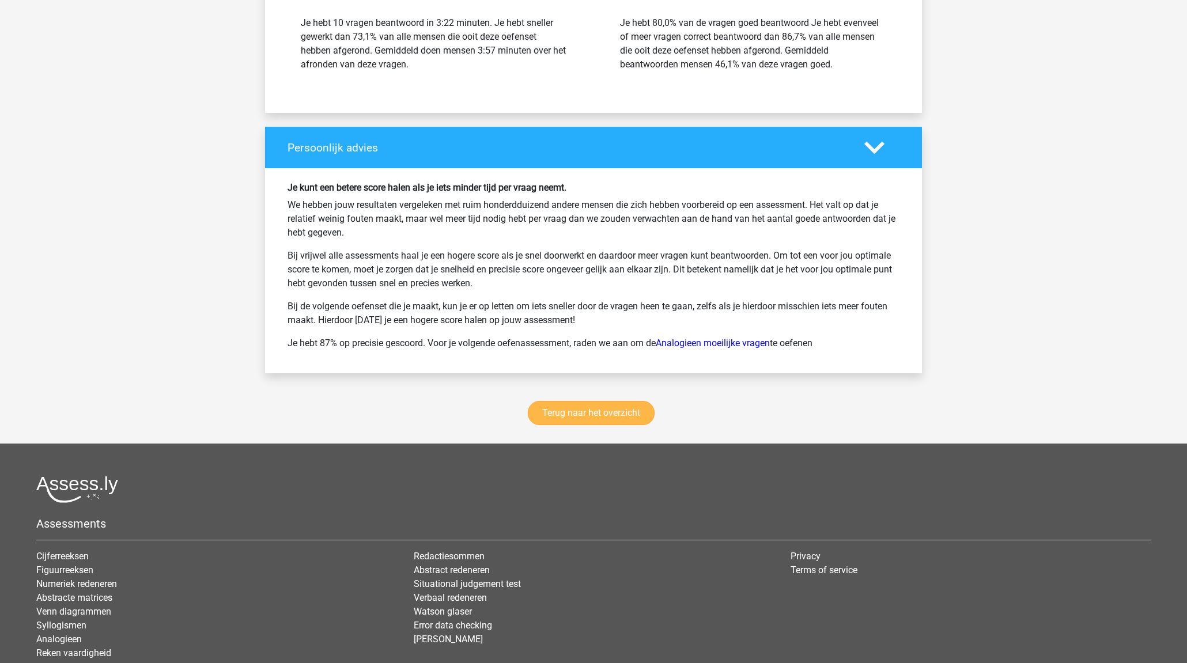
click at [565, 414] on link "Terug naar het overzicht" at bounding box center [591, 413] width 127 height 24
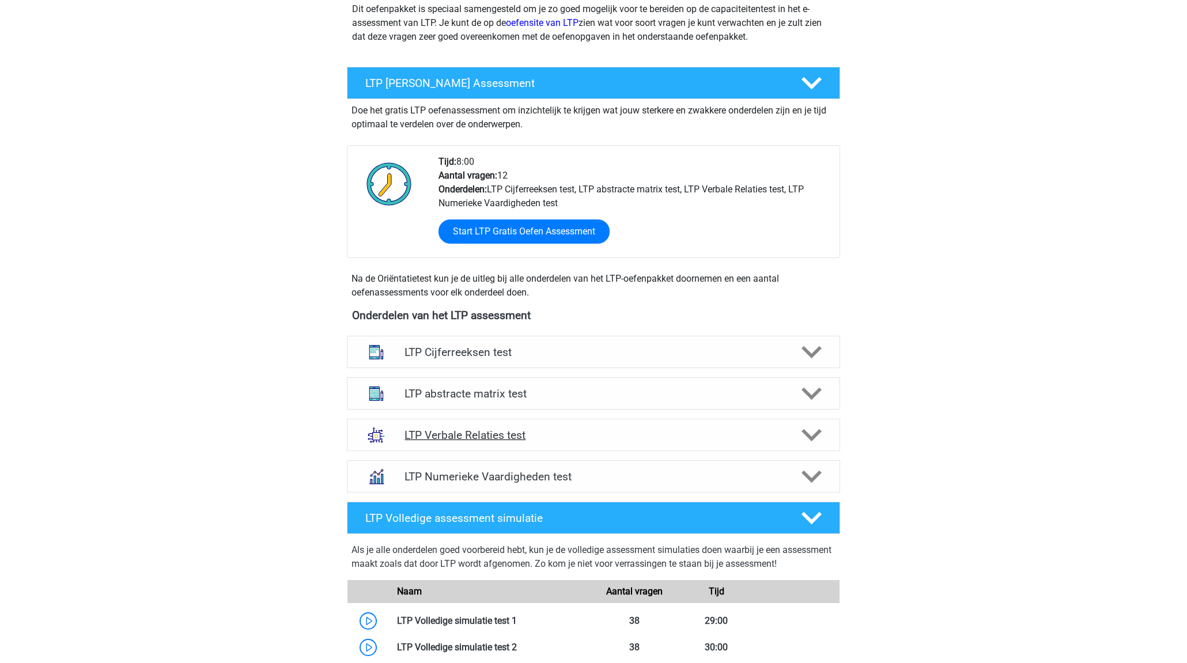
click at [551, 450] on div "LTP Verbale Relaties test" at bounding box center [593, 435] width 493 height 32
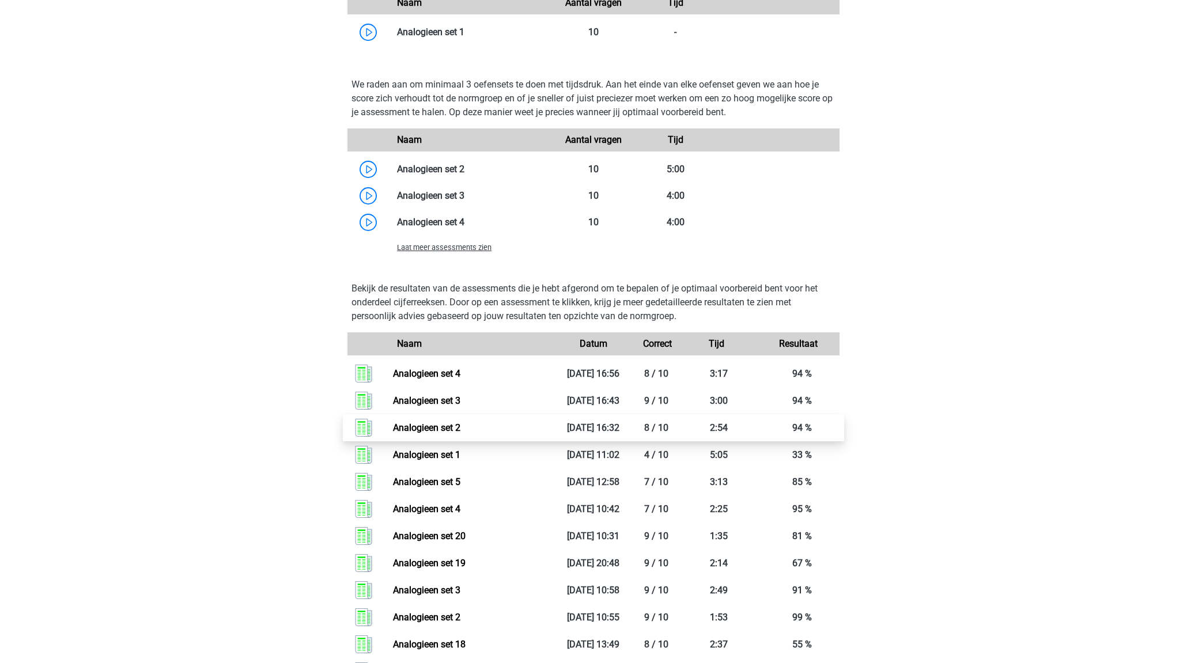
scroll to position [1044, 0]
